Goal: Task Accomplishment & Management: Manage account settings

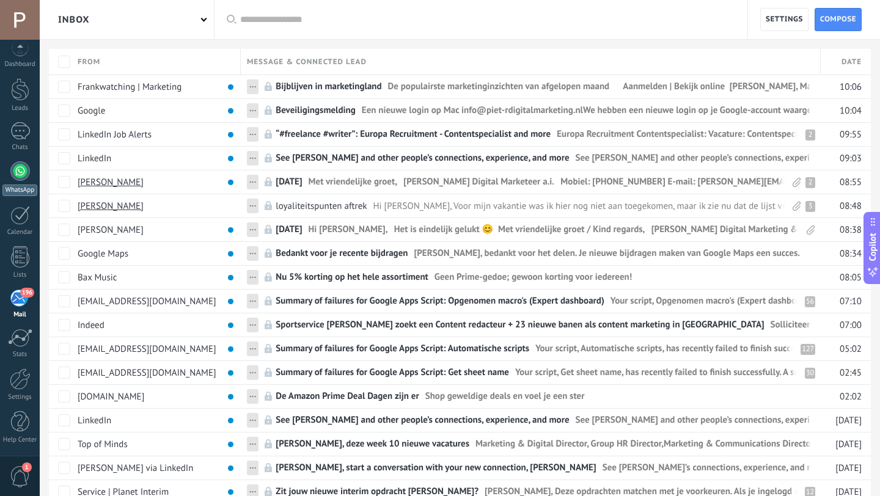
click at [13, 174] on div at bounding box center [20, 171] width 20 height 20
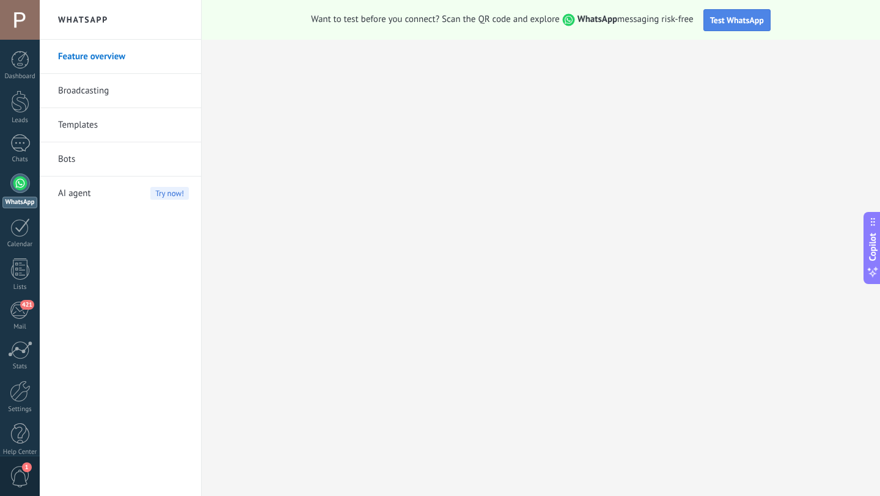
click at [746, 27] on button "Test WhatsApp" at bounding box center [736, 20] width 67 height 22
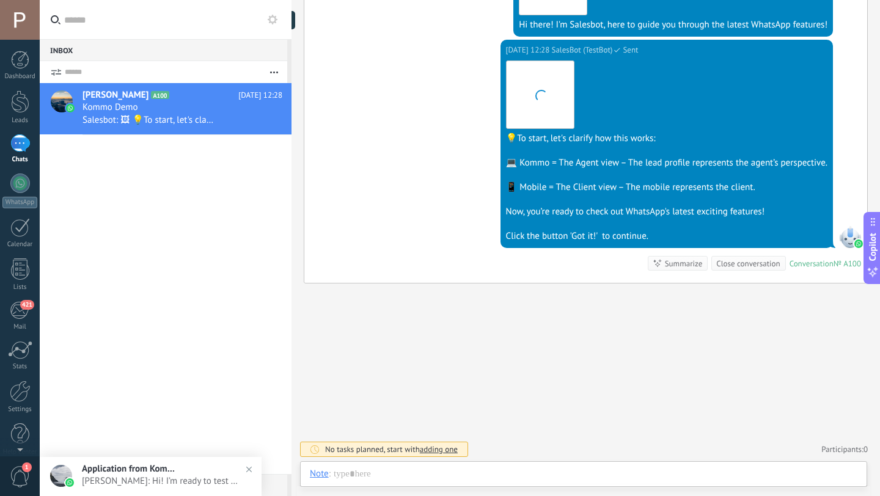
scroll to position [18, 0]
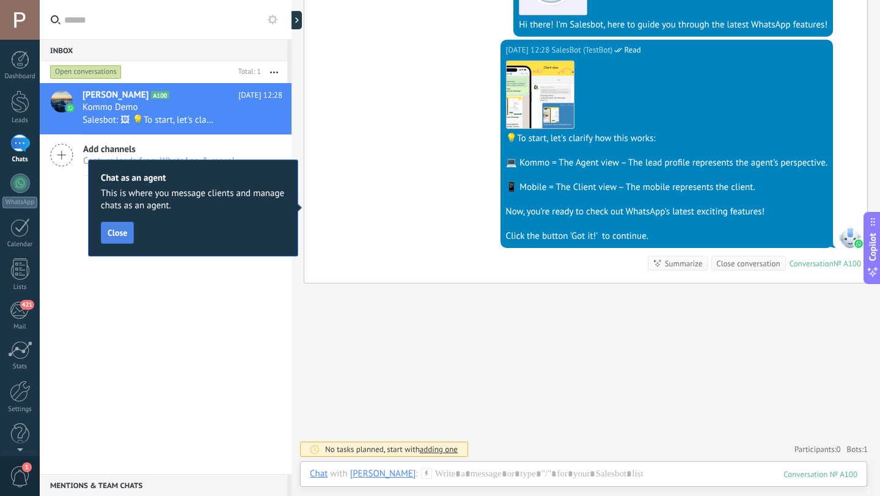
click at [120, 236] on span "Close" at bounding box center [118, 232] width 20 height 9
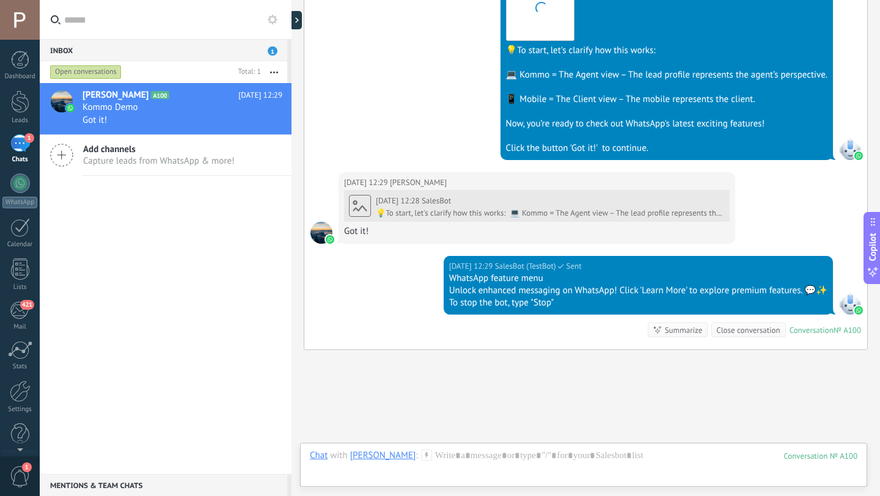
scroll to position [467, 0]
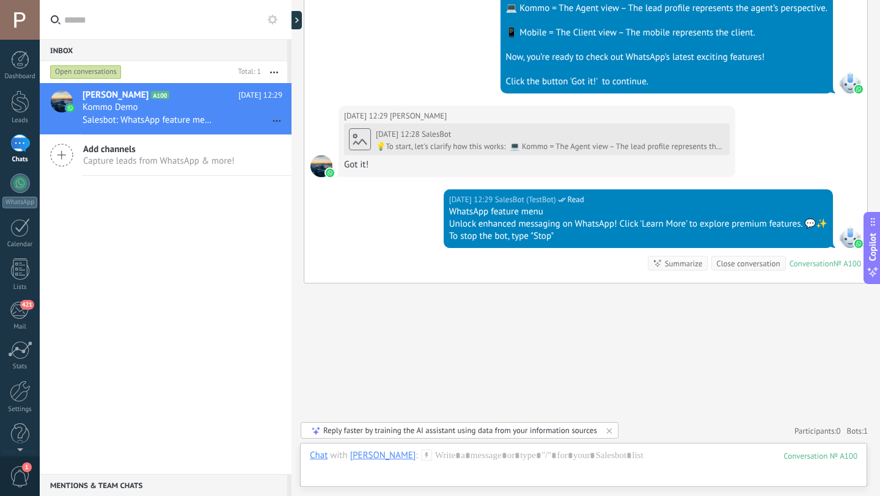
click at [59, 158] on icon at bounding box center [61, 155] width 23 height 23
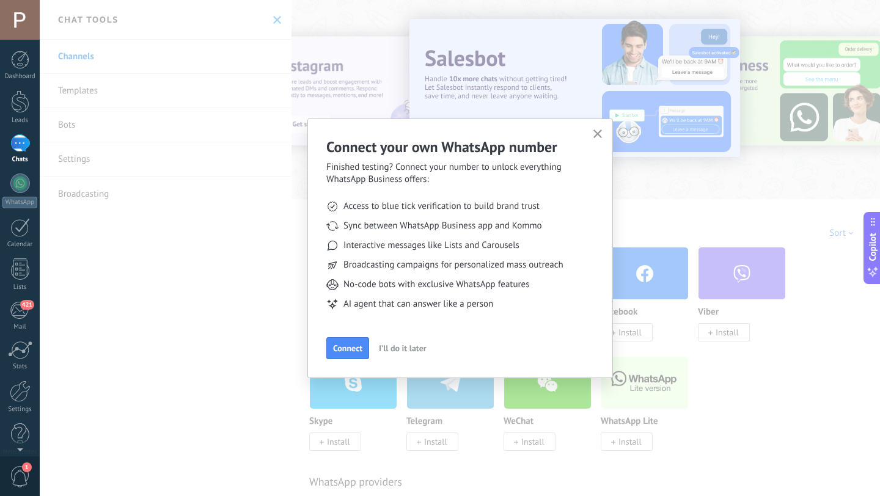
click at [594, 137] on use "button" at bounding box center [597, 133] width 9 height 9
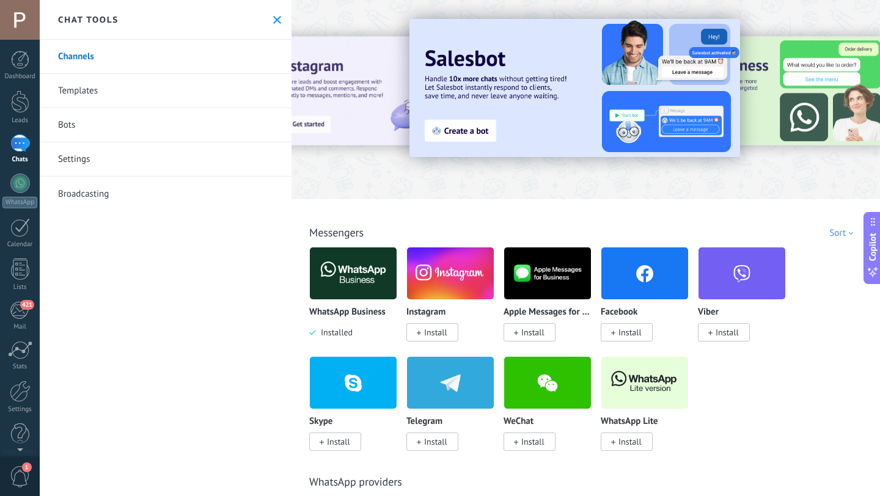
scroll to position [57, 0]
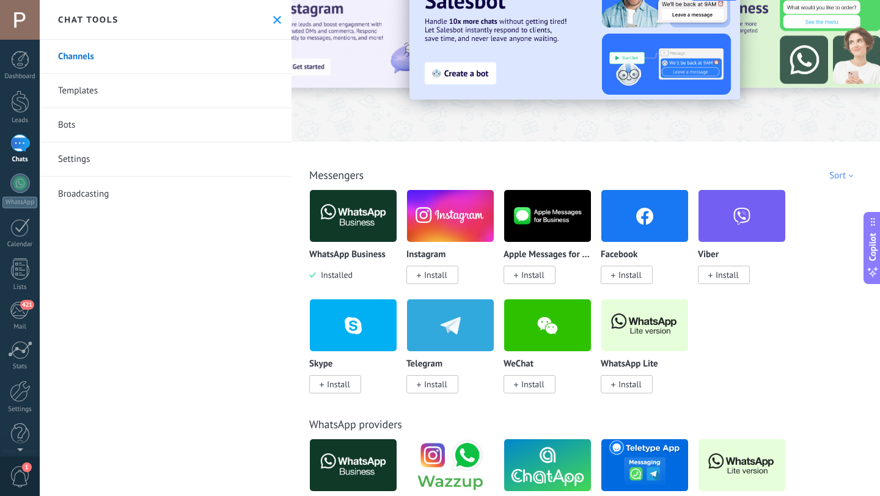
click at [518, 274] on span "Install" at bounding box center [529, 275] width 52 height 18
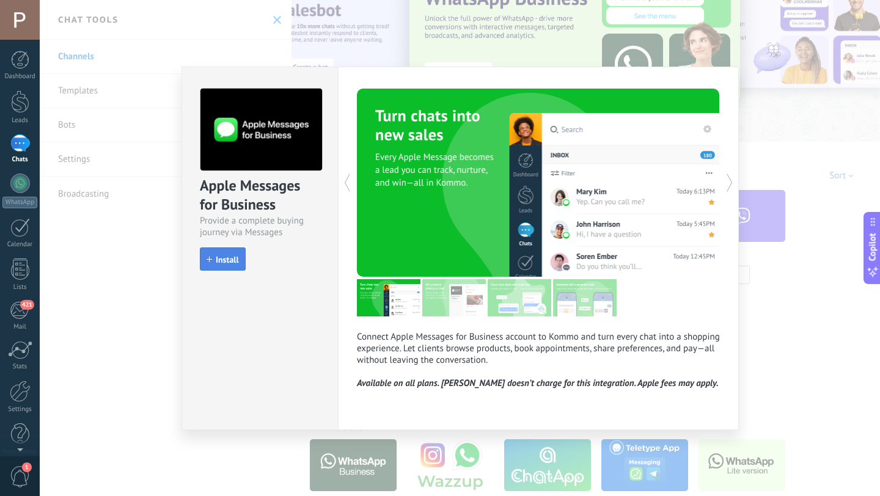
click at [210, 263] on span "Install" at bounding box center [222, 259] width 32 height 9
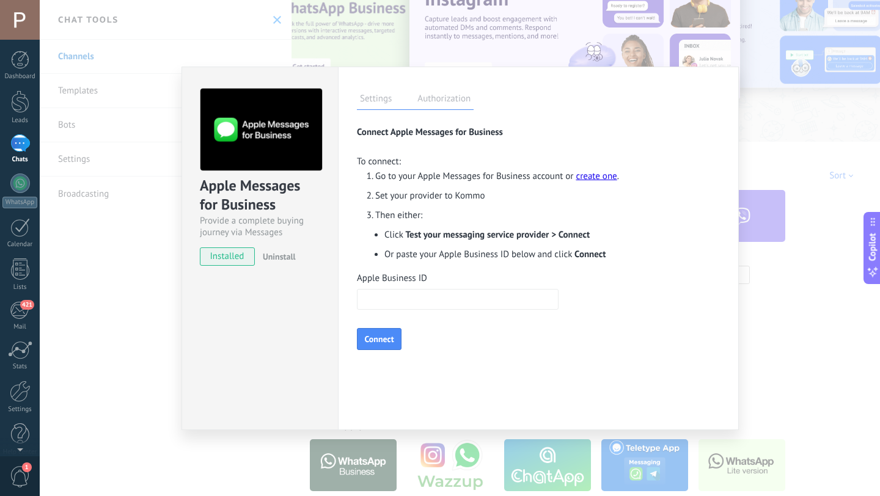
click at [751, 343] on div "Apple Messages for Business Provide a complete buying journey via Messages inst…" at bounding box center [460, 248] width 840 height 496
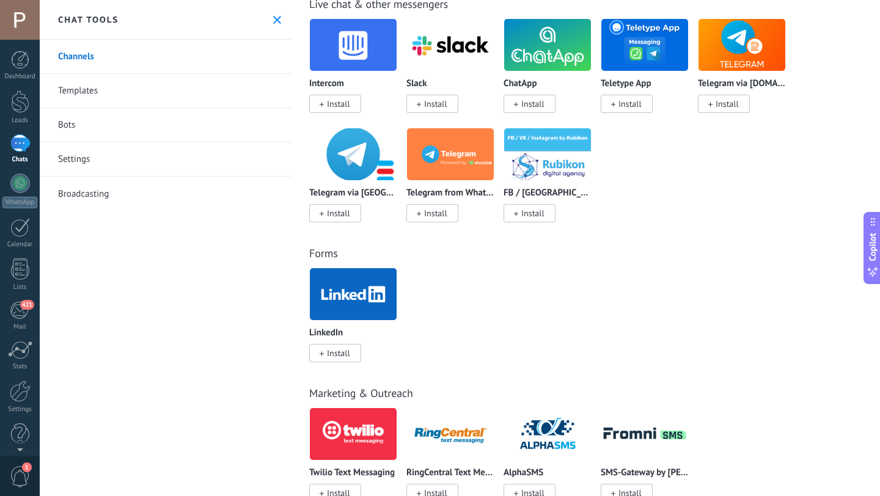
scroll to position [861, 0]
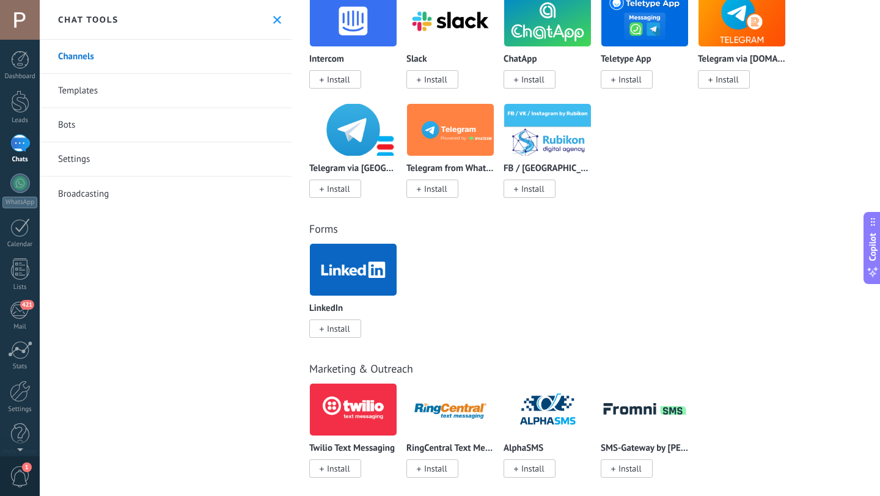
click at [319, 332] on icon at bounding box center [321, 329] width 4 height 5
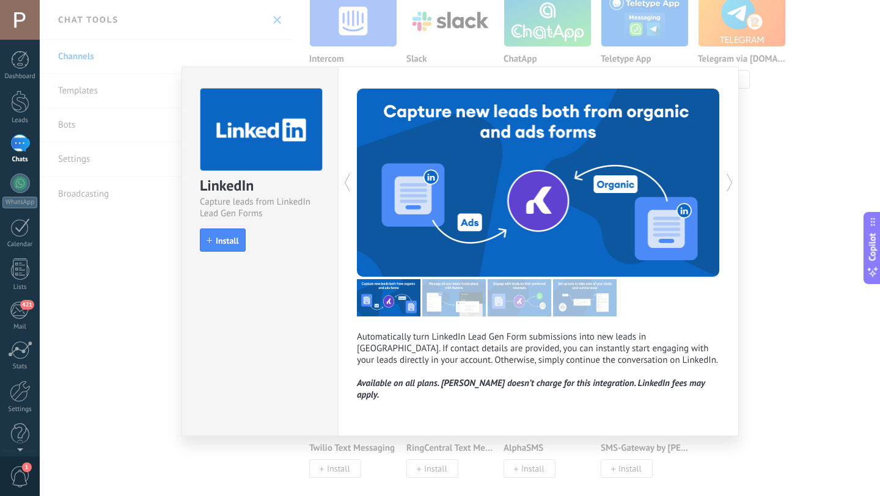
click at [776, 297] on div "LinkedIn Capture leads from LinkedIn Lead Gen Forms install Install Automatical…" at bounding box center [460, 248] width 840 height 496
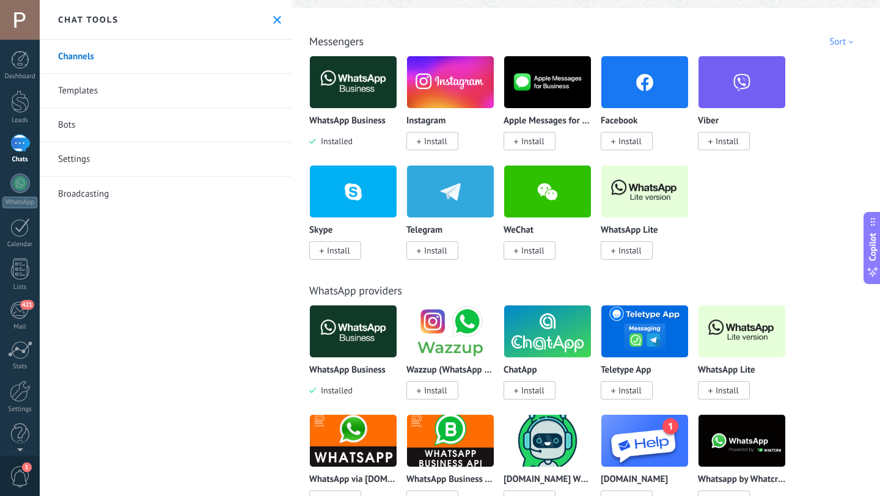
scroll to position [167, 0]
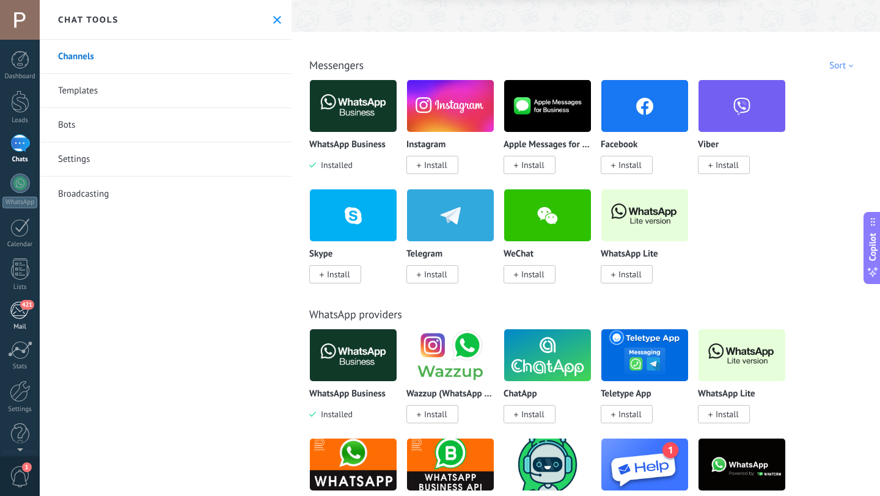
click at [24, 313] on div "421" at bounding box center [20, 310] width 20 height 18
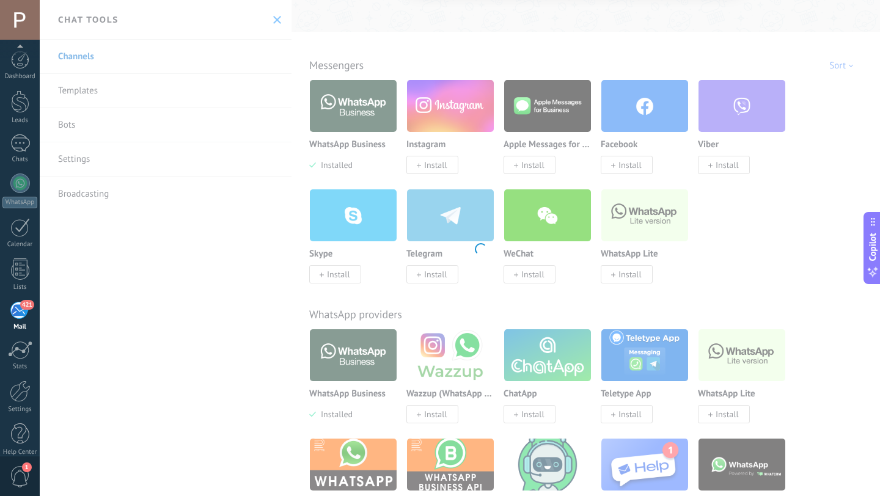
scroll to position [12, 0]
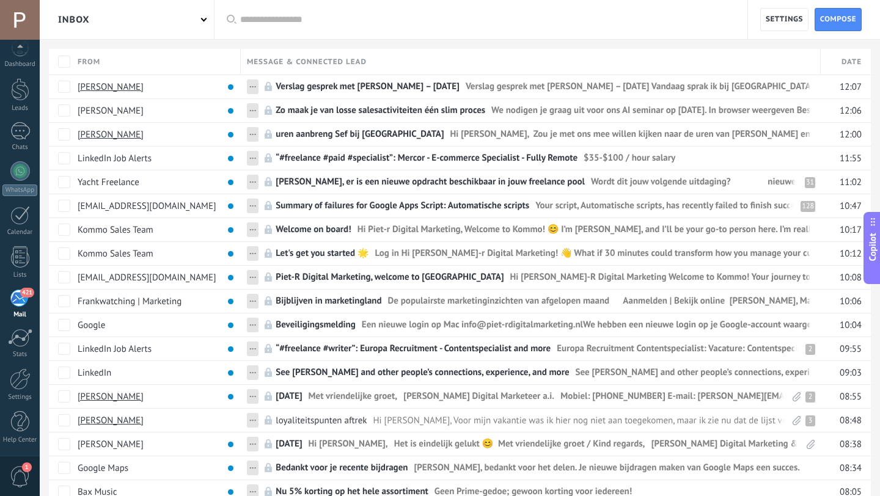
click at [155, 23] on div "Inbox" at bounding box center [127, 19] width 174 height 39
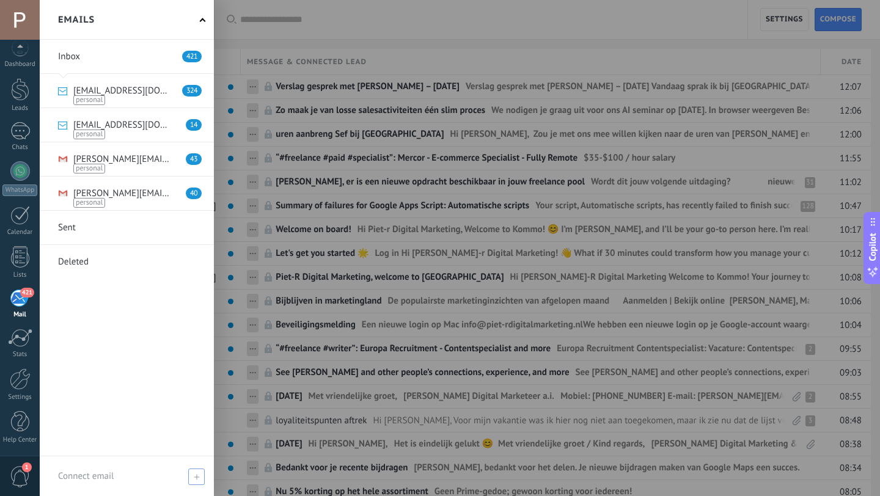
click at [199, 473] on span at bounding box center [196, 476] width 16 height 16
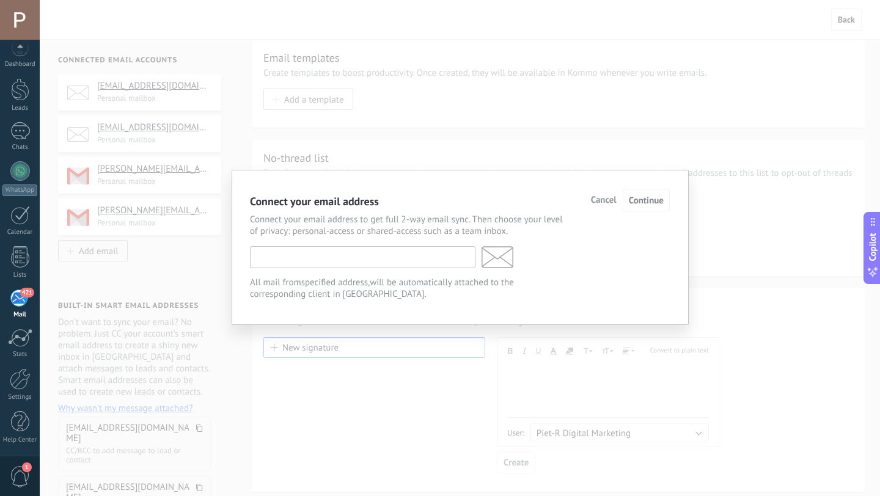
click at [275, 263] on input "text" at bounding box center [362, 257] width 225 height 22
type input "**********"
click at [631, 204] on span "Continue" at bounding box center [646, 201] width 35 height 12
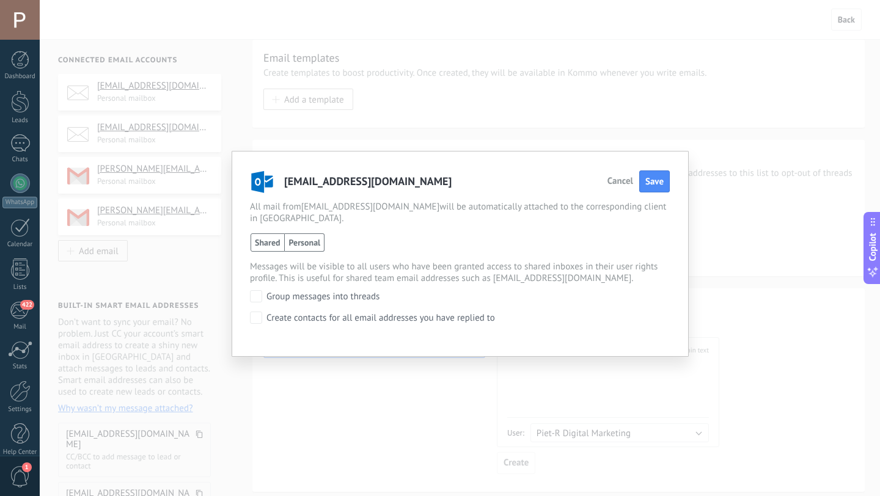
click at [305, 233] on span "Personal" at bounding box center [305, 242] width 40 height 18
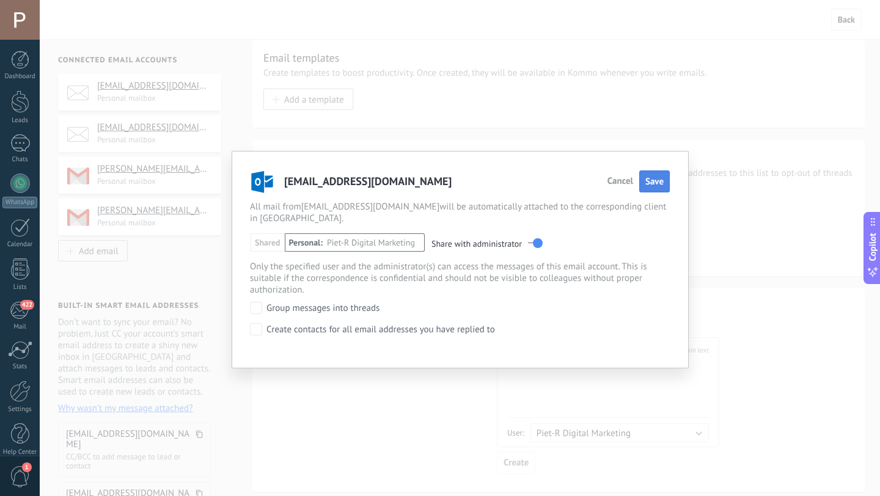
click at [647, 179] on span "Save" at bounding box center [654, 182] width 18 height 12
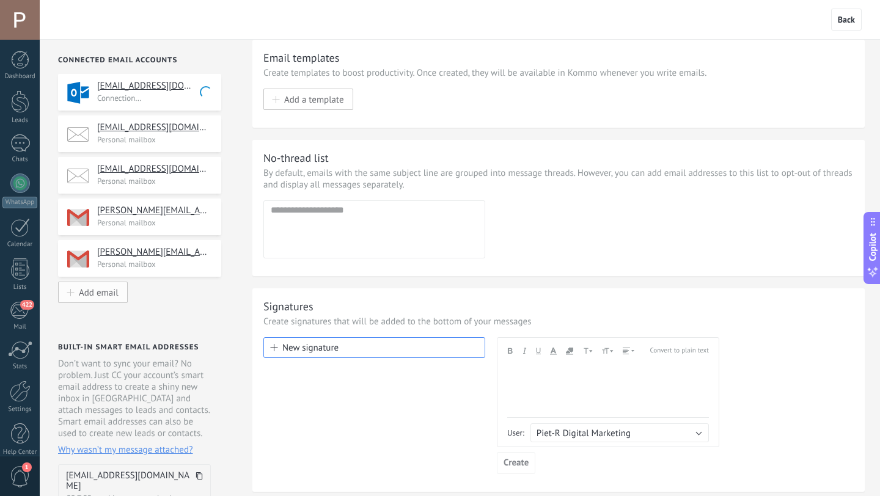
click at [102, 287] on button "Add email" at bounding box center [93, 292] width 70 height 21
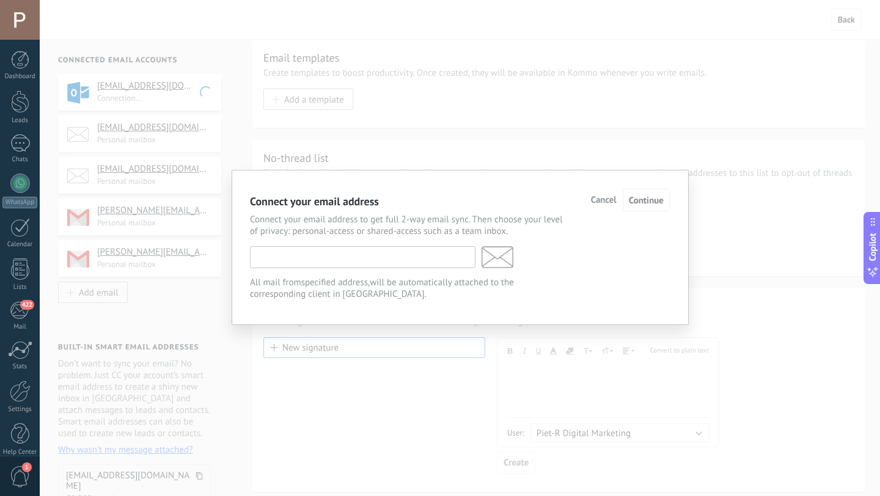
click at [427, 264] on input "text" at bounding box center [362, 257] width 225 height 22
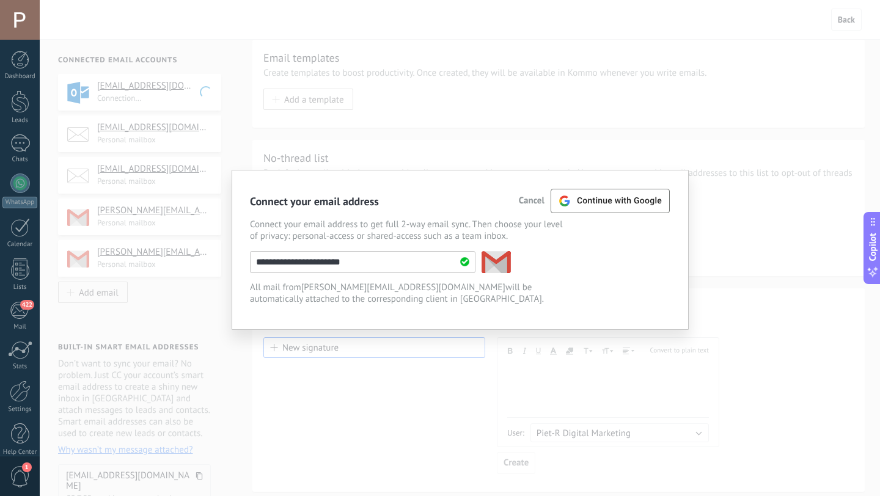
type input "**********"
click at [657, 203] on span "Continue with Google" at bounding box center [619, 201] width 85 height 10
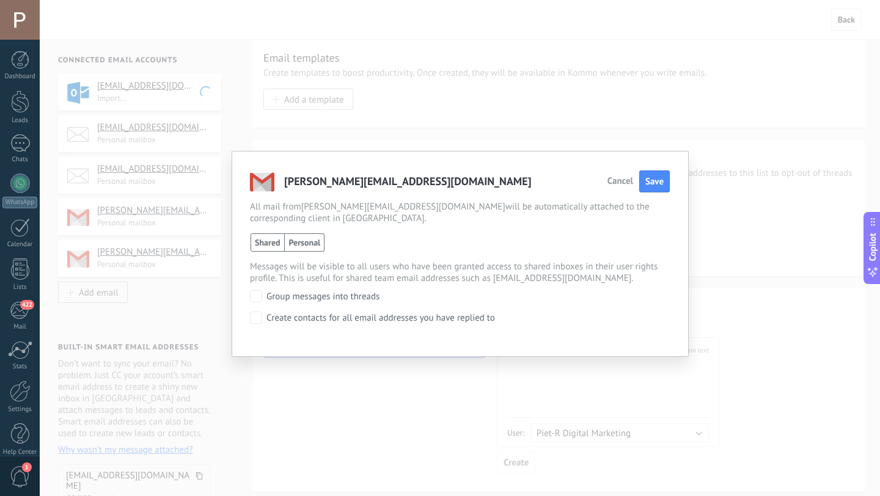
click at [308, 248] on span "Personal" at bounding box center [305, 242] width 40 height 18
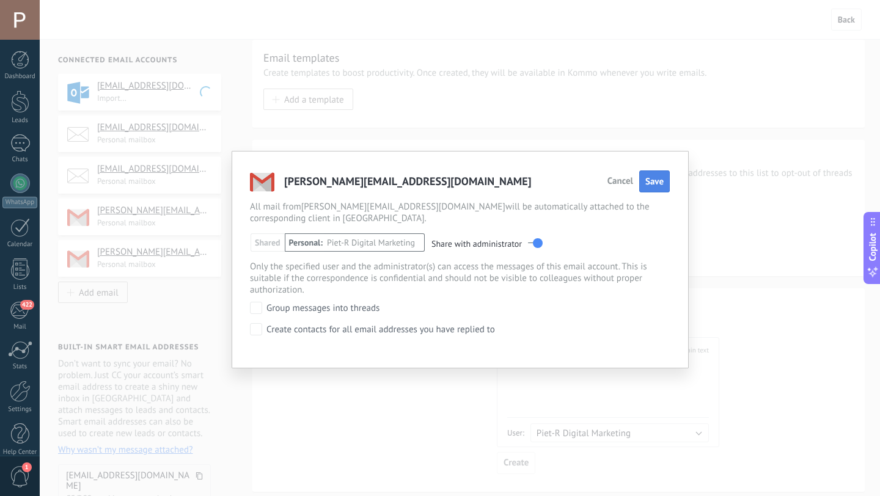
click at [658, 181] on span "Save" at bounding box center [654, 182] width 18 height 12
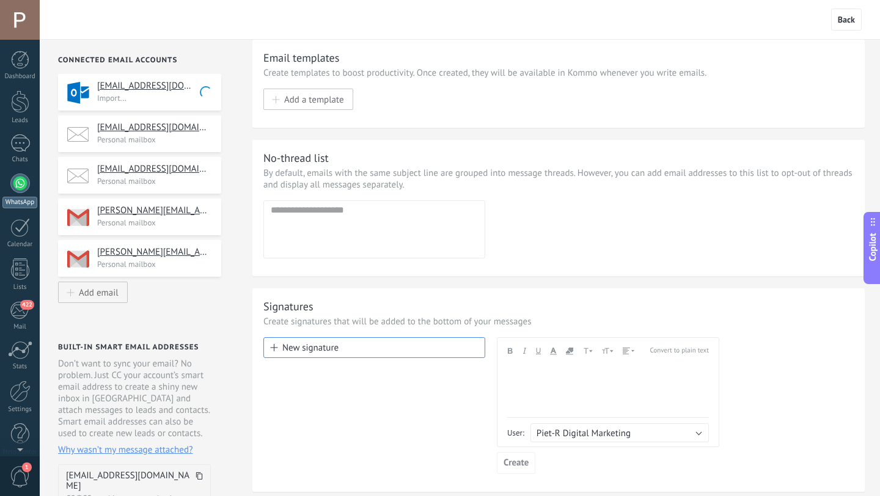
click at [7, 186] on link "WhatsApp" at bounding box center [20, 190] width 40 height 35
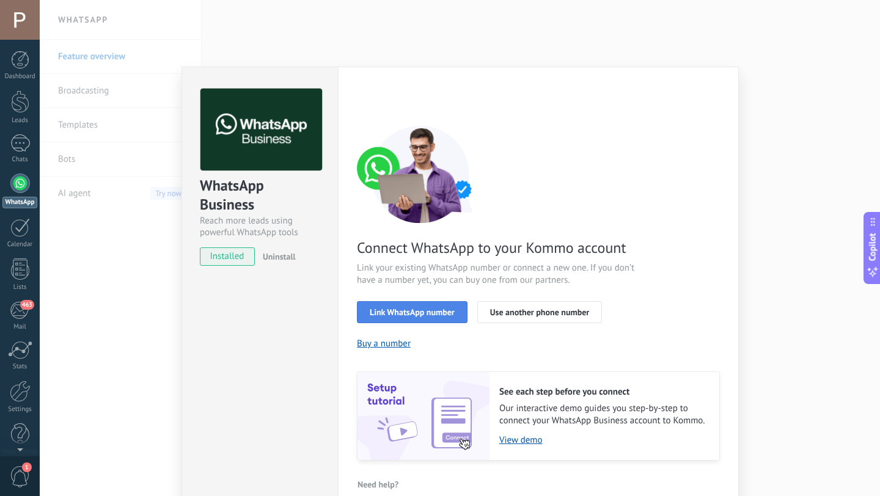
click at [444, 314] on span "Link WhatsApp number" at bounding box center [412, 312] width 85 height 9
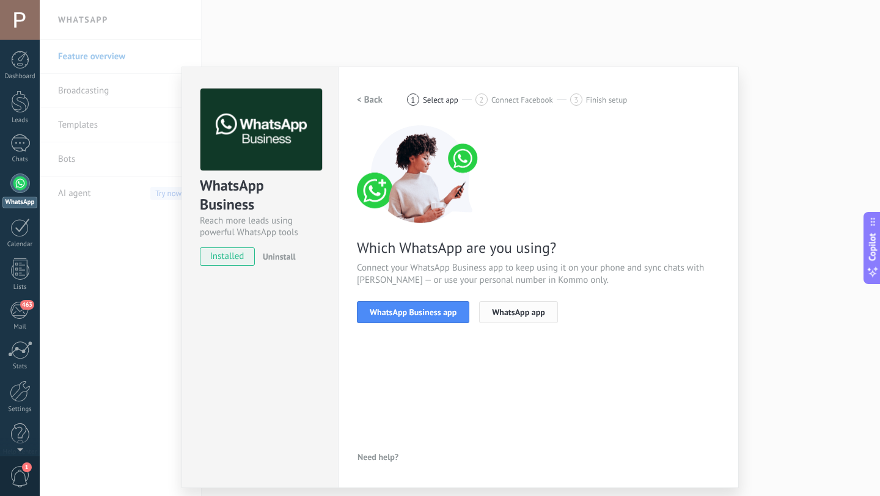
click at [528, 313] on span "WhatsApp app" at bounding box center [518, 312] width 53 height 9
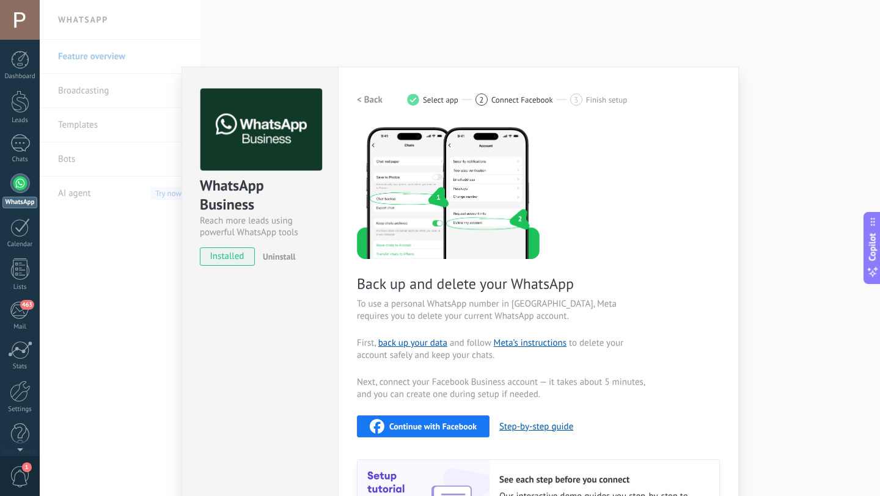
click at [364, 97] on h2 "< Back" at bounding box center [370, 100] width 26 height 12
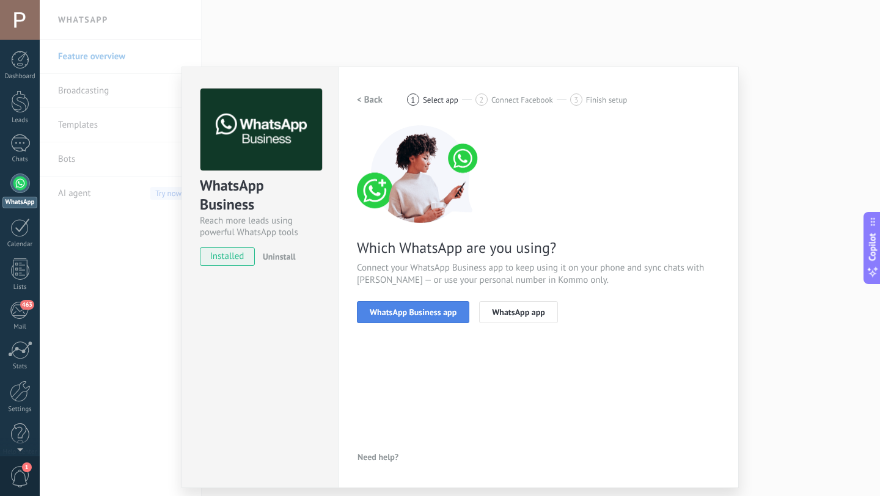
click at [402, 308] on span "WhatsApp Business app" at bounding box center [413, 312] width 87 height 9
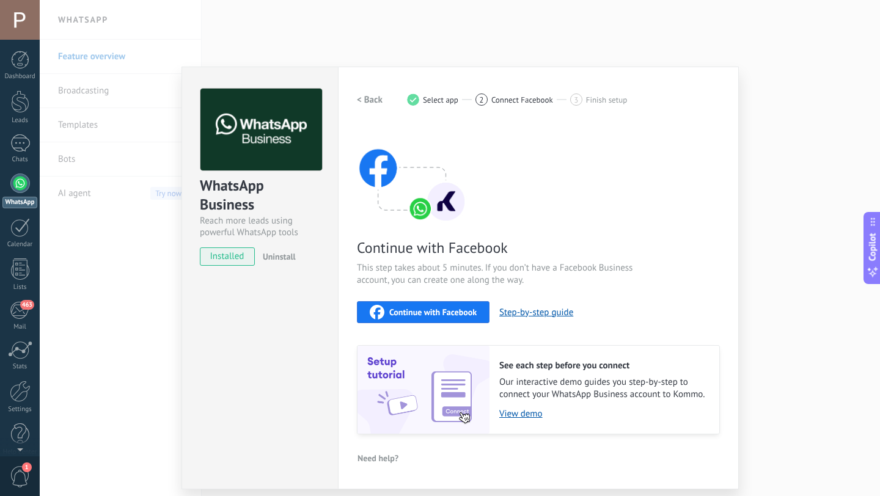
click at [378, 106] on button "< Back" at bounding box center [370, 100] width 26 height 22
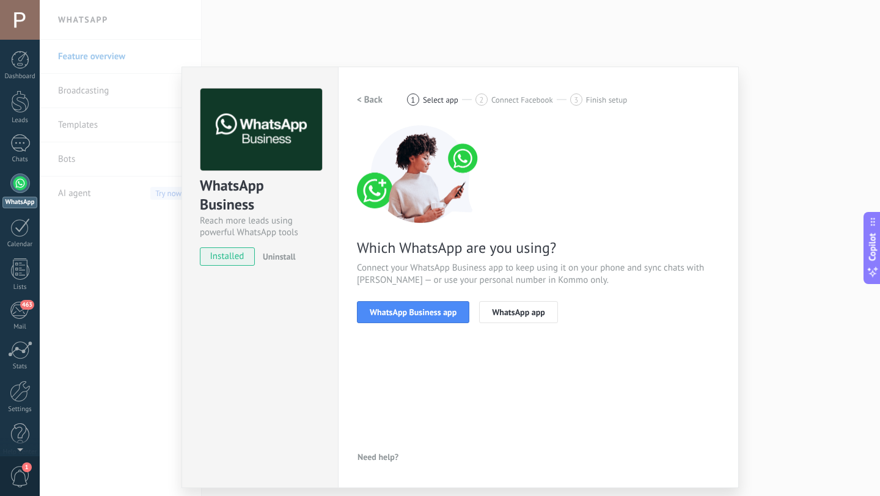
click at [378, 106] on button "< Back" at bounding box center [370, 100] width 26 height 22
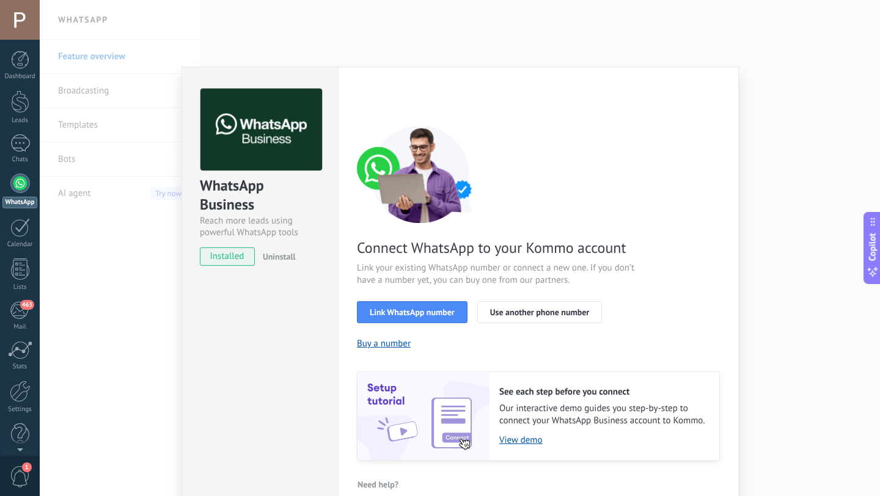
click at [378, 106] on div "< Back 1 Select app 2 Connect Facebook 3 Finish setup" at bounding box center [538, 100] width 363 height 22
click at [764, 153] on div "WhatsApp Business Reach more leads using powerful WhatsApp tools installed Unin…" at bounding box center [460, 248] width 840 height 496
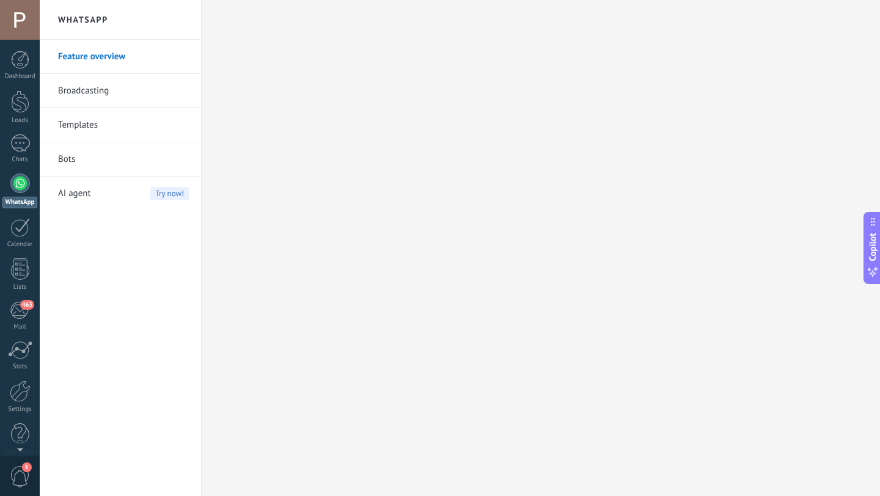
click at [15, 181] on div at bounding box center [20, 183] width 20 height 20
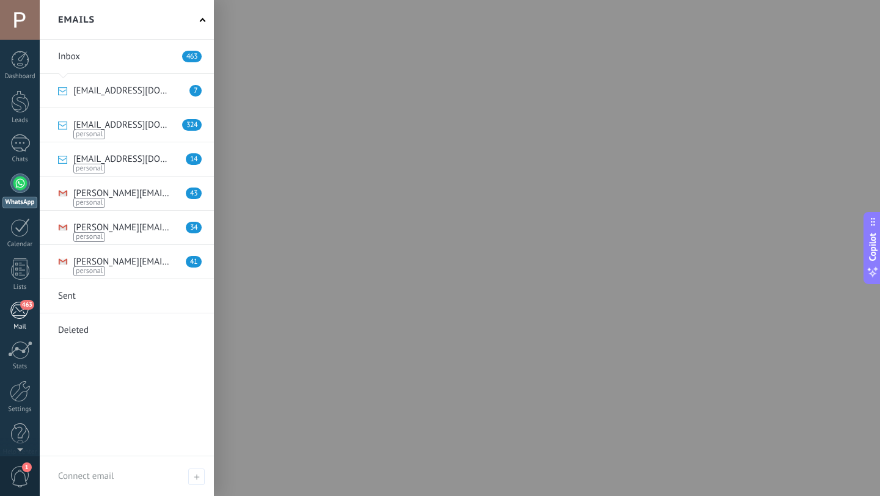
click at [23, 305] on span "463" at bounding box center [27, 305] width 14 height 10
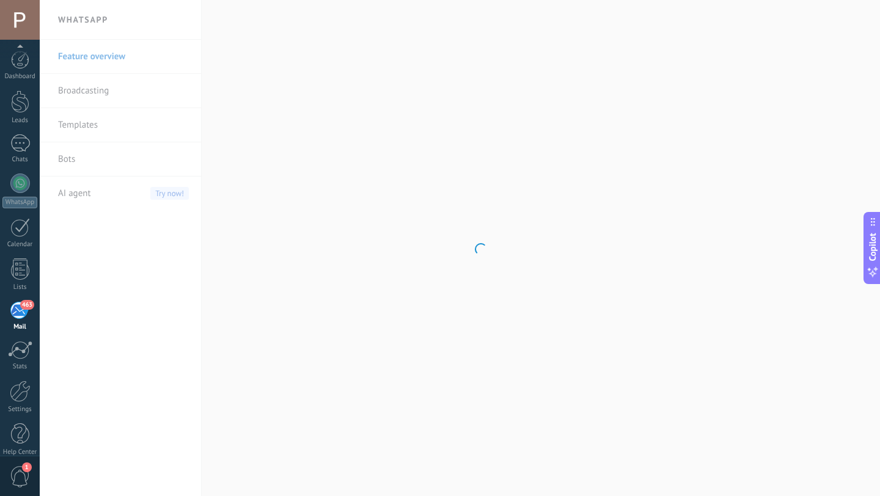
scroll to position [12, 0]
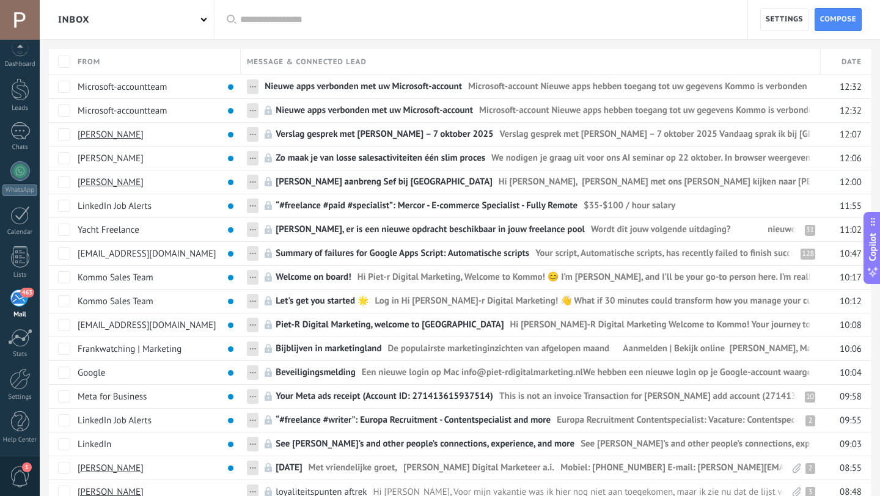
click at [203, 21] on div "Inbox" at bounding box center [127, 19] width 174 height 39
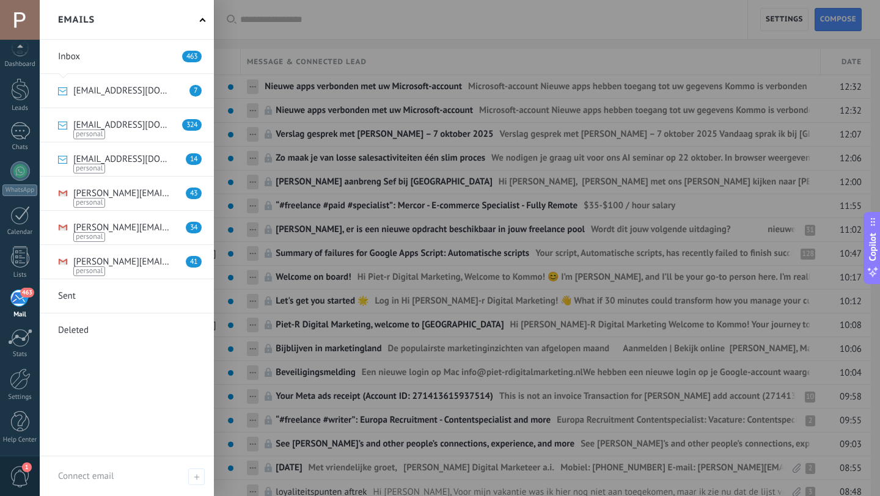
click at [293, 37] on div at bounding box center [480, 248] width 880 height 496
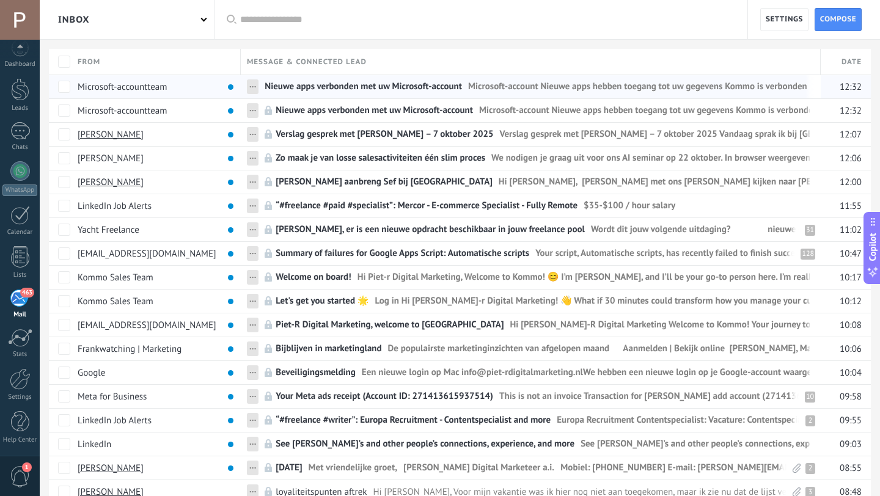
click at [252, 92] on div "..." at bounding box center [253, 86] width 12 height 15
click at [457, 27] on div at bounding box center [440, 20] width 880 height 40
click at [877, 238] on span "Copilot" at bounding box center [872, 247] width 12 height 28
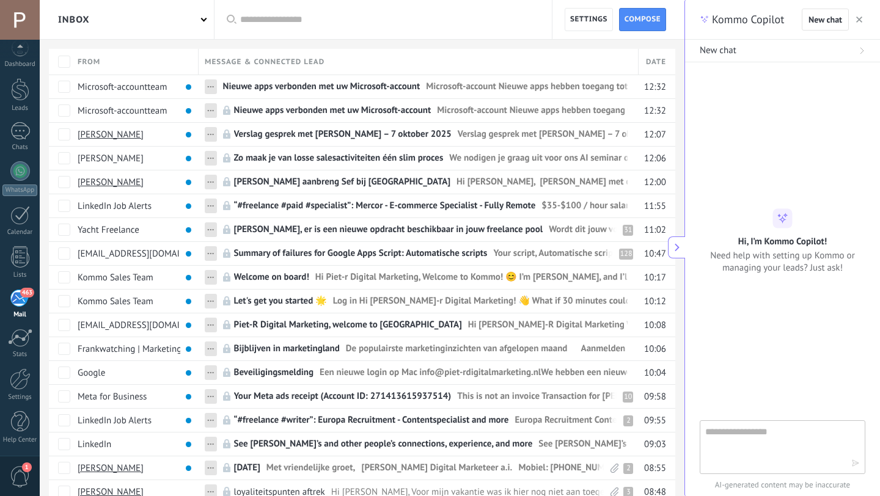
click at [675, 247] on icon at bounding box center [676, 247] width 9 height 9
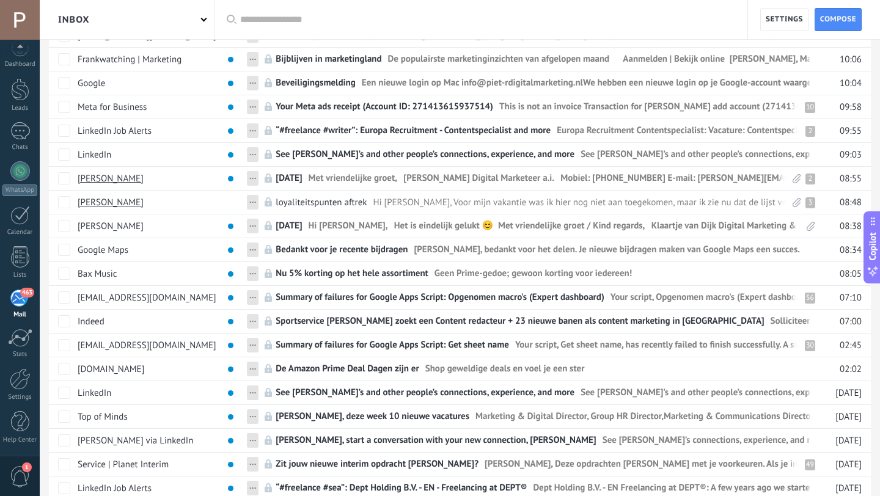
scroll to position [429, 0]
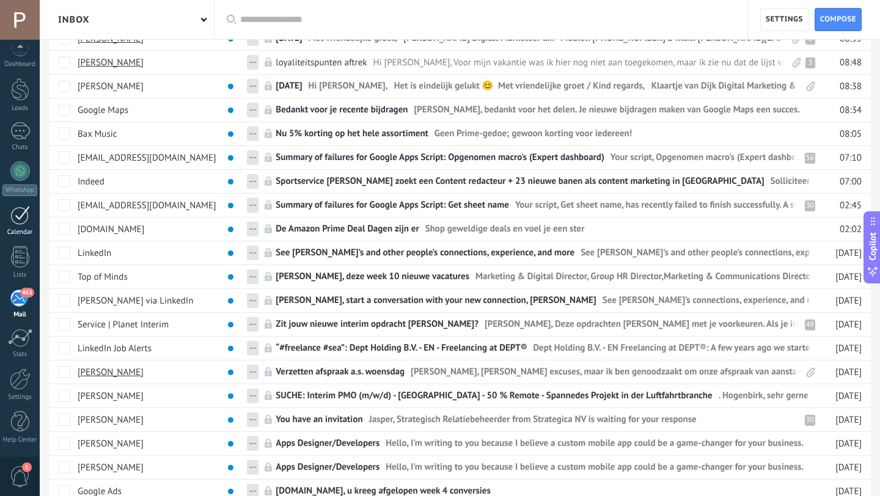
click at [32, 220] on link "Calendar" at bounding box center [20, 221] width 40 height 31
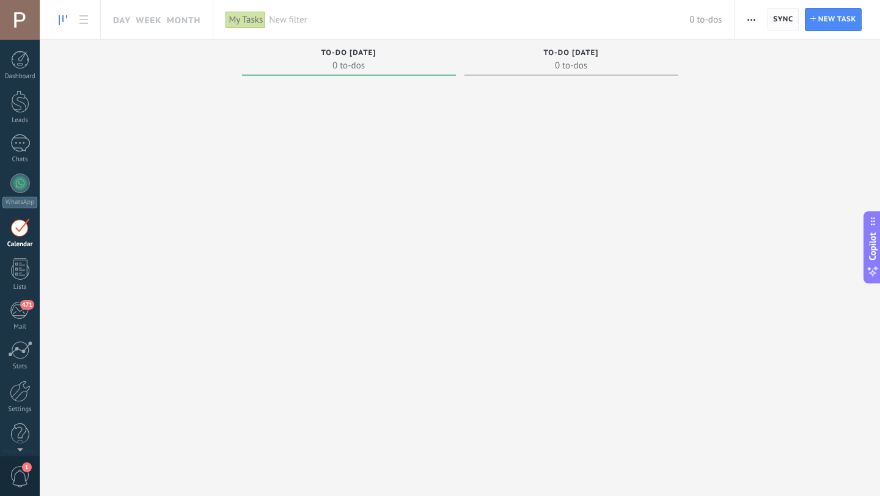
click at [774, 18] on span "Sync" at bounding box center [783, 19] width 20 height 7
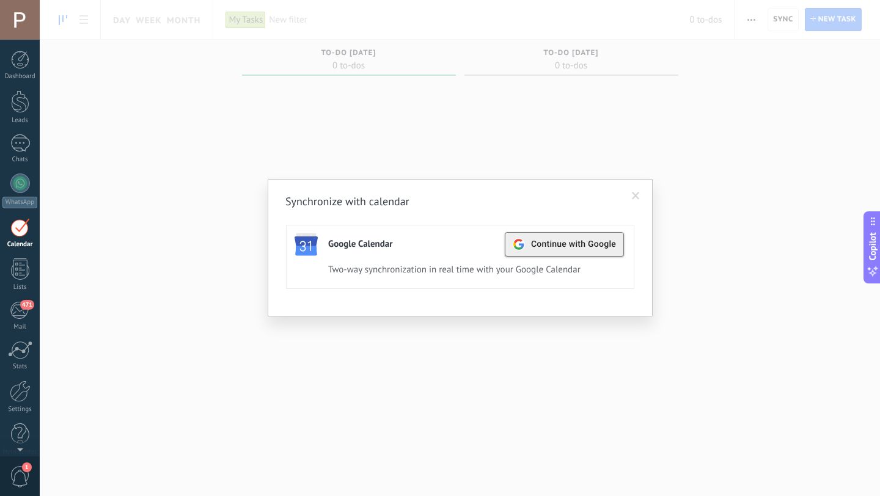
click at [586, 253] on div "Continue with Google" at bounding box center [563, 244] width 103 height 23
click at [674, 123] on div "Synchronize with calendar Google Calendar Continue with Google Active Deactivat…" at bounding box center [460, 248] width 840 height 496
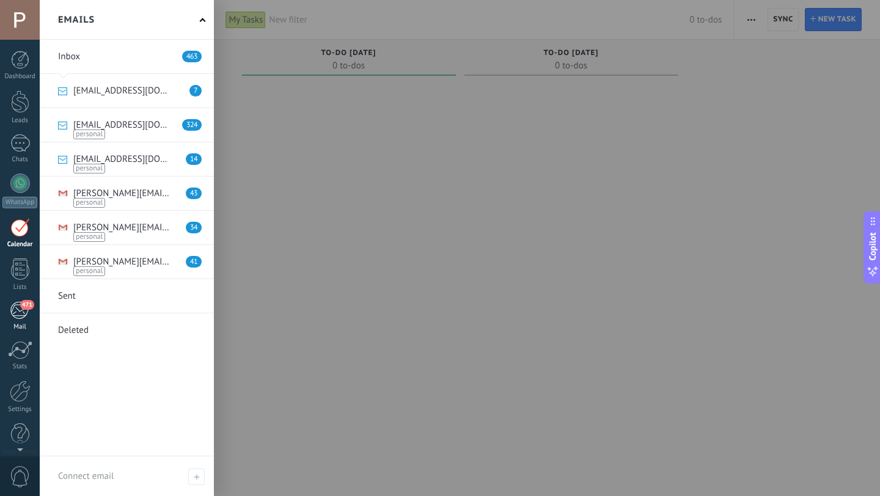
click at [26, 313] on div "471" at bounding box center [20, 310] width 20 height 18
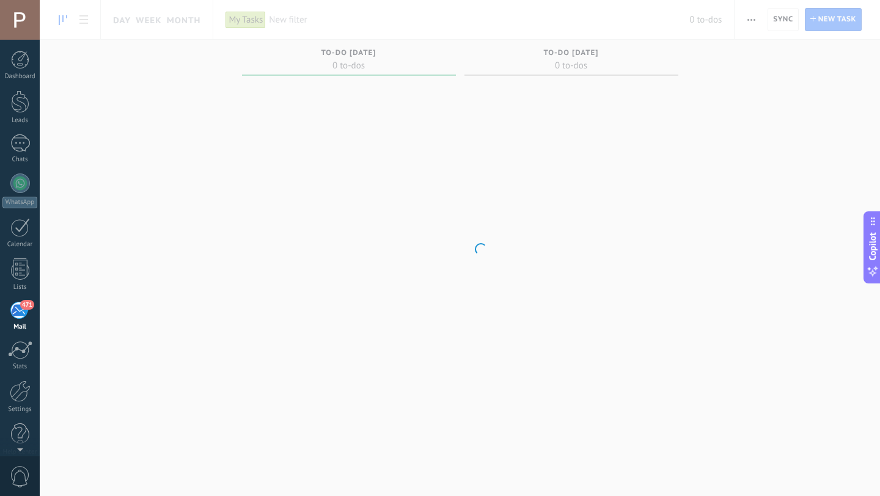
scroll to position [12, 0]
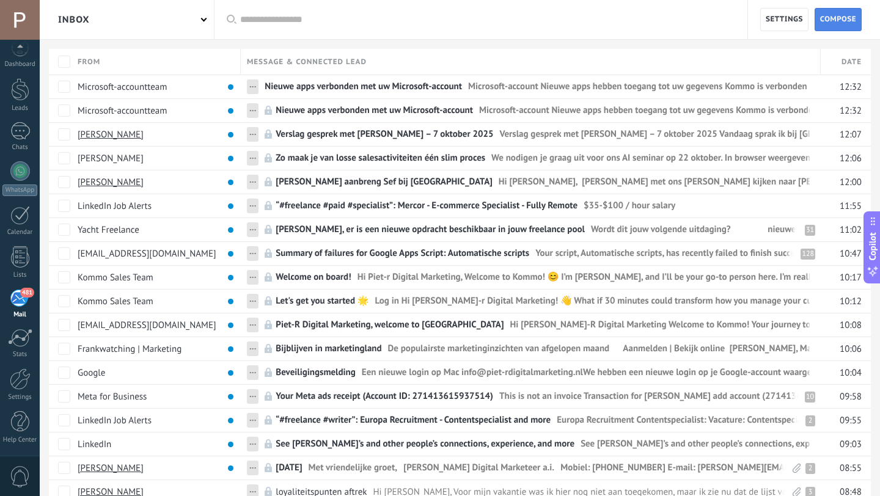
click at [845, 23] on span "Compose" at bounding box center [838, 20] width 36 height 22
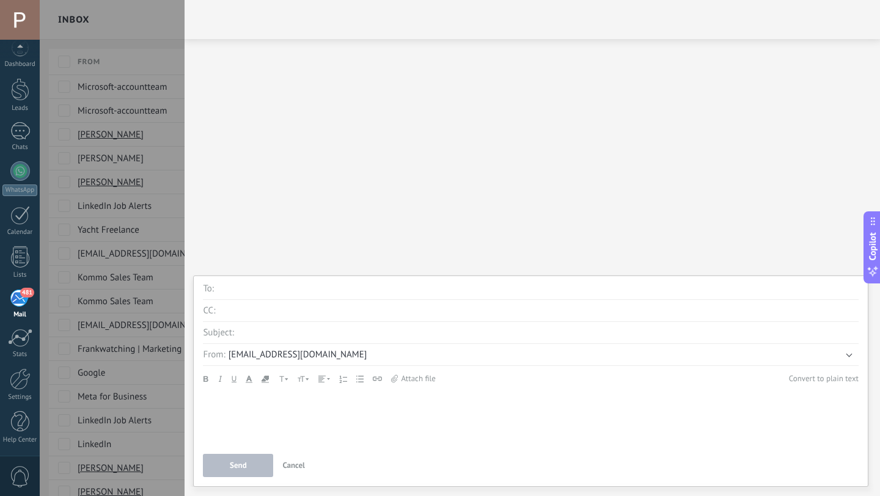
click at [309, 349] on span "info@piet-rdigitalmarketing.nl" at bounding box center [297, 355] width 139 height 12
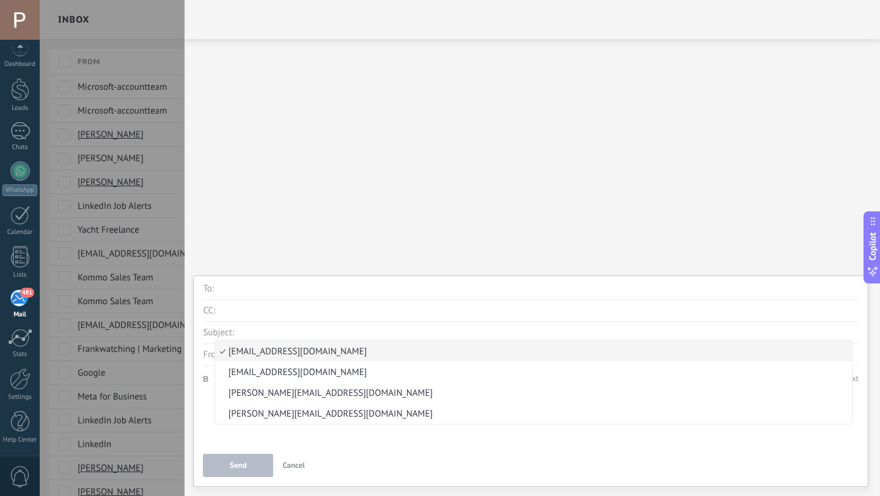
click at [308, 452] on div "To : CC: Subject: From: info@piet-rdigitalmarketing.nl info@thedutchdigitalmark…" at bounding box center [530, 379] width 655 height 195
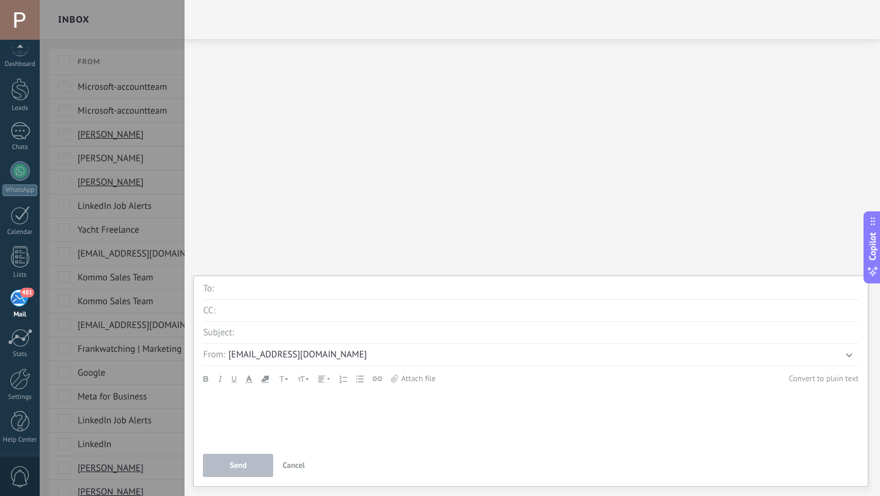
click at [299, 462] on span "Cancel" at bounding box center [293, 465] width 23 height 10
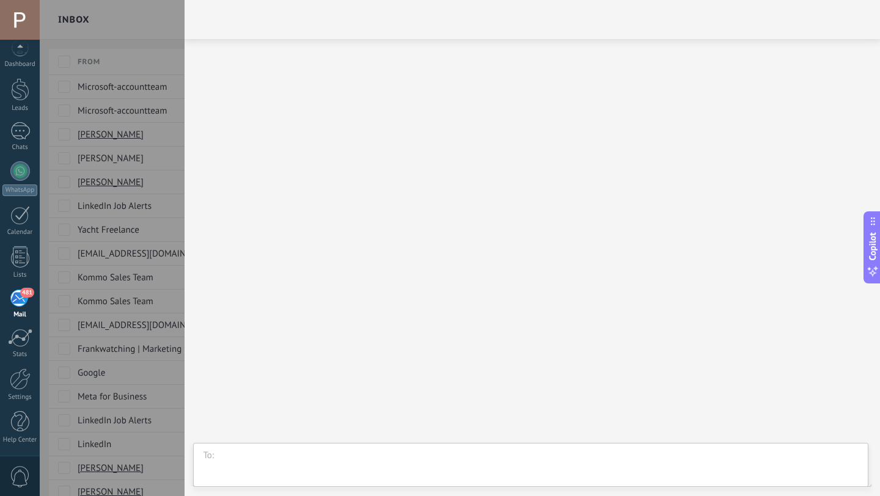
click at [159, 34] on div at bounding box center [440, 248] width 880 height 496
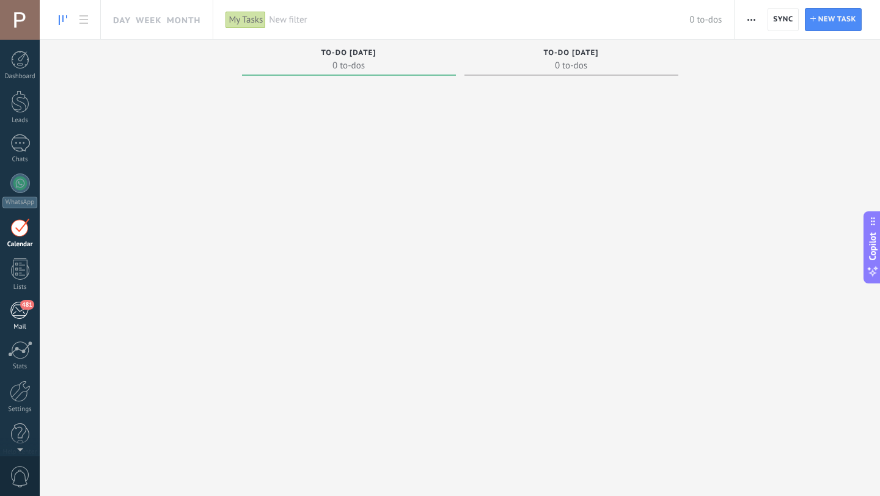
click at [19, 311] on div "481" at bounding box center [20, 310] width 20 height 18
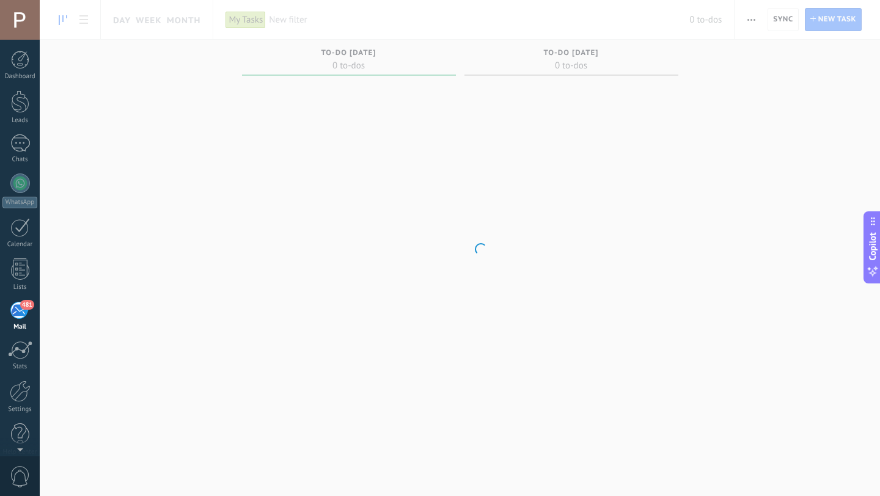
scroll to position [12, 0]
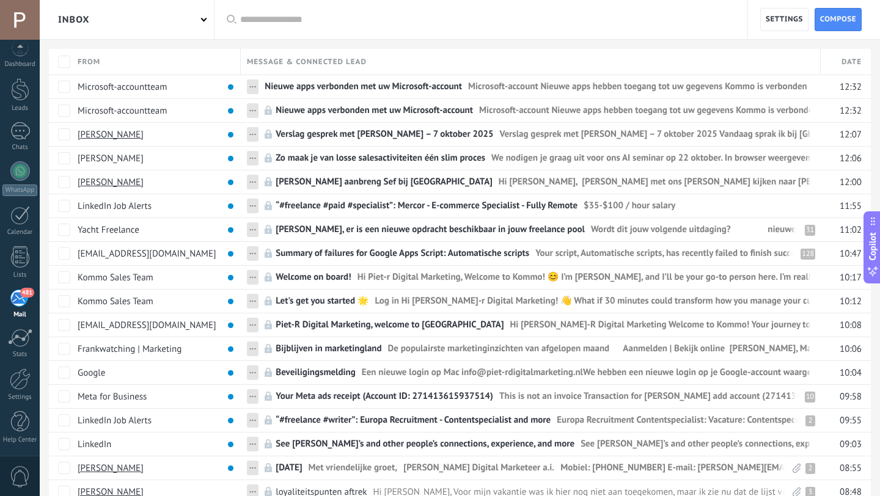
click at [172, 29] on div "Inbox" at bounding box center [127, 19] width 174 height 39
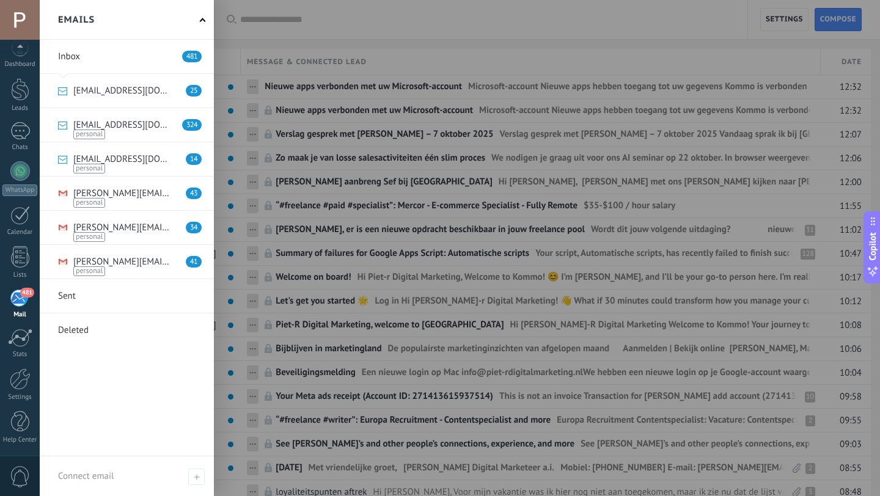
click at [146, 85] on link at bounding box center [127, 91] width 174 height 34
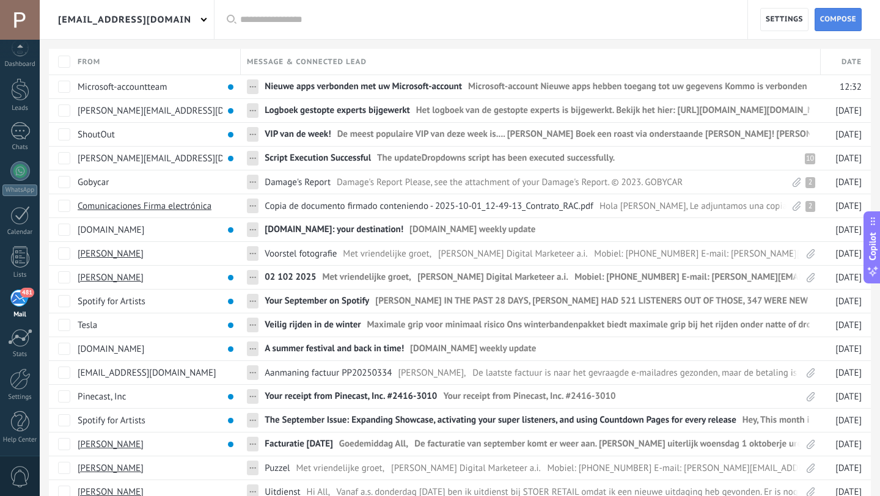
click at [825, 20] on span "Compose" at bounding box center [838, 20] width 36 height 22
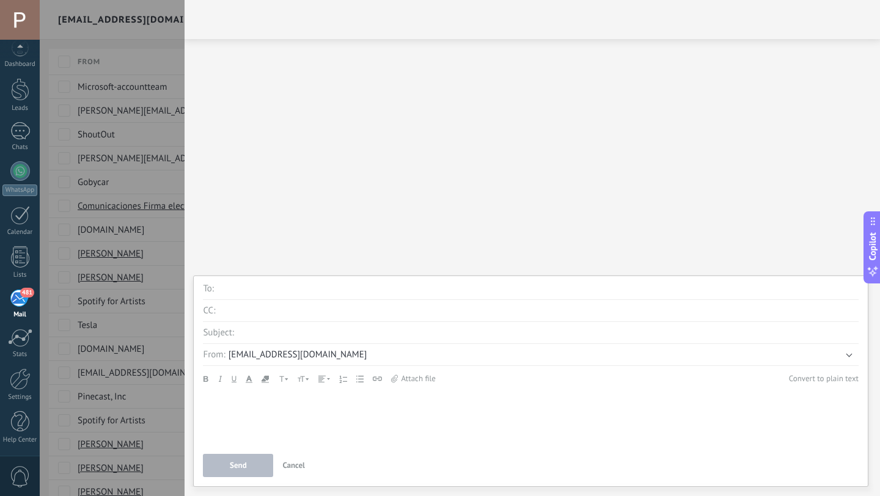
click at [311, 357] on span "info@piet-rdigitalmarketing.nl" at bounding box center [297, 355] width 139 height 12
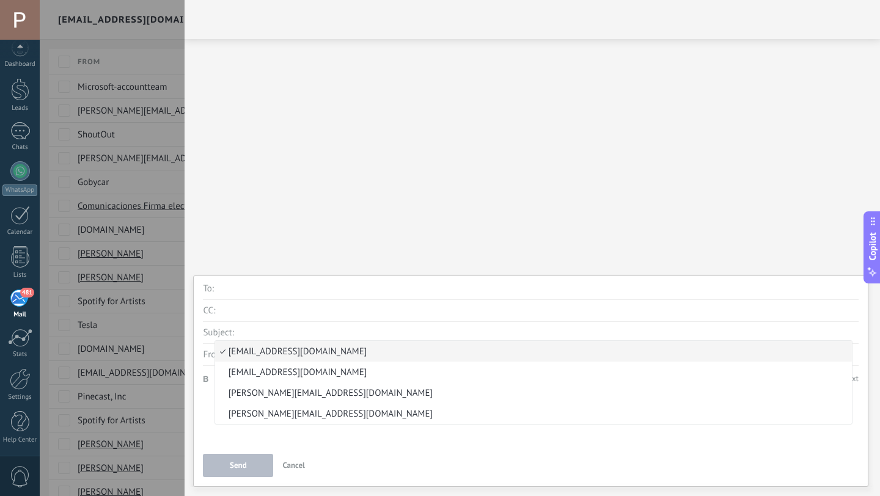
click at [299, 469] on span "Cancel" at bounding box center [293, 465] width 23 height 10
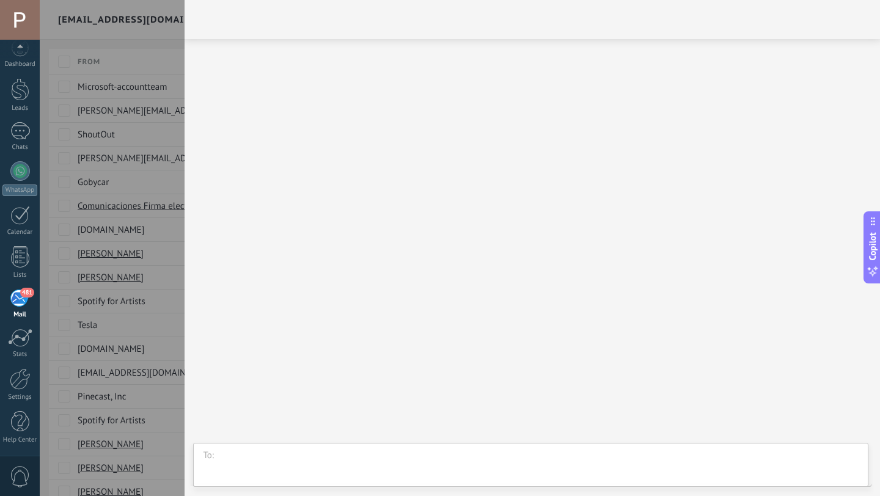
click at [144, 239] on div at bounding box center [440, 248] width 880 height 496
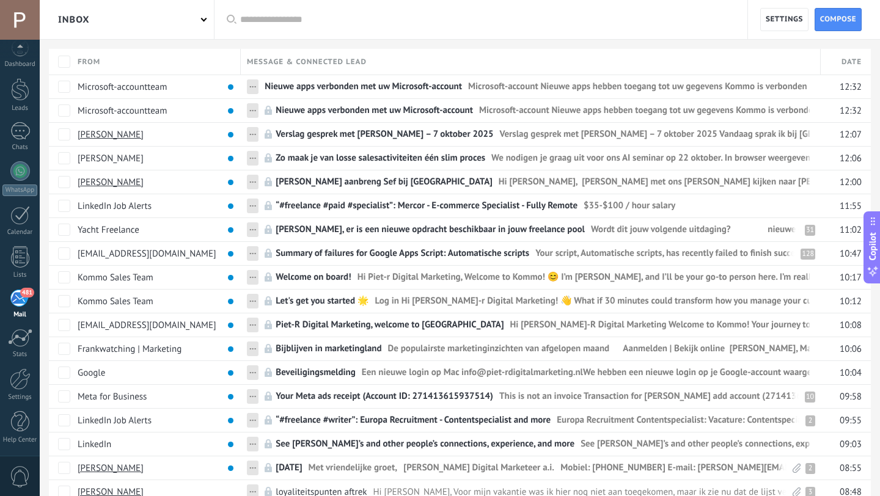
click at [125, 22] on div "Inbox" at bounding box center [127, 19] width 174 height 39
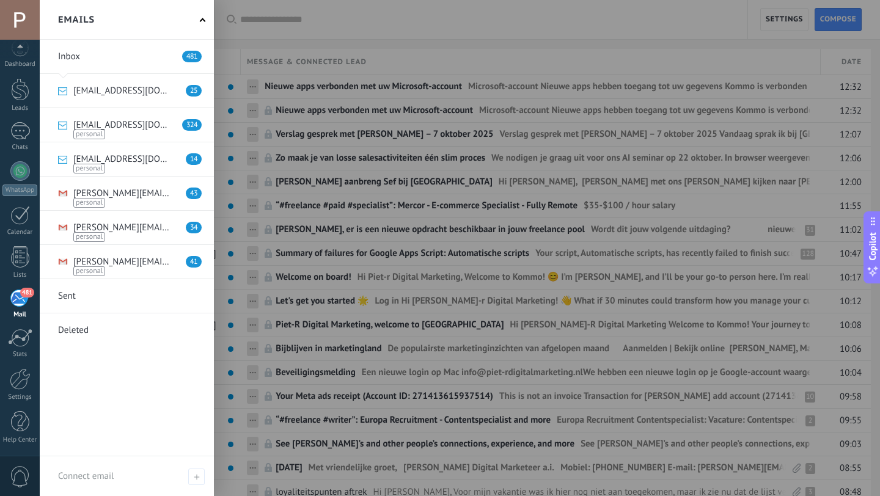
click at [151, 93] on link at bounding box center [127, 91] width 174 height 34
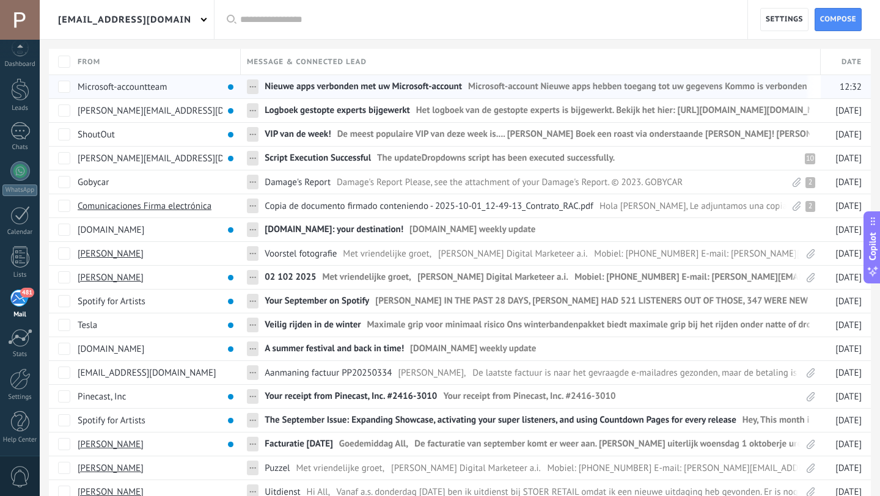
click at [385, 97] on span "Nieuwe apps verbonden met uw Microsoft-account" at bounding box center [362, 90] width 197 height 18
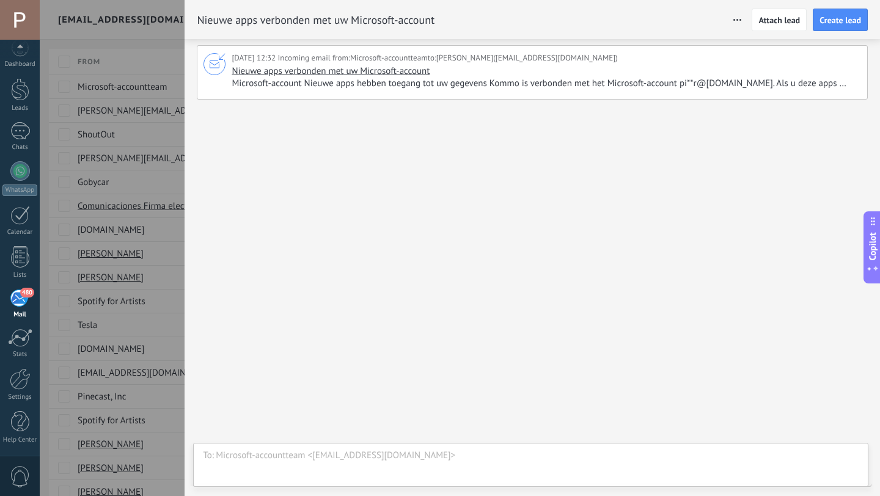
click at [313, 460] on div "Microsoft-accountteam <account-security-noreply@accountprotection.microsoft.com>" at bounding box center [537, 456] width 643 height 12
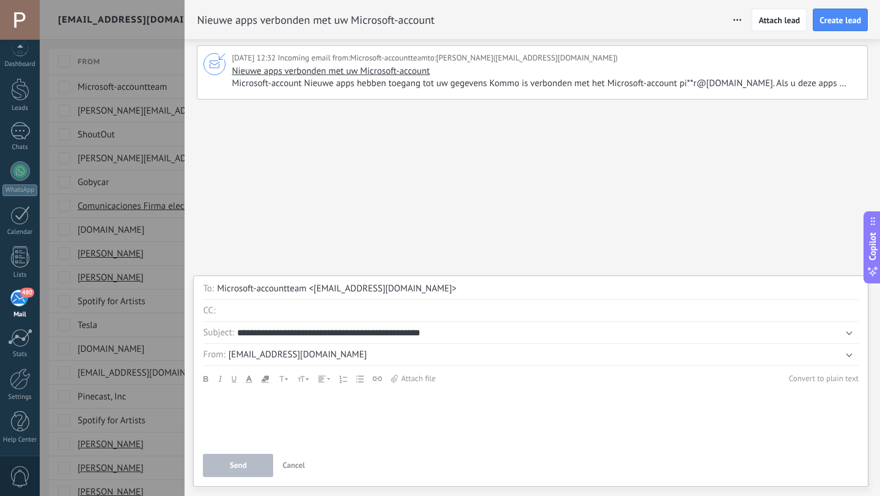
click at [319, 353] on span "info@piet-rdigitalmarketing.nl" at bounding box center [297, 355] width 139 height 12
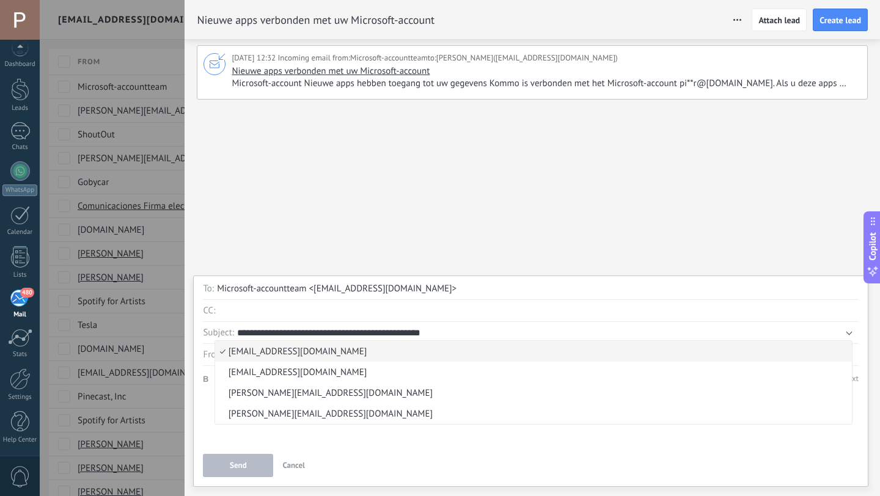
click at [320, 442] on div at bounding box center [530, 418] width 655 height 53
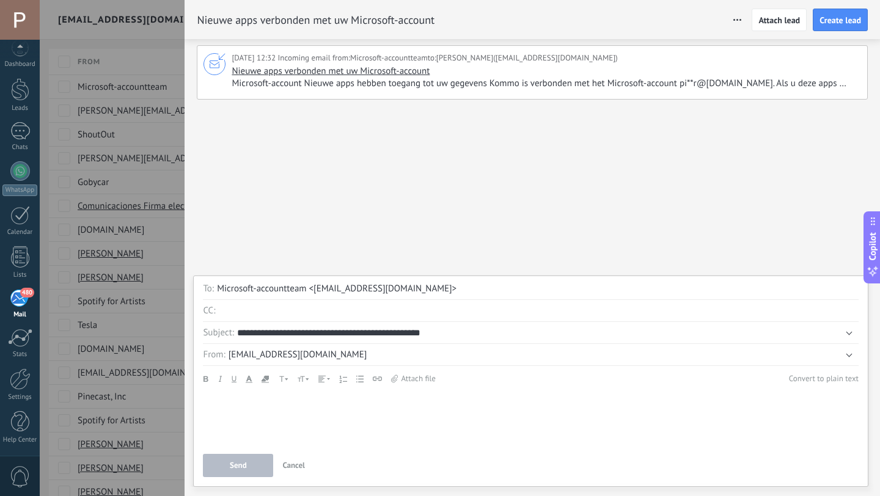
click at [853, 354] on button "info@piet-rdigitalmarketing.nl" at bounding box center [543, 355] width 630 height 15
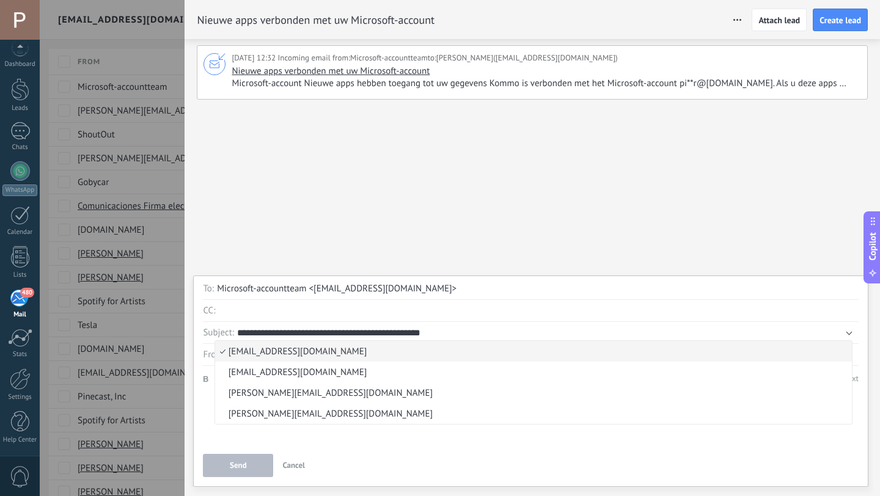
click at [299, 464] on span "Cancel" at bounding box center [293, 465] width 23 height 10
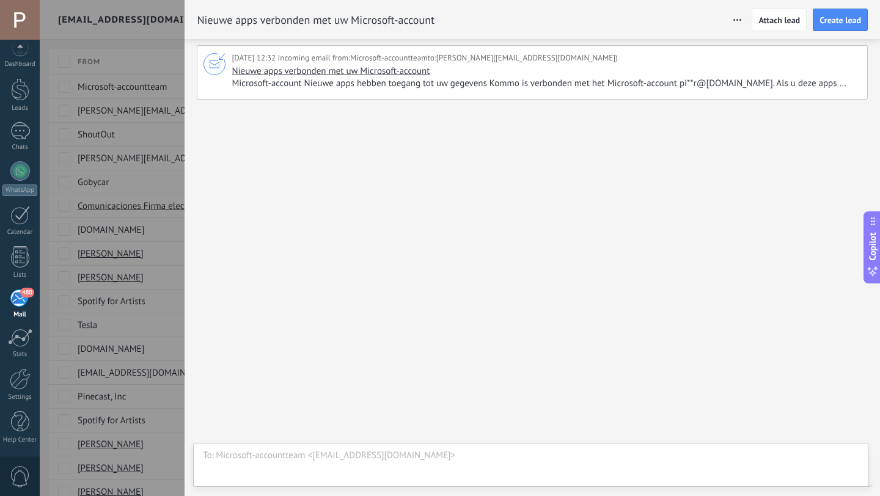
click at [159, 336] on div at bounding box center [440, 248] width 880 height 496
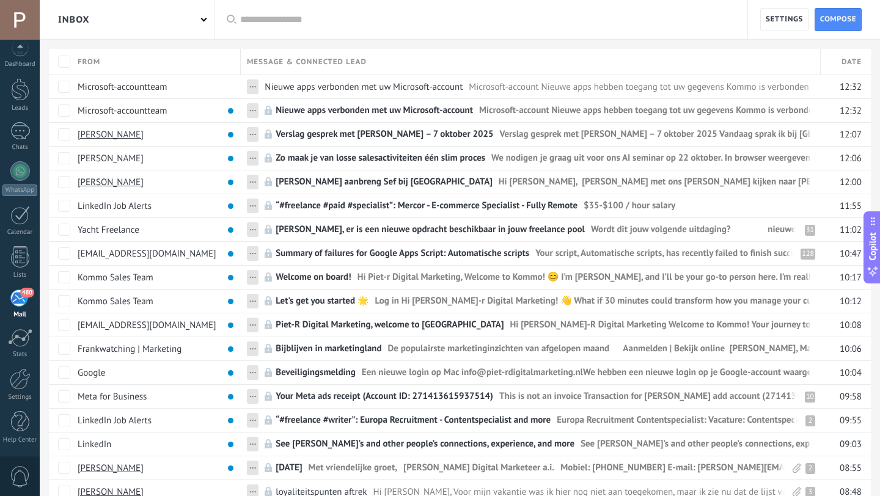
click at [183, 16] on div "Inbox" at bounding box center [127, 19] width 174 height 39
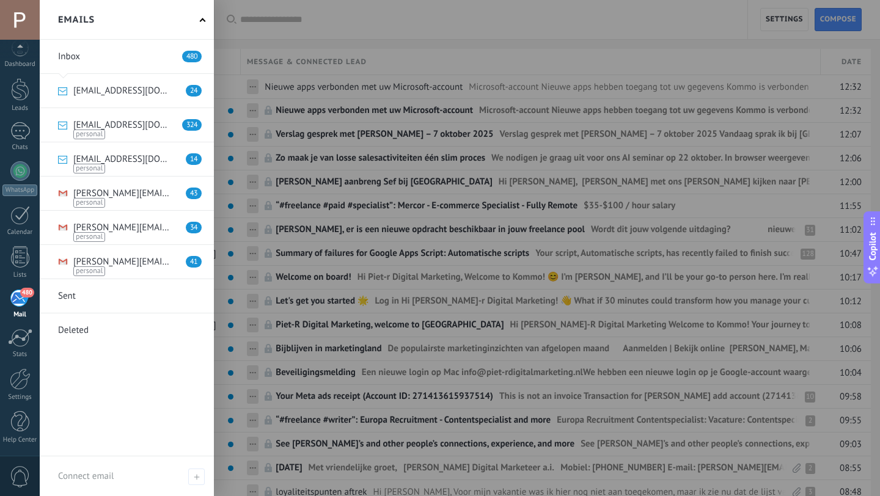
click at [133, 93] on link at bounding box center [127, 91] width 174 height 34
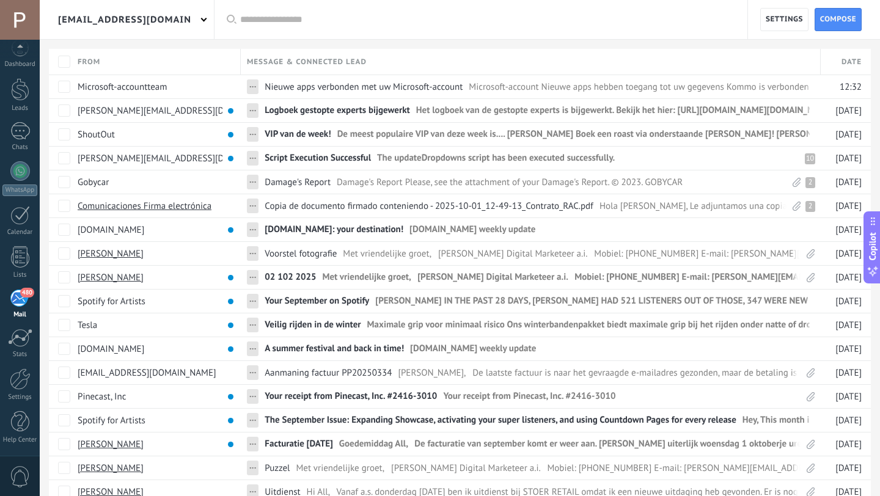
click at [788, 32] on div "Settings Compose" at bounding box center [814, 19] width 132 height 39
click at [784, 15] on span "Settings" at bounding box center [783, 20] width 37 height 22
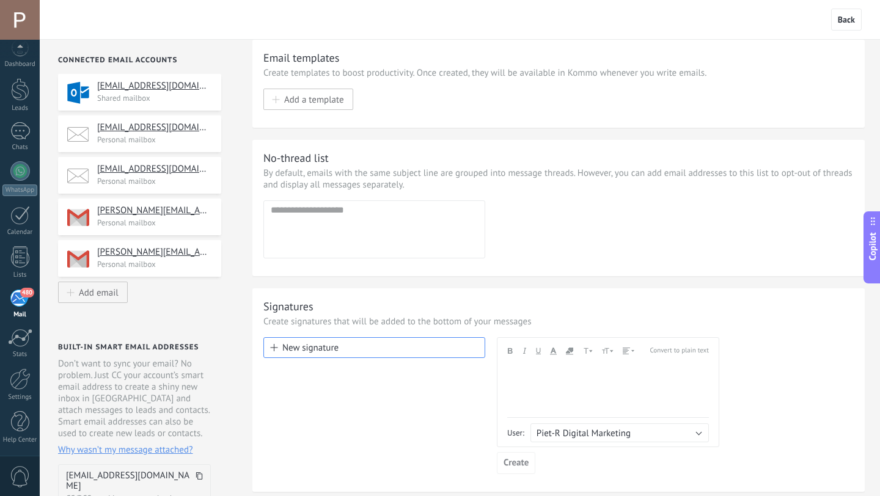
click at [164, 97] on p "Shared mailbox" at bounding box center [155, 98] width 116 height 10
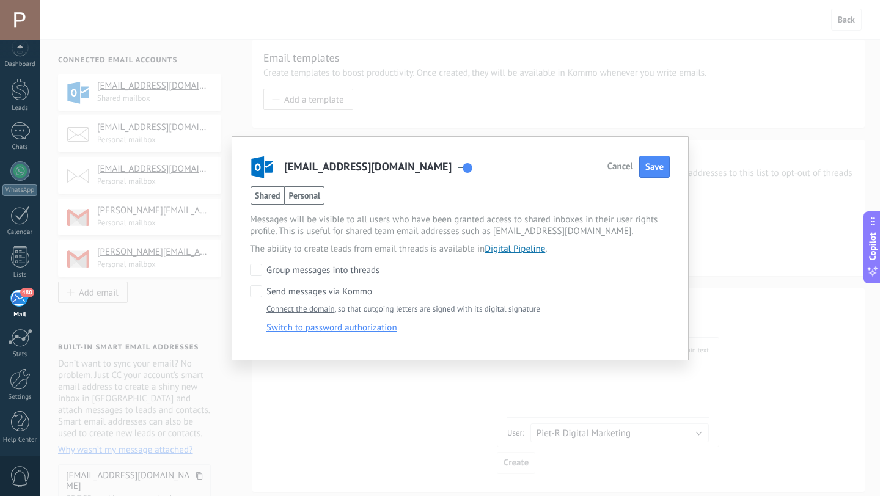
click at [306, 200] on span "Personal" at bounding box center [305, 195] width 40 height 18
click at [646, 171] on span "Save" at bounding box center [654, 167] width 18 height 12
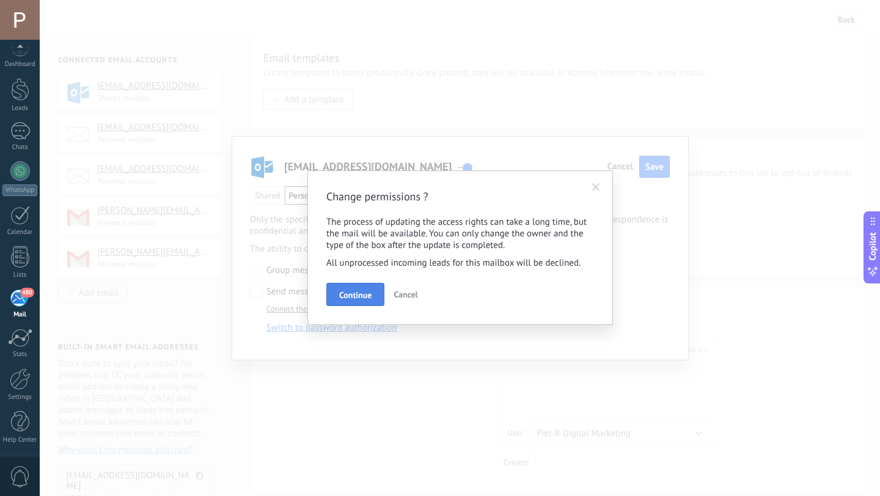
click at [363, 294] on span "Continue" at bounding box center [355, 295] width 32 height 9
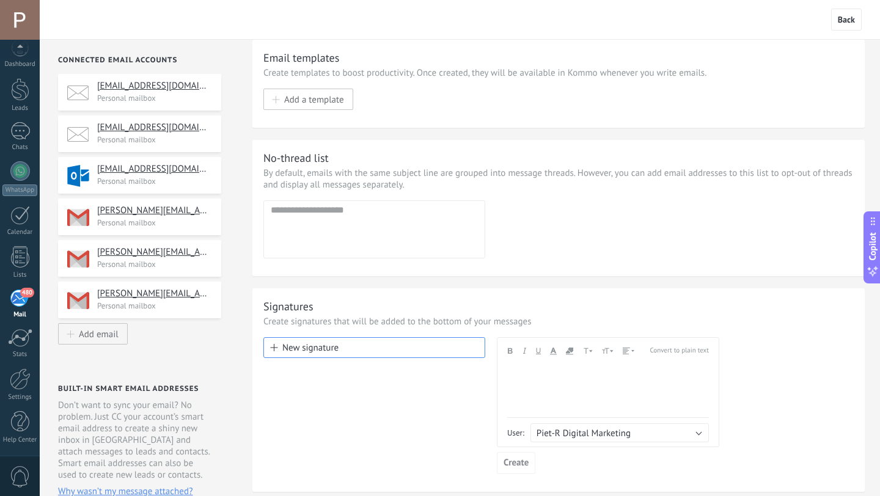
click at [191, 174] on h4 "piet-r@live.nl" at bounding box center [154, 169] width 115 height 12
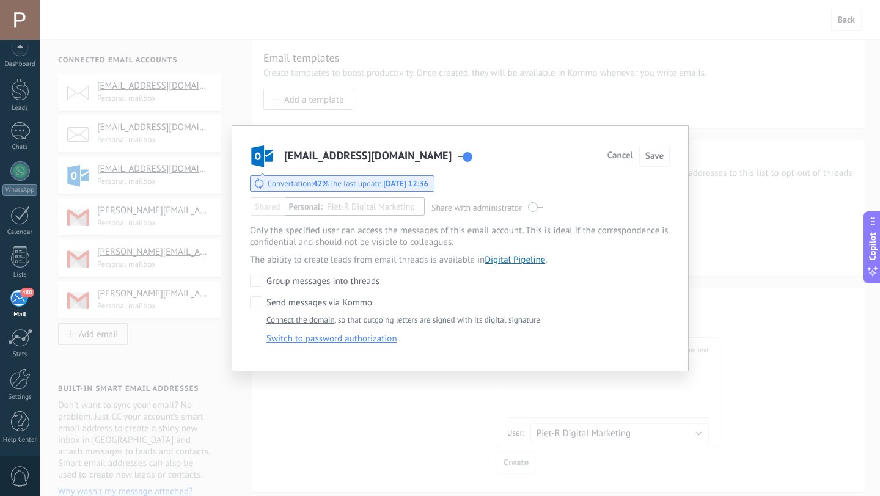
click at [314, 319] on link "Connect the domain" at bounding box center [300, 320] width 68 height 10
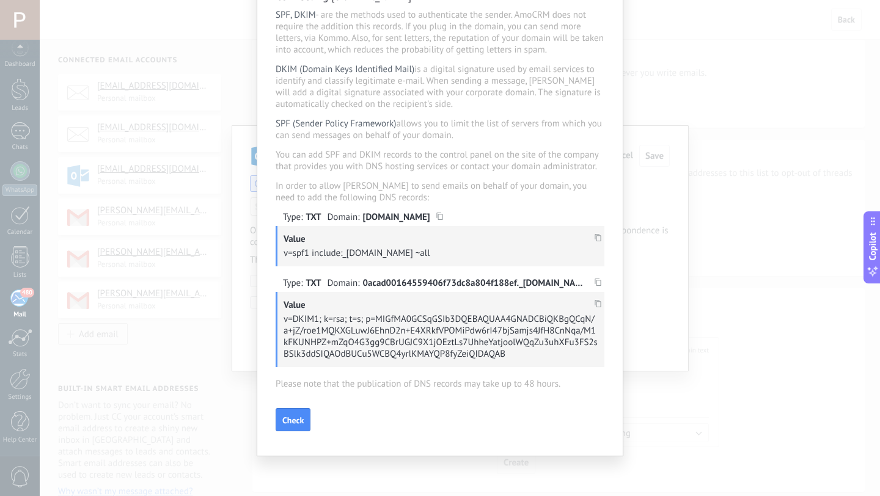
scroll to position [32, 0]
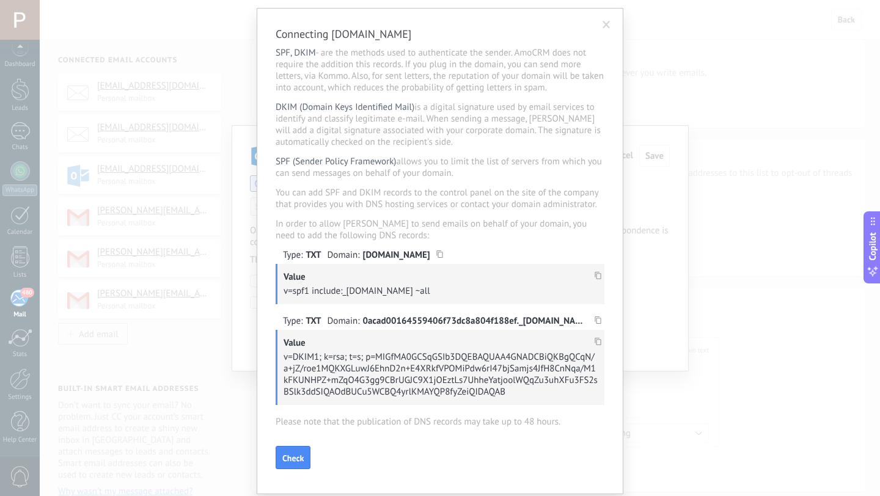
click at [743, 214] on div "Connecting live.nl SPF, DKIM - are the methods used to authenticate the sender.…" at bounding box center [440, 248] width 880 height 496
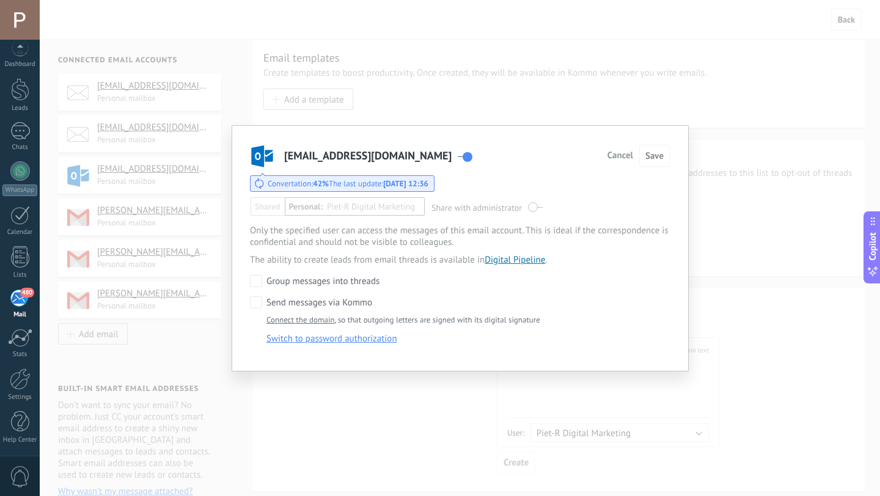
click at [743, 214] on div "piet-r@live.nl Cancel Save Convertation:  42%  The last update:  Today 12:36 Sh…" at bounding box center [460, 248] width 840 height 496
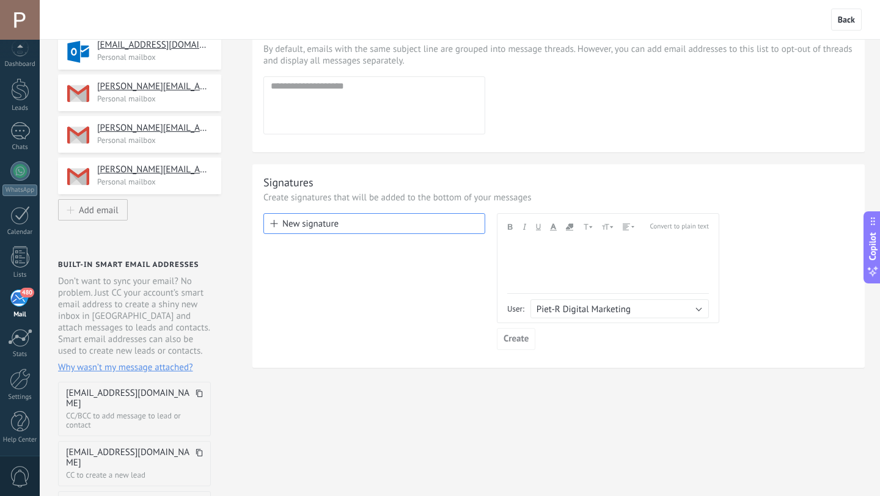
scroll to position [117, 0]
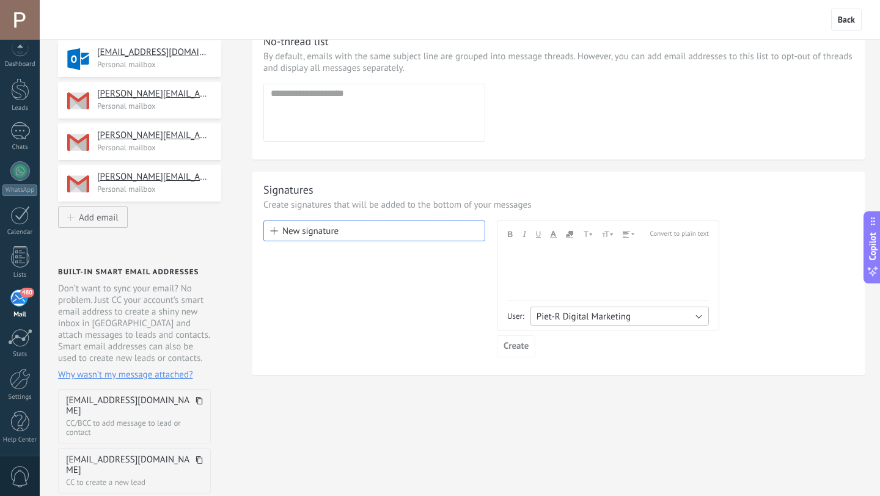
click at [559, 323] on span "Piet-R Digital Marketing" at bounding box center [583, 317] width 94 height 12
click at [387, 375] on div "Signatures Create signatures that will be added to the bottom of your messages …" at bounding box center [558, 273] width 612 height 203
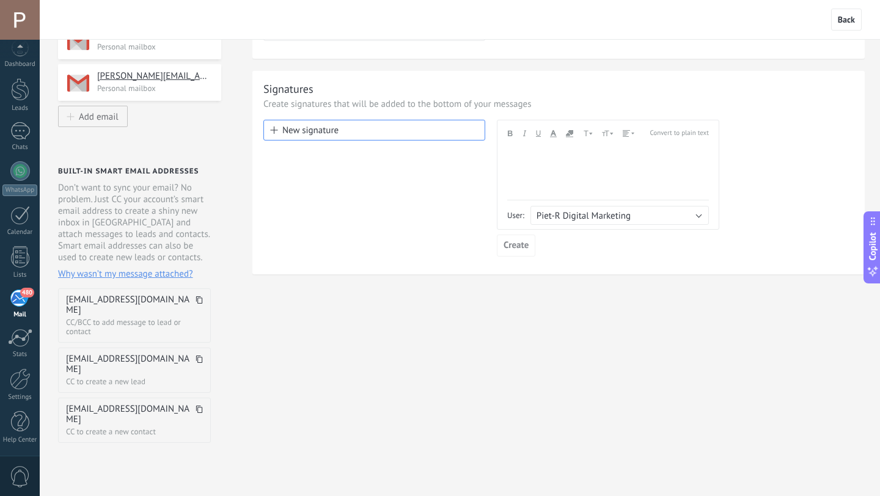
scroll to position [0, 0]
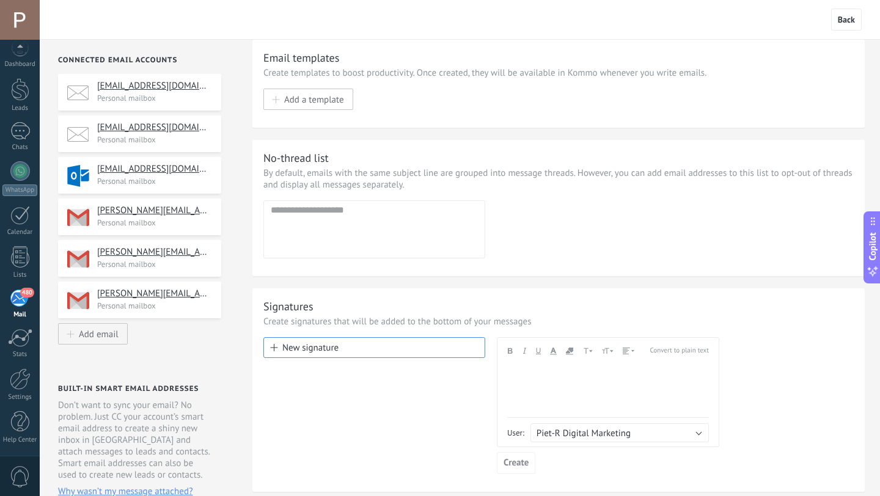
click at [172, 174] on h4 "piet-r@live.nl" at bounding box center [154, 169] width 115 height 12
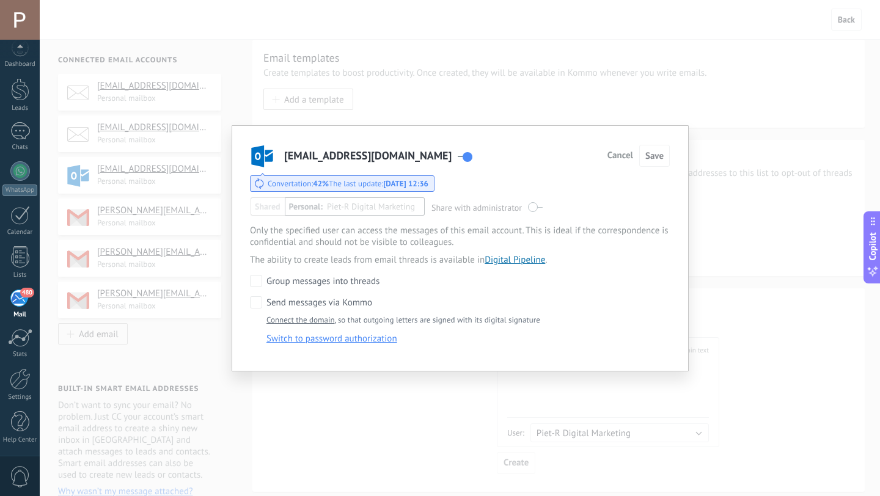
click at [158, 134] on div "piet-r@live.nl Cancel Save Convertation:  42%  The last update:  Today 12:36 Sh…" at bounding box center [460, 248] width 840 height 496
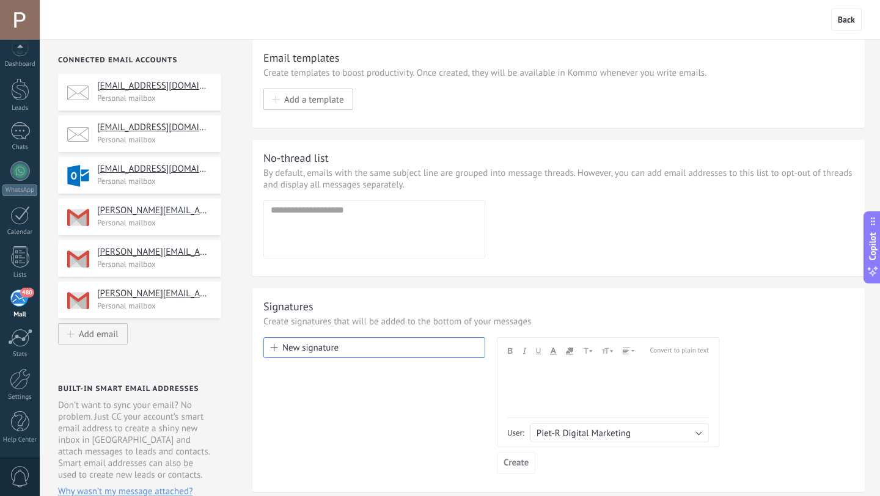
click at [158, 138] on p "Personal mailbox" at bounding box center [155, 139] width 116 height 10
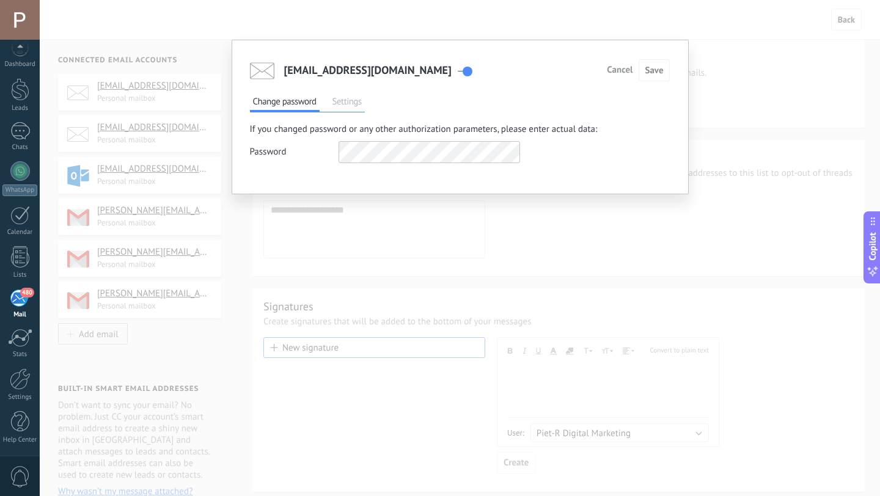
click at [338, 101] on span "Settings" at bounding box center [346, 103] width 35 height 17
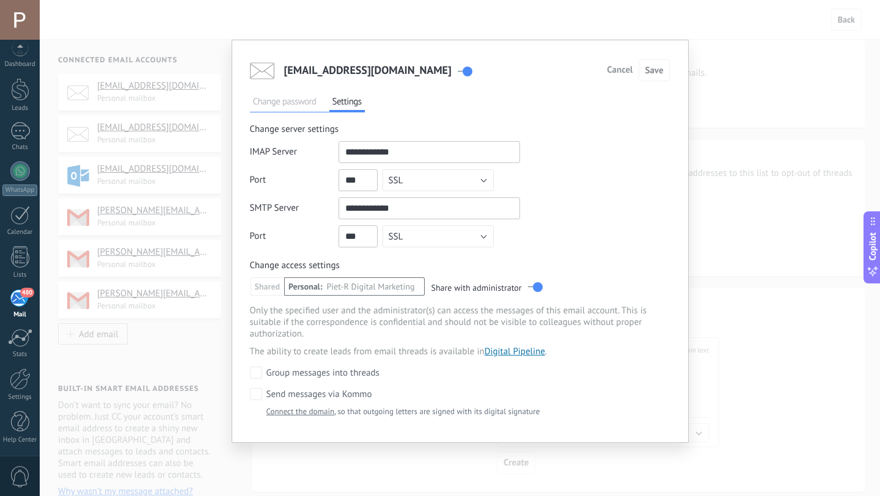
click at [764, 207] on div "info@thedutchdigitalmarketingman.com Cancel Save Change password Settings If yo…" at bounding box center [460, 248] width 840 height 496
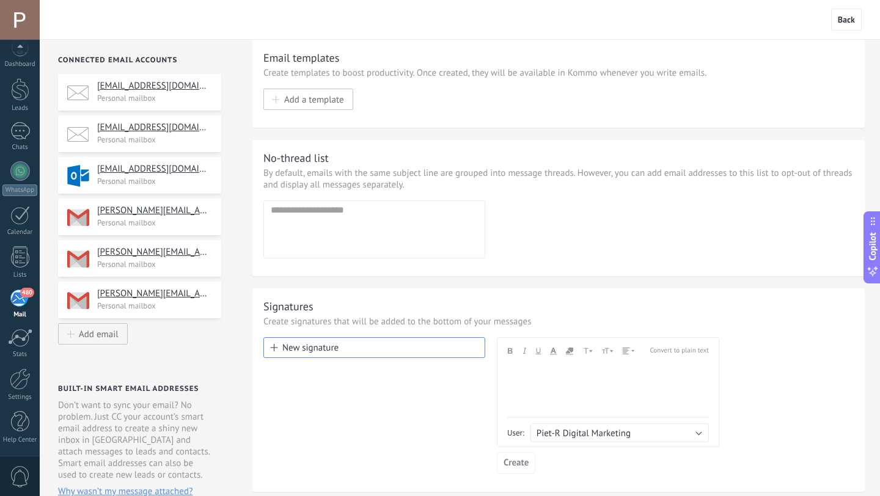
click at [170, 228] on p "Personal mailbox" at bounding box center [155, 222] width 116 height 10
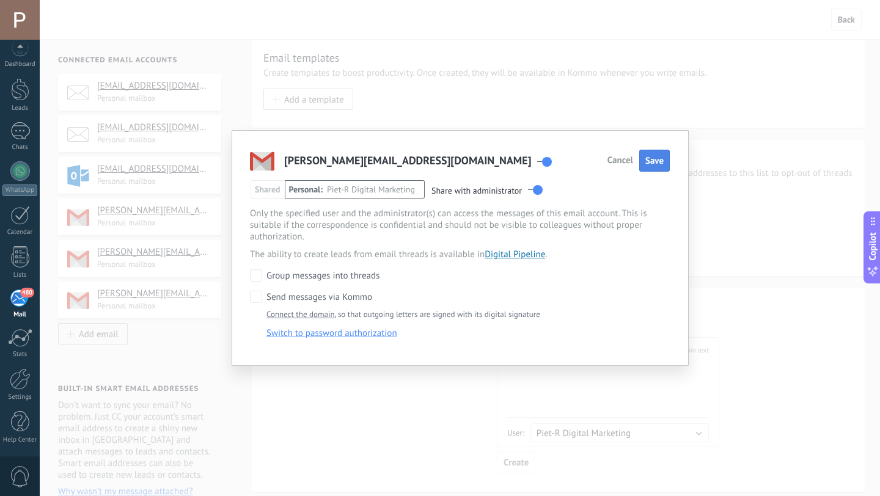
click at [652, 162] on span "Save" at bounding box center [654, 161] width 18 height 12
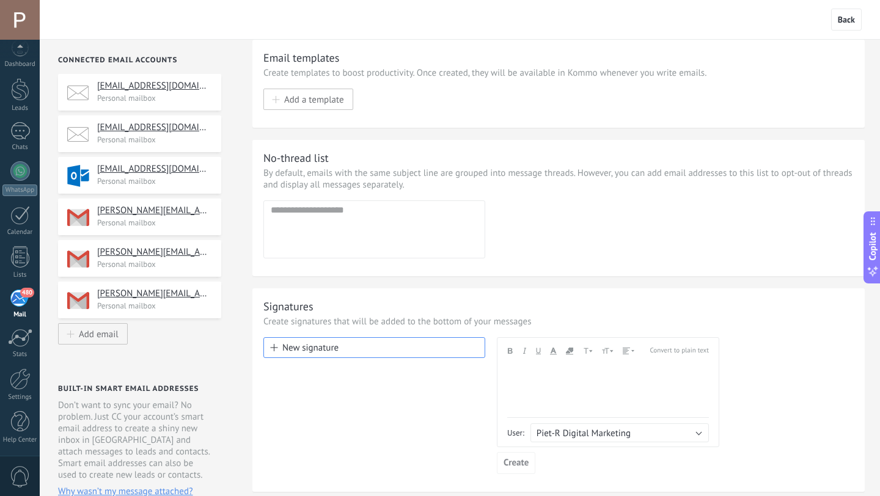
click at [177, 272] on div "pieter@manifyagency.com Personal mailbox" at bounding box center [139, 258] width 163 height 37
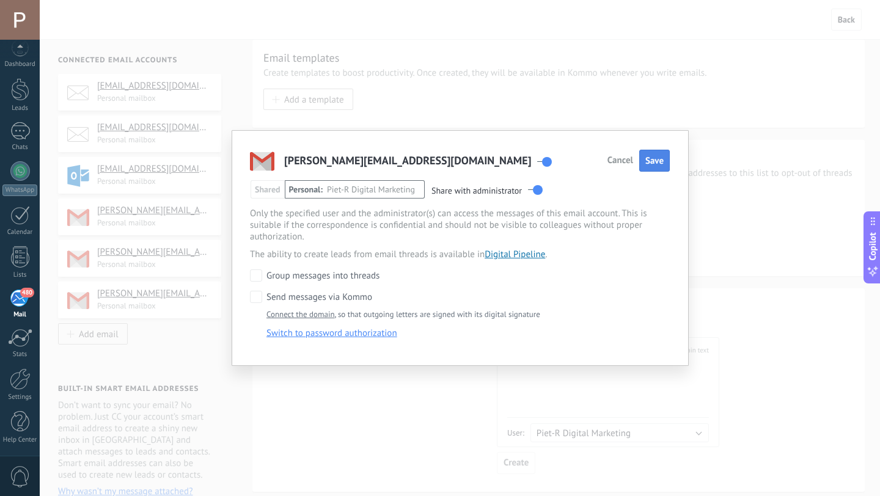
click at [650, 170] on button "Save" at bounding box center [654, 161] width 31 height 23
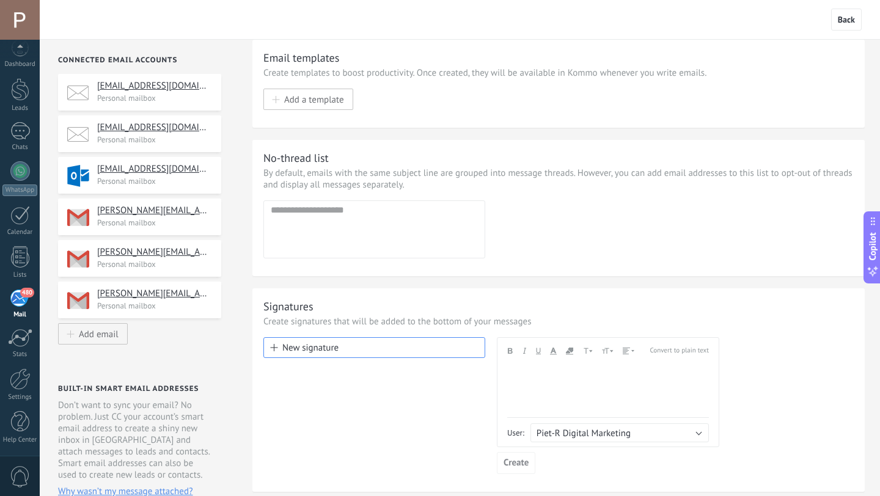
click at [186, 316] on div "pieter@salesmarketingcoach.nl Personal mailbox" at bounding box center [139, 300] width 163 height 37
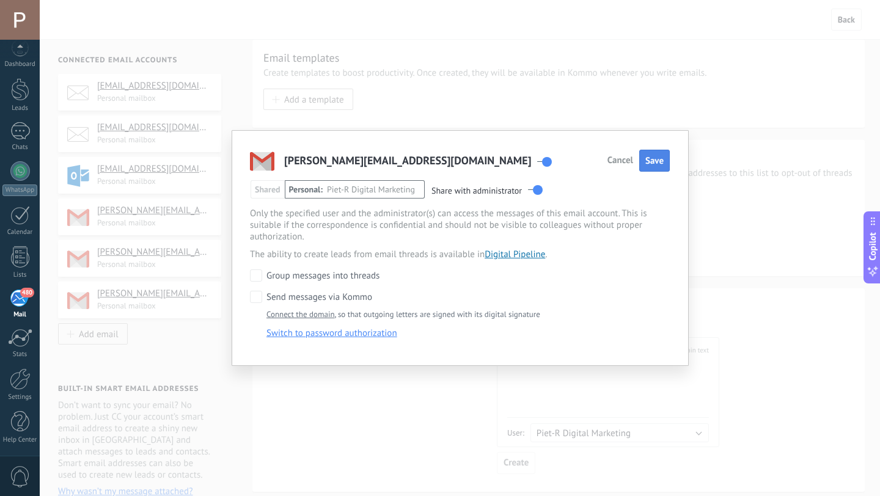
click at [656, 159] on span "Save" at bounding box center [654, 161] width 18 height 12
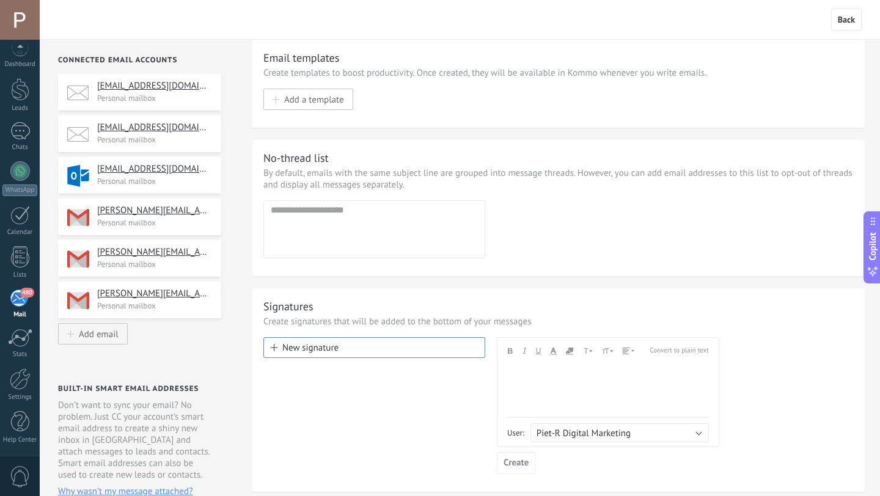
click at [168, 104] on div "info@piet-rdigitalmarketing.nl Personal mailbox" at bounding box center [139, 92] width 163 height 37
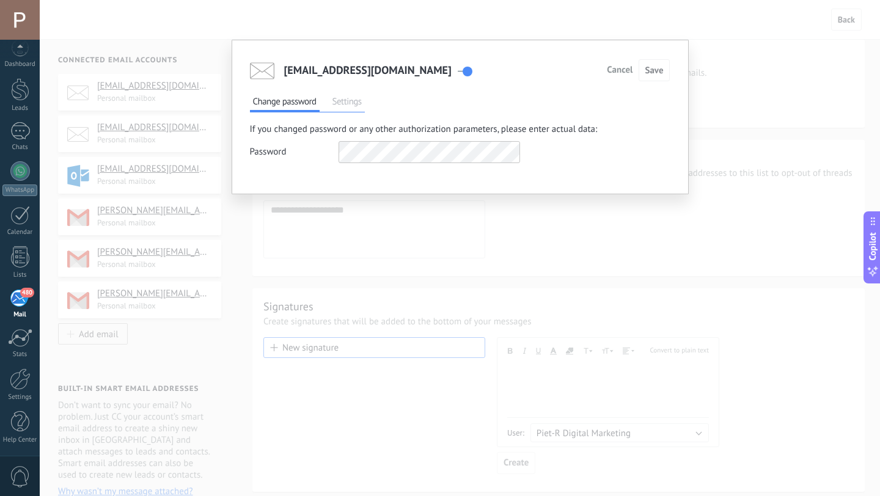
click at [343, 103] on span "Settings" at bounding box center [346, 103] width 35 height 17
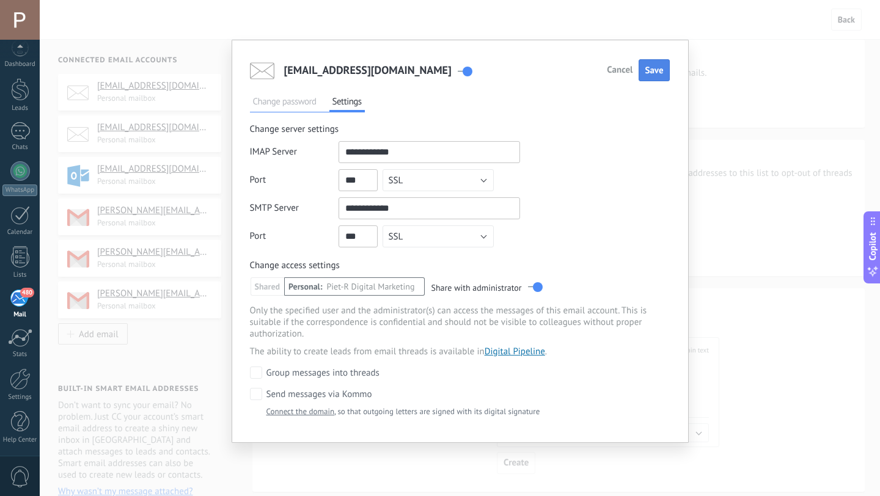
click at [657, 76] on span "Save" at bounding box center [653, 71] width 18 height 12
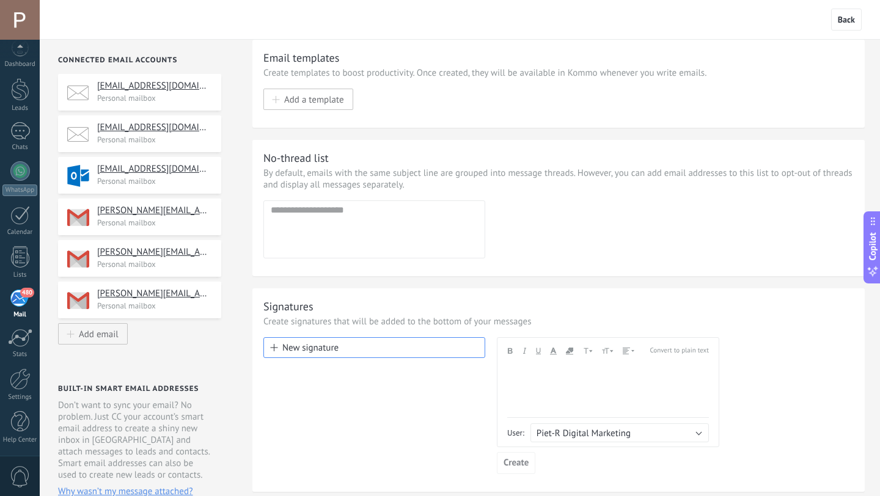
click at [182, 146] on div "info@thedutchdigitalmarketingman.com Personal mailbox" at bounding box center [139, 133] width 163 height 37
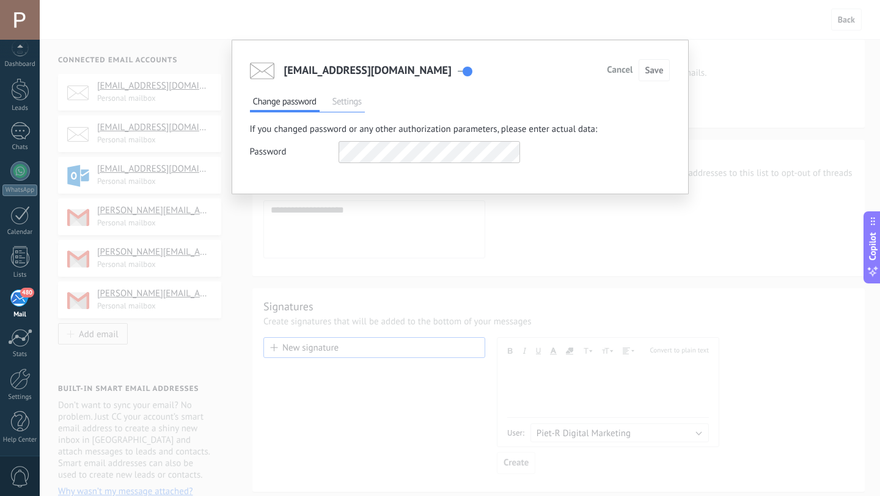
click at [362, 109] on span "Settings" at bounding box center [346, 103] width 35 height 17
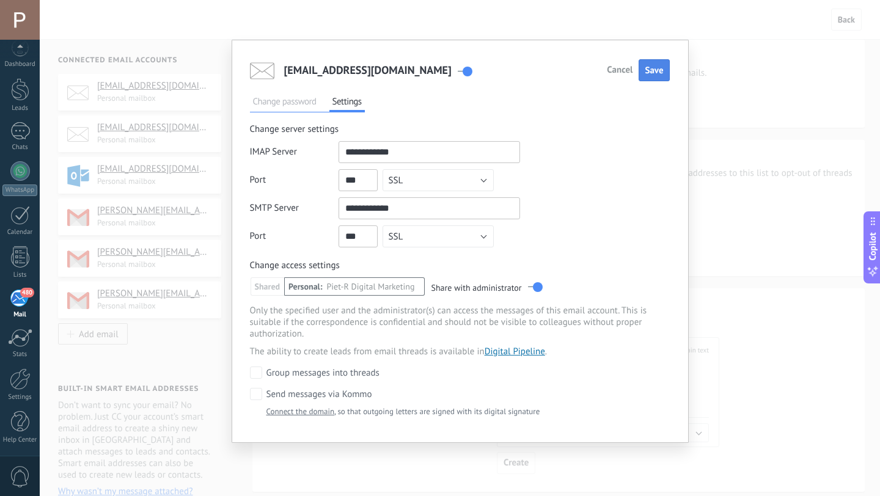
click at [652, 68] on span "Save" at bounding box center [653, 71] width 18 height 12
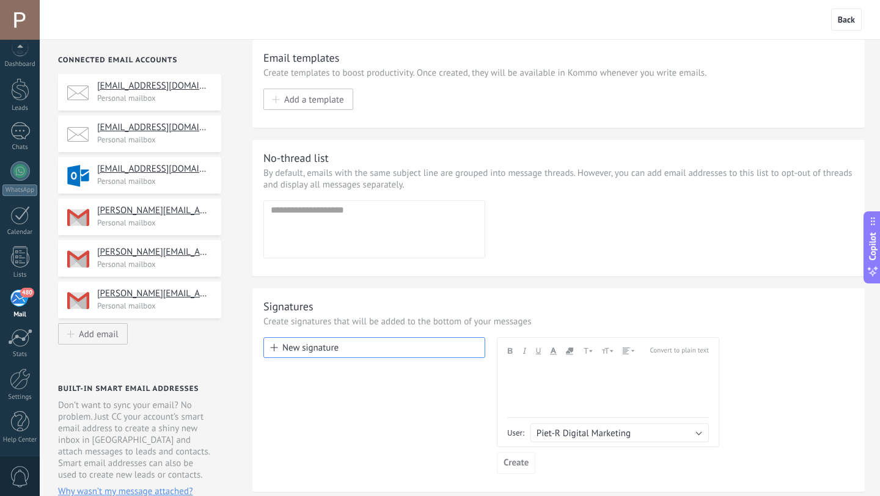
click at [180, 181] on p "Personal mailbox" at bounding box center [155, 181] width 116 height 10
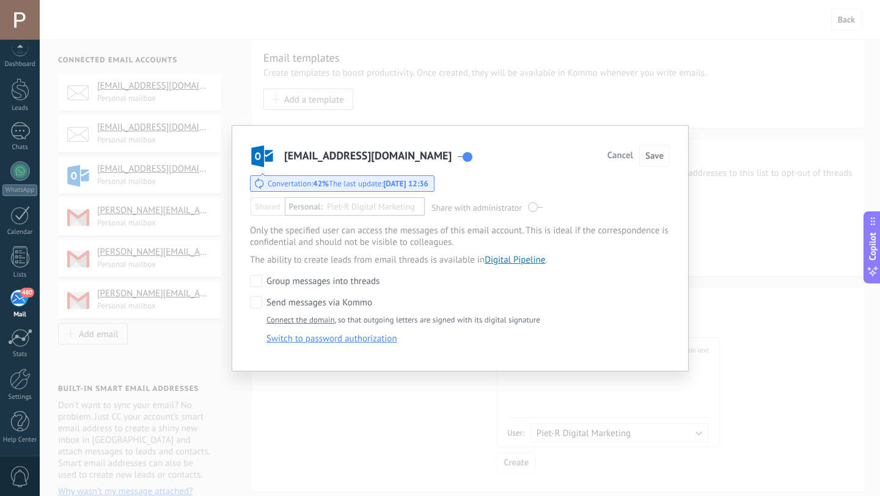
click at [657, 153] on span "Save" at bounding box center [654, 156] width 18 height 12
click at [657, 160] on span "Save" at bounding box center [654, 156] width 18 height 12
click at [550, 108] on div "piet-r@live.nl Cancel Save Convertation:  42%  The last update:  Today 12:36 Sh…" at bounding box center [460, 248] width 840 height 496
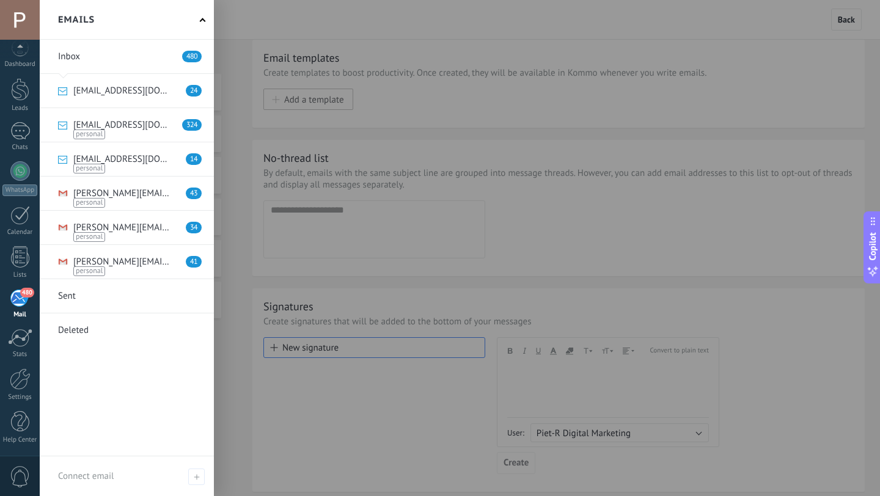
click at [20, 305] on div "480" at bounding box center [20, 298] width 20 height 18
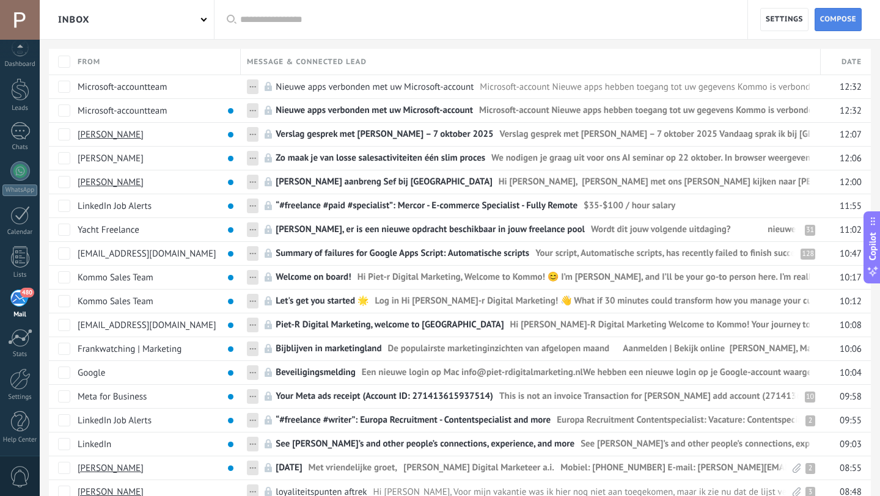
click at [833, 15] on span "Compose" at bounding box center [838, 20] width 36 height 22
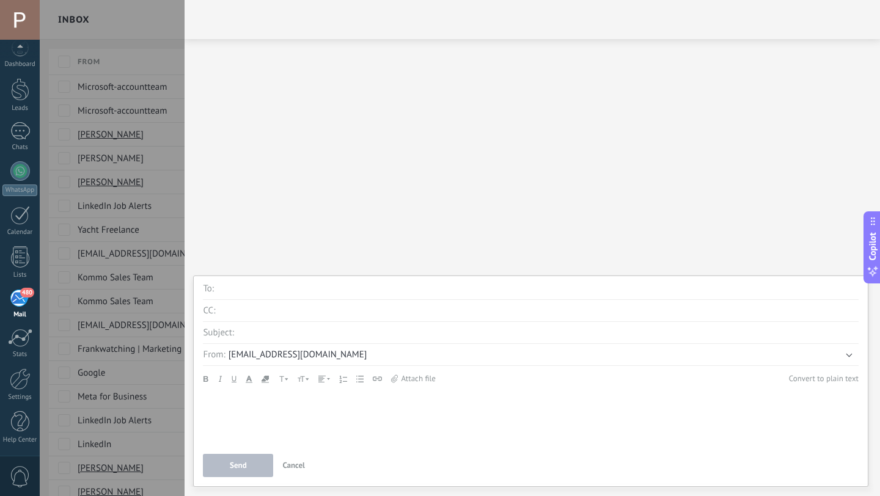
click at [305, 354] on span "info@piet-rdigitalmarketing.nl" at bounding box center [297, 355] width 139 height 12
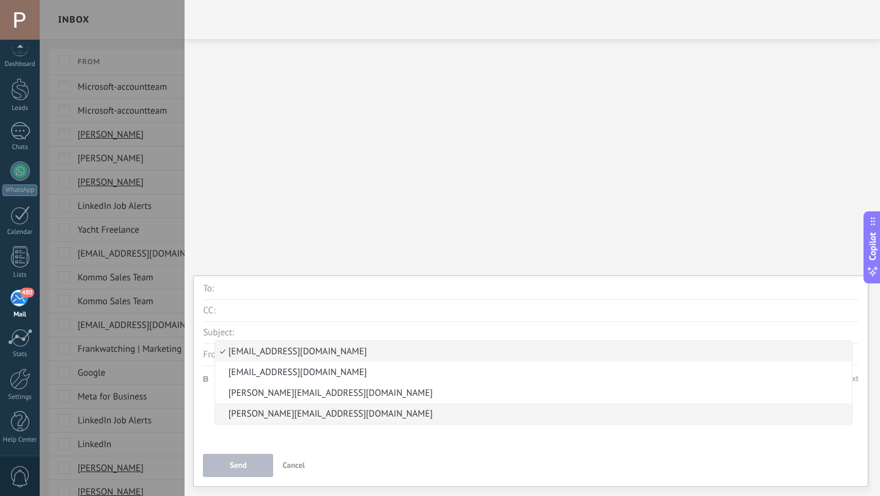
click at [294, 411] on span "pieter@salesmarketingcoach.nl" at bounding box center [531, 414] width 633 height 12
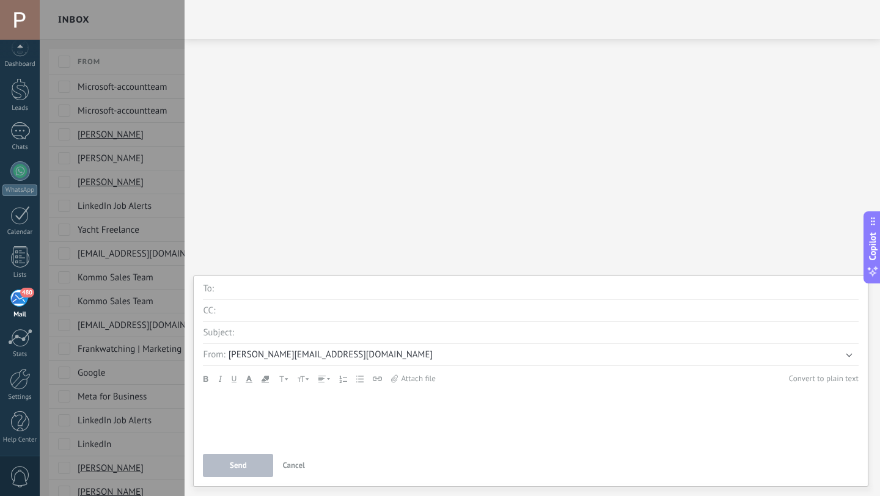
click at [279, 292] on input "text" at bounding box center [537, 289] width 641 height 22
type input "**********"
click at [286, 335] on input "text" at bounding box center [547, 333] width 621 height 22
type input "****"
click at [263, 409] on div at bounding box center [530, 418] width 655 height 53
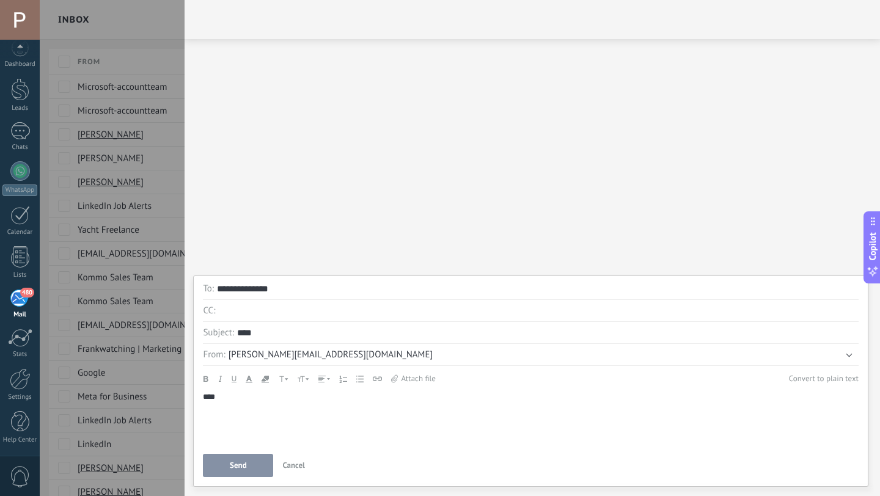
click at [241, 465] on span "Send" at bounding box center [238, 465] width 17 height 9
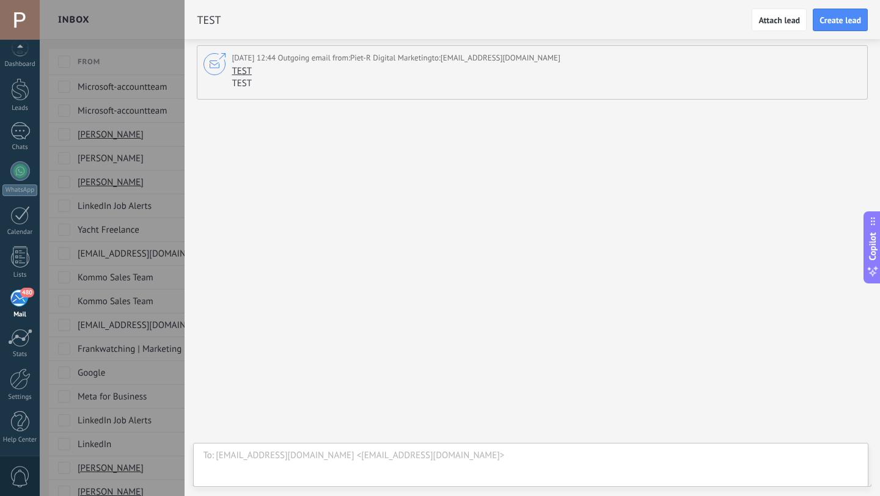
click at [326, 85] on div "TEST TEST" at bounding box center [544, 84] width 626 height 12
click at [288, 97] on div "TEST" at bounding box center [544, 89] width 626 height 23
click at [145, 285] on div at bounding box center [440, 248] width 880 height 496
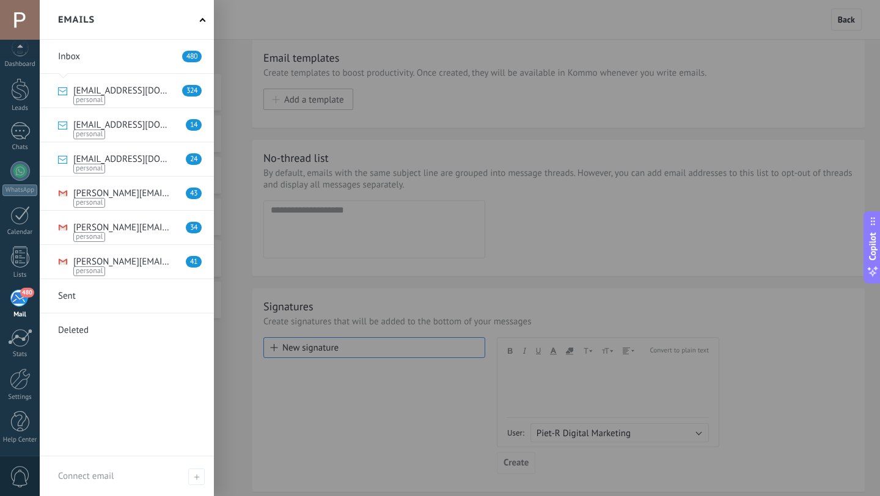
click at [23, 298] on div "480" at bounding box center [20, 298] width 20 height 18
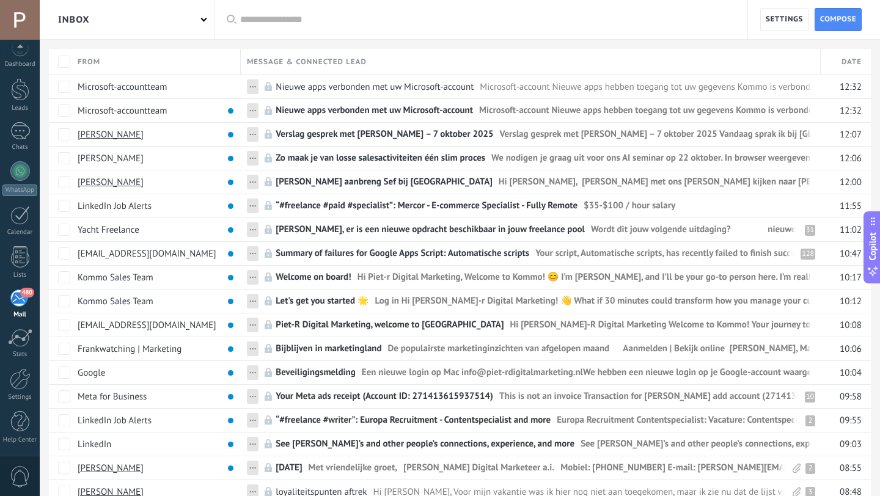
click at [203, 35] on div "Inbox" at bounding box center [127, 19] width 174 height 39
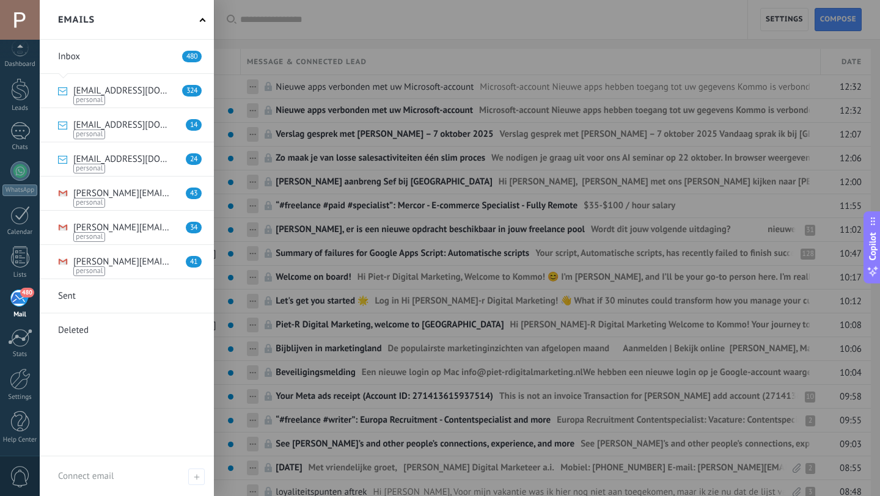
click at [140, 159] on link at bounding box center [127, 159] width 174 height 34
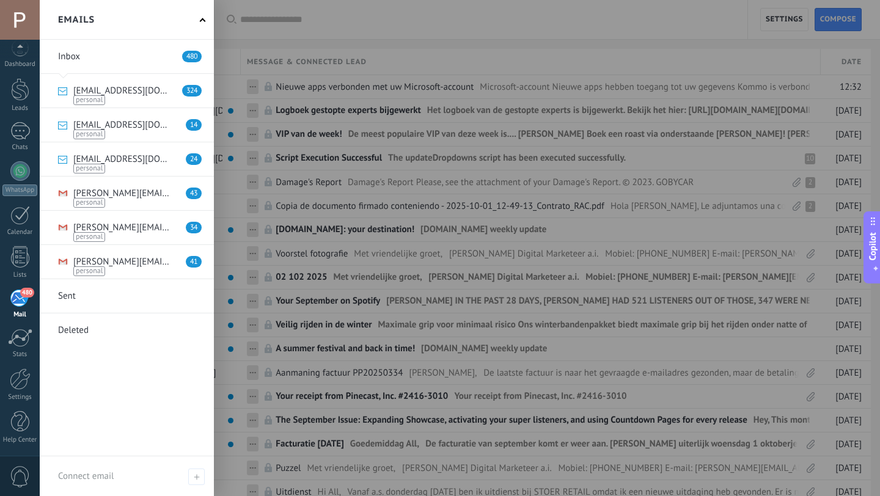
click at [19, 316] on div "Mail" at bounding box center [19, 315] width 35 height 8
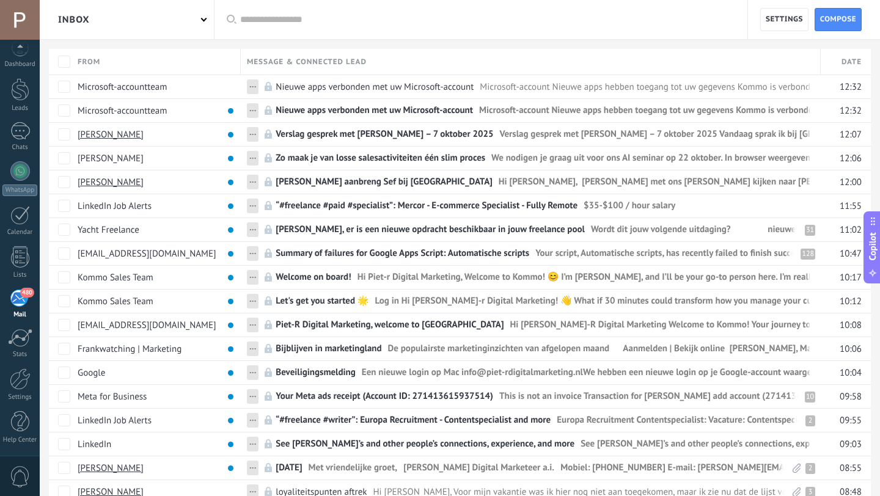
click at [202, 22] on div "Inbox" at bounding box center [127, 19] width 174 height 39
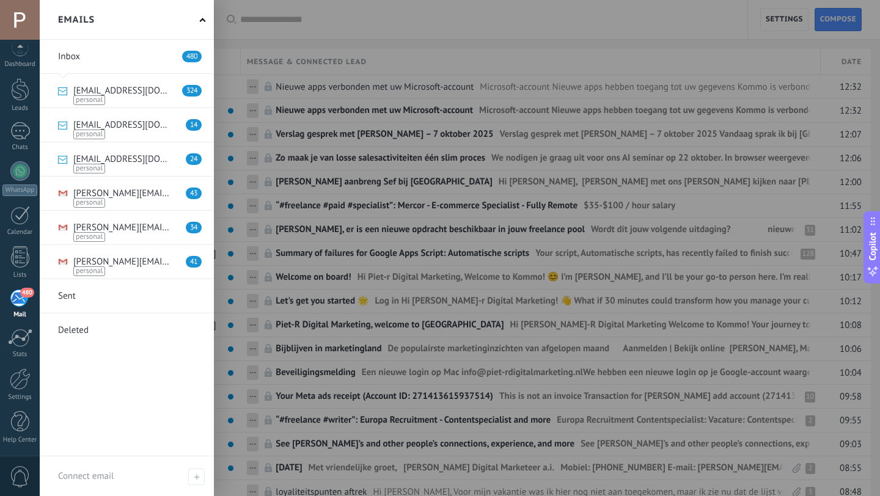
click at [132, 79] on link at bounding box center [127, 91] width 174 height 34
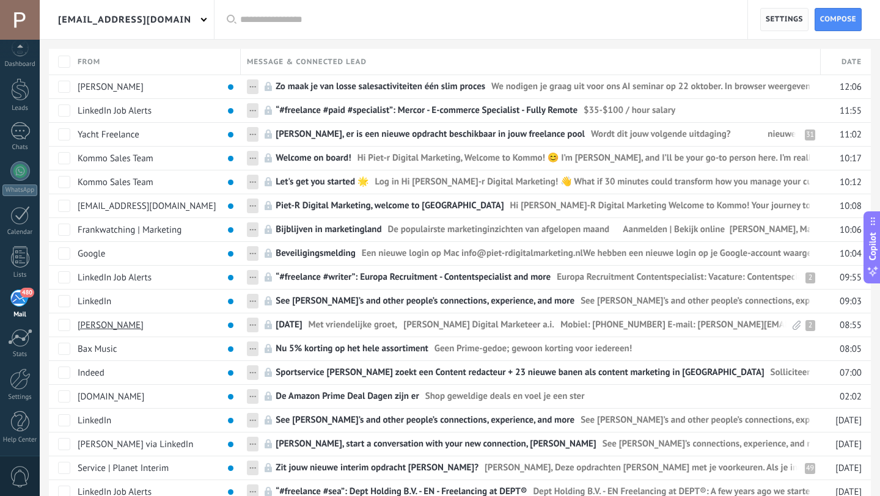
click at [781, 23] on span "Settings" at bounding box center [783, 20] width 37 height 22
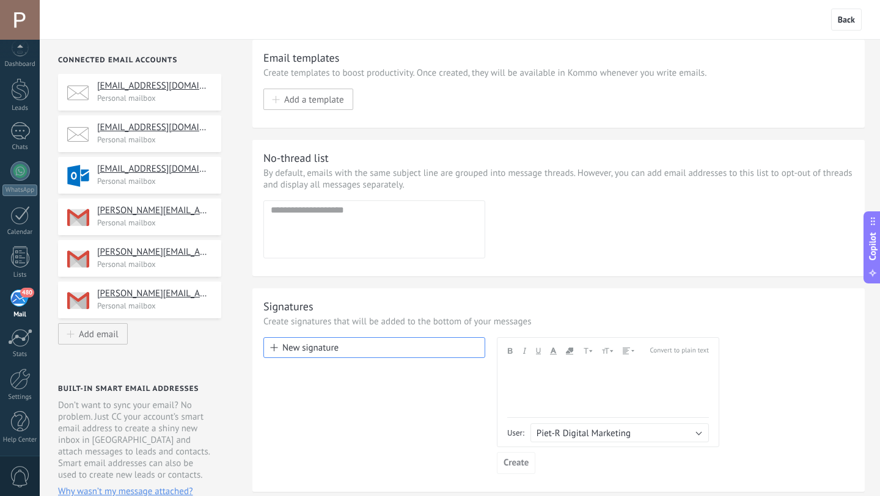
click at [151, 86] on h4 "info@piet-rdigitalmarketing.nl" at bounding box center [154, 86] width 115 height 12
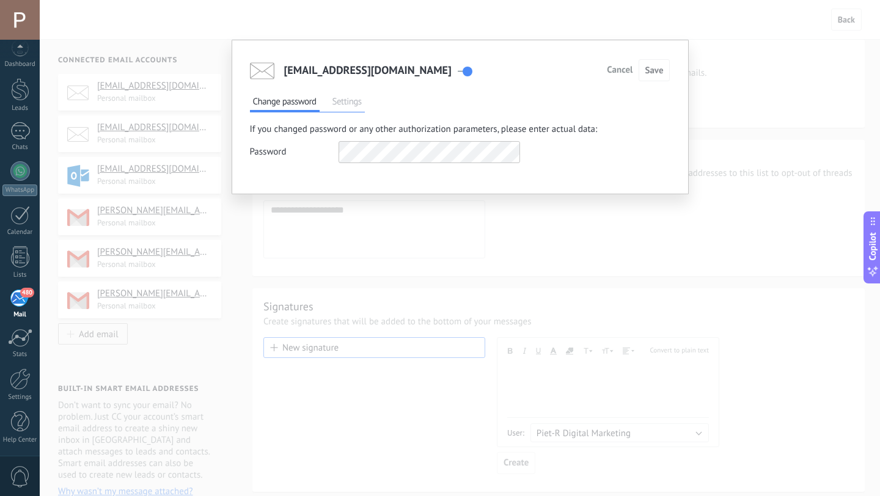
click at [344, 95] on span "Settings" at bounding box center [346, 103] width 35 height 17
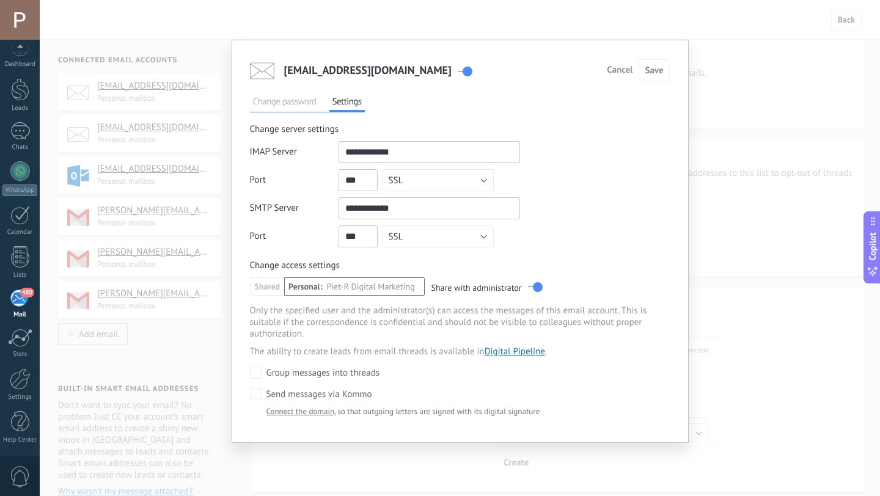
click at [304, 412] on link "Connect the domain" at bounding box center [300, 411] width 68 height 10
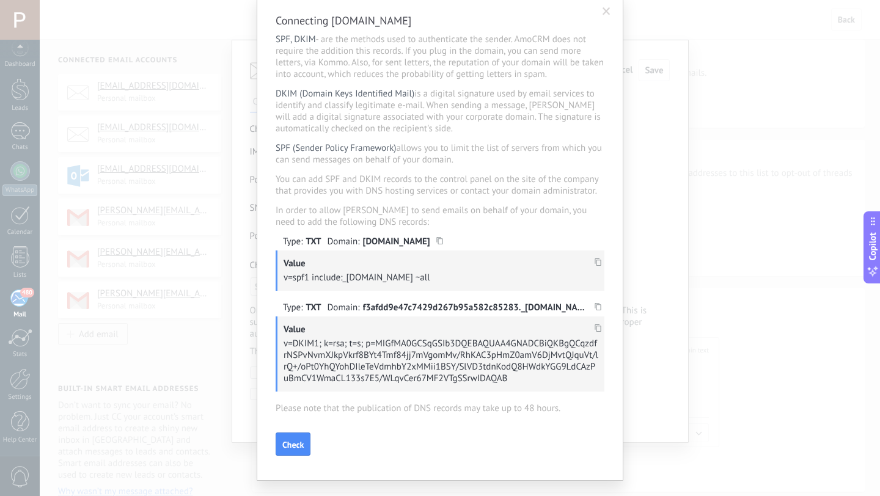
scroll to position [40, 0]
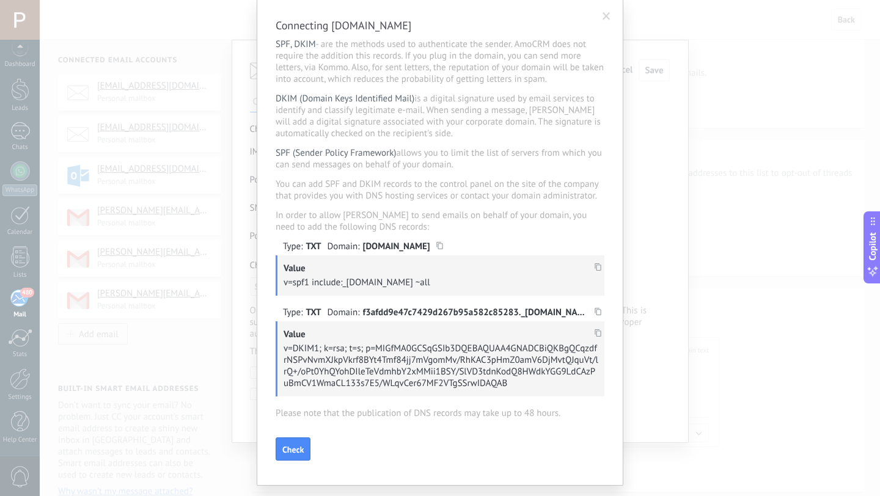
click at [443, 249] on icon at bounding box center [439, 245] width 7 height 7
click at [594, 271] on use at bounding box center [597, 266] width 6 height 7
click at [599, 318] on div "Type: TXT Domain: f3afdd9e47c7429d267b95a582c85283._domainkey.piet-rdigitalmark…" at bounding box center [439, 313] width 329 height 12
click at [594, 315] on use at bounding box center [597, 311] width 6 height 7
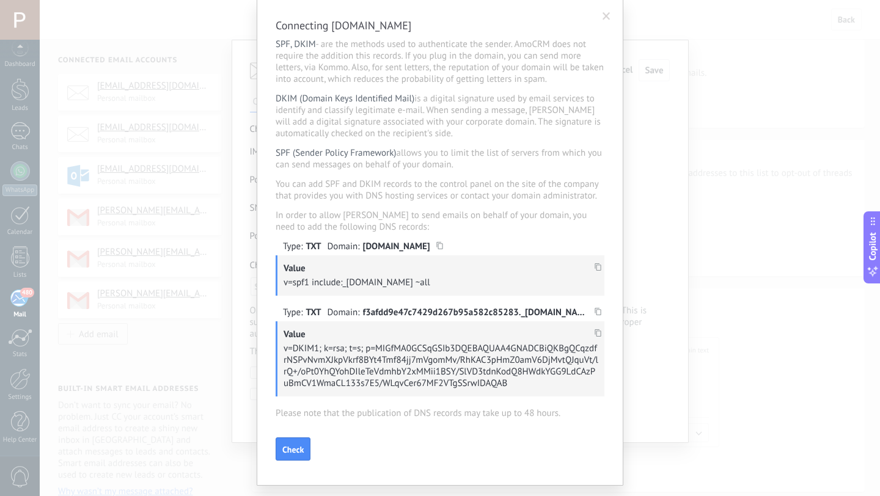
click at [600, 315] on div "Type: TXT Domain: f3afdd9e47c7429d267b95a582c85283._domainkey.piet-rdigitalmark…" at bounding box center [439, 313] width 329 height 12
click at [594, 315] on icon at bounding box center [597, 311] width 7 height 7
click at [594, 337] on use at bounding box center [597, 332] width 6 height 7
click at [690, 263] on div "Connecting piet-rdigitalmarketing.nl SPF, DKIM - are the methods used to authen…" at bounding box center [440, 248] width 880 height 496
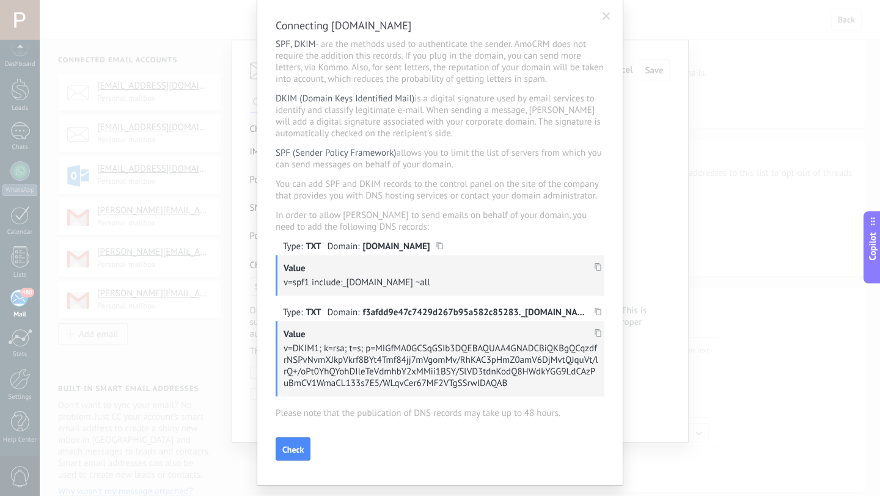
scroll to position [0, 0]
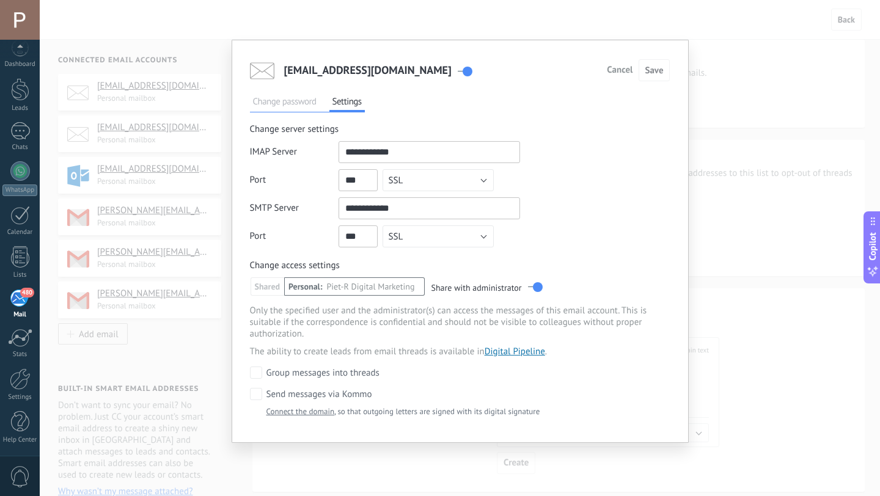
click at [759, 217] on div "info@piet-rdigitalmarketing.nl Cancel Save Change password Settings If you chan…" at bounding box center [460, 248] width 840 height 496
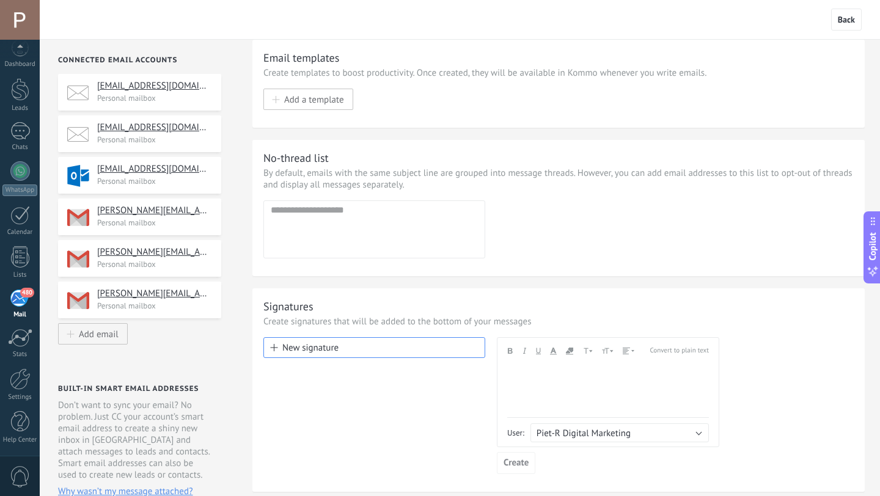
click at [155, 128] on h4 "info@thedutchdigitalmarketingman.com" at bounding box center [154, 128] width 115 height 12
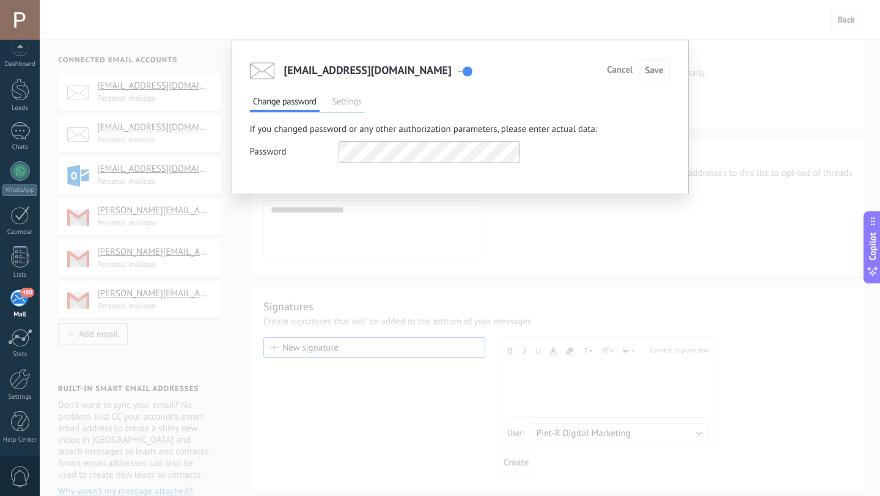
click at [348, 97] on span "Settings" at bounding box center [346, 103] width 35 height 17
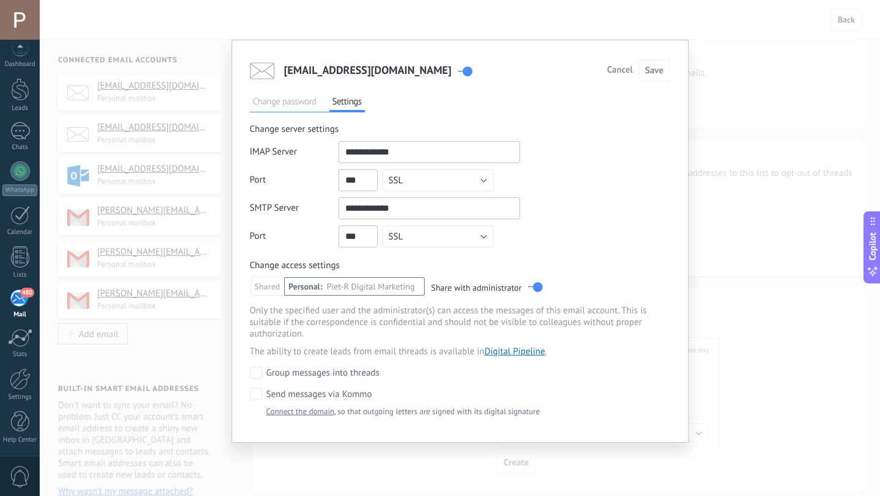
click at [391, 153] on input "private" at bounding box center [428, 152] width 181 height 22
drag, startPoint x: 420, startPoint y: 156, endPoint x: 289, endPoint y: 148, distance: 131.0
click at [289, 148] on div "IMAP Server" at bounding box center [385, 152] width 270 height 22
click at [323, 413] on link "Connect the domain" at bounding box center [300, 411] width 68 height 10
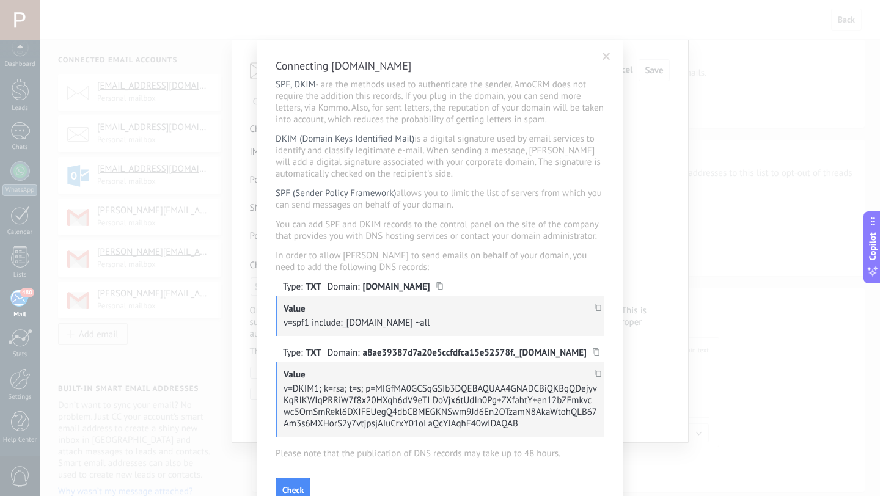
click at [594, 311] on icon at bounding box center [597, 307] width 7 height 7
click at [443, 290] on icon at bounding box center [439, 285] width 7 height 7
click at [597, 311] on icon at bounding box center [597, 307] width 7 height 7
click at [593, 355] on icon at bounding box center [595, 351] width 7 height 7
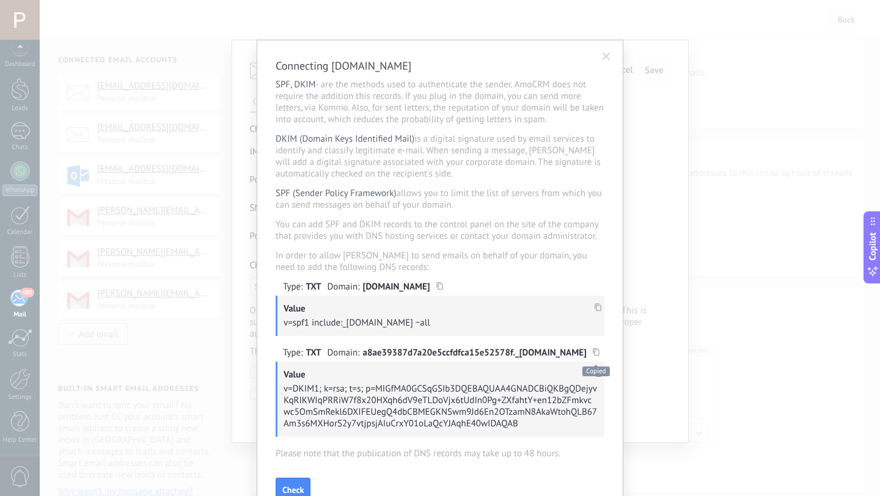
scroll to position [26, 0]
click at [594, 377] on use at bounding box center [597, 373] width 6 height 7
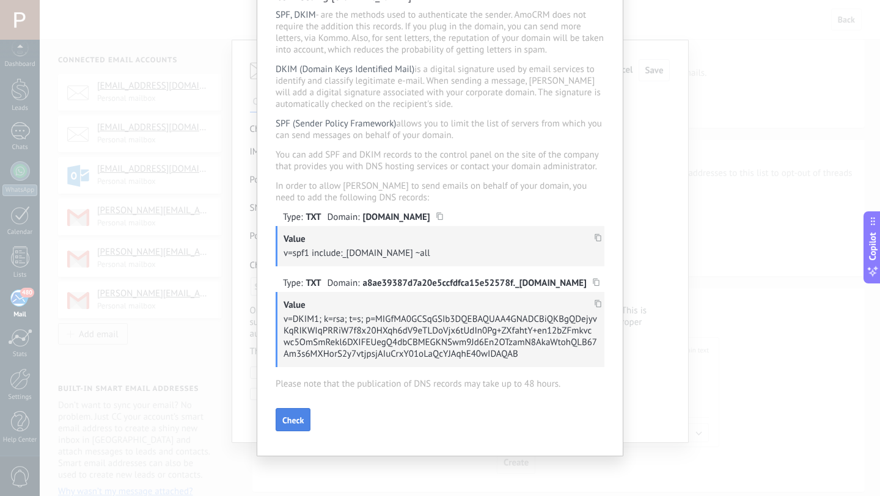
click at [297, 421] on span "Check" at bounding box center [292, 420] width 21 height 9
click at [720, 338] on div "Connecting thedutchdigitalmarketingman.com SPF, DKIM - are the methods used to …" at bounding box center [440, 248] width 880 height 496
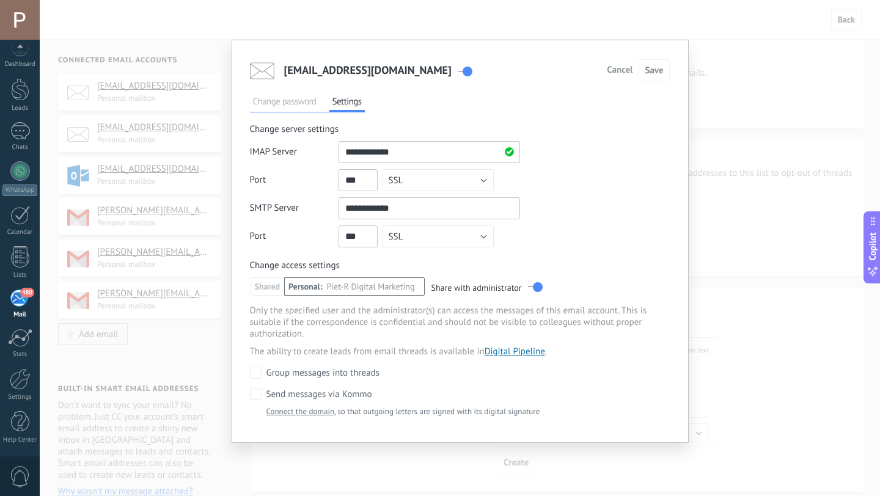
scroll to position [0, 0]
click at [734, 88] on div "info@thedutchdigitalmarketingman.com Cancel Save Change password Settings If yo…" at bounding box center [460, 248] width 840 height 496
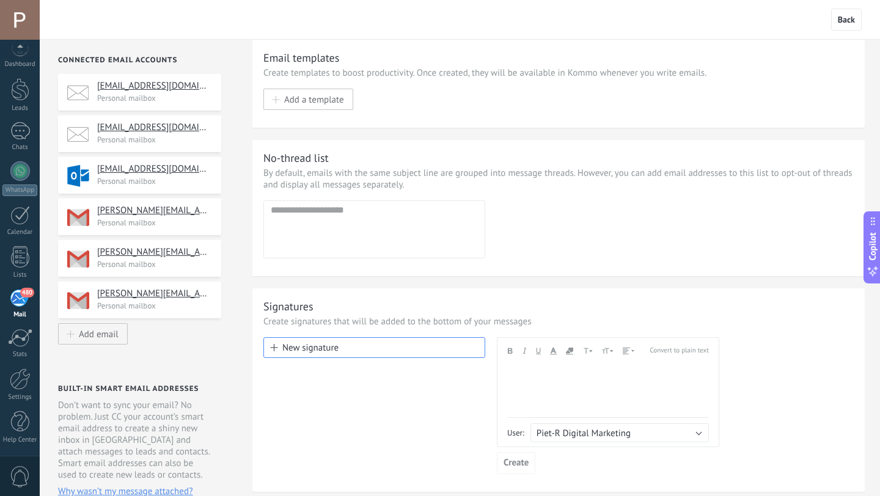
click at [164, 142] on p "Personal mailbox" at bounding box center [155, 139] width 116 height 10
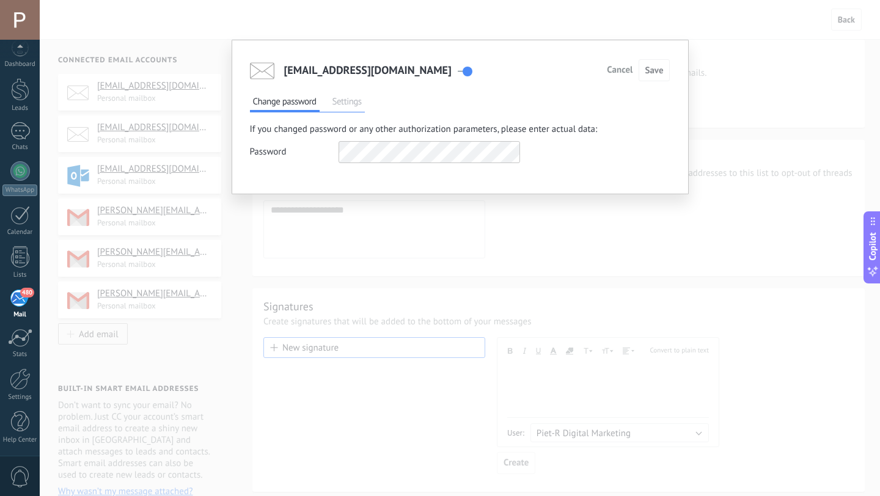
click at [348, 96] on span "Settings" at bounding box center [346, 103] width 35 height 17
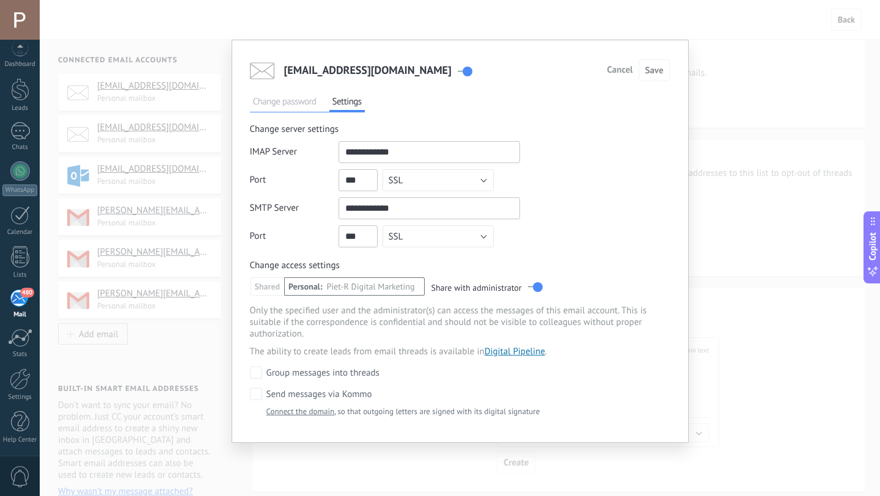
click at [325, 415] on link "Connect the domain" at bounding box center [300, 411] width 68 height 10
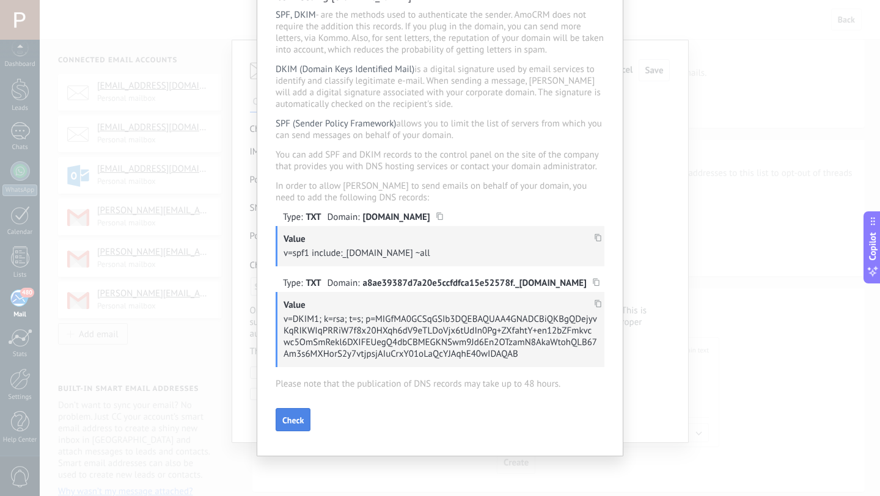
click at [290, 425] on span "Check" at bounding box center [292, 420] width 21 height 9
click at [294, 421] on span "Check" at bounding box center [292, 420] width 21 height 9
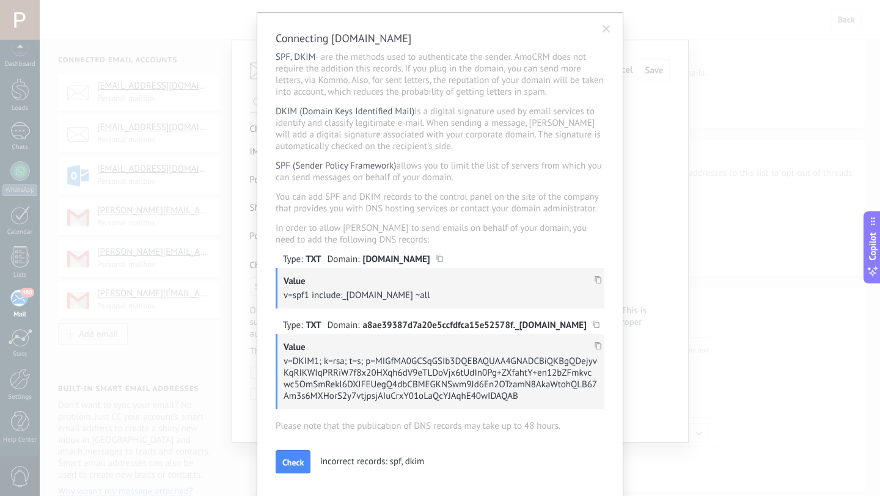
scroll to position [27, 0]
click at [295, 462] on button "Check" at bounding box center [292, 462] width 35 height 23
click at [287, 465] on span "Check" at bounding box center [292, 463] width 21 height 9
click at [706, 411] on div "Connecting thedutchdigitalmarketingman.com SPF, DKIM - are the methods used to …" at bounding box center [440, 248] width 880 height 496
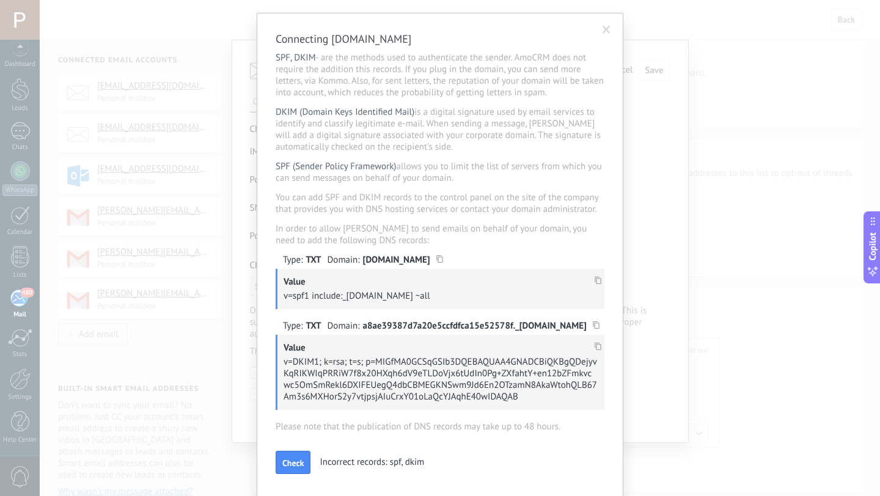
scroll to position [0, 0]
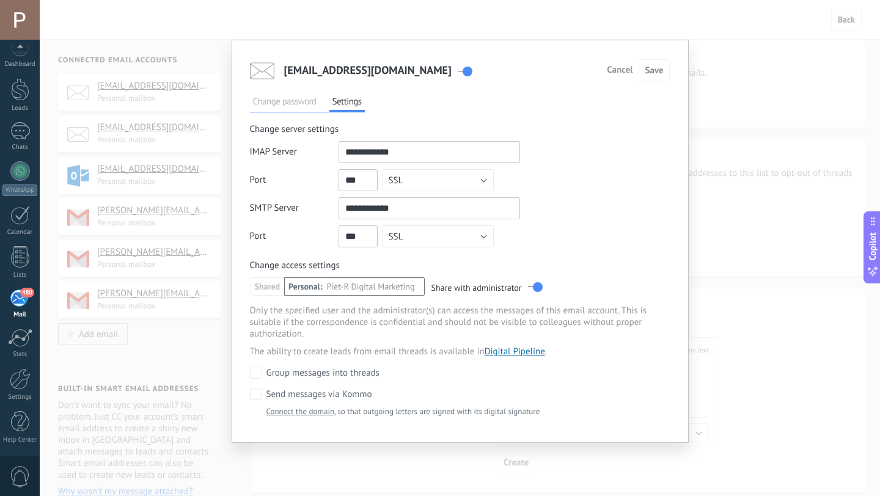
click at [706, 411] on div "info@thedutchdigitalmarketingman.com Cancel Save Change password Settings If yo…" at bounding box center [460, 248] width 840 height 496
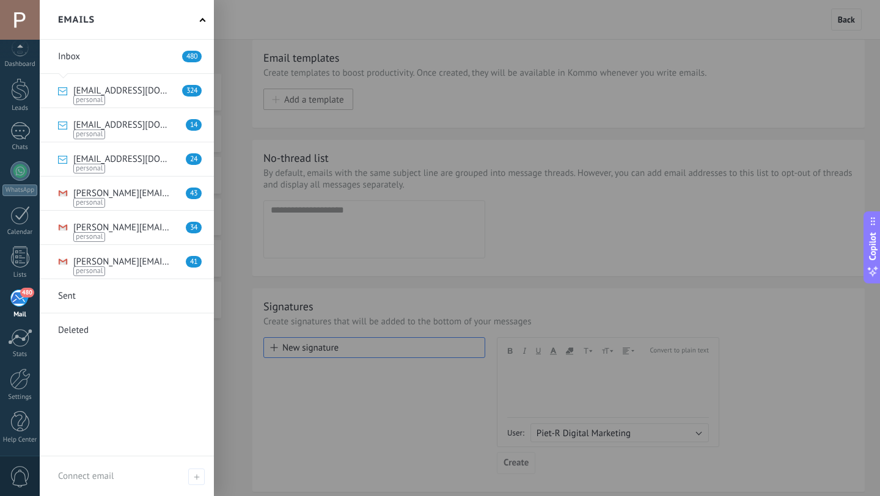
click at [19, 302] on div "480" at bounding box center [20, 298] width 20 height 18
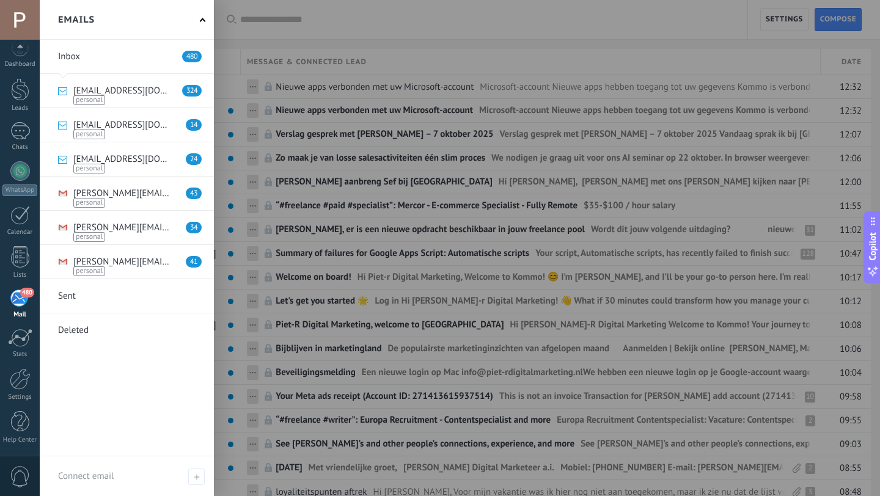
click at [131, 134] on link at bounding box center [127, 125] width 174 height 34
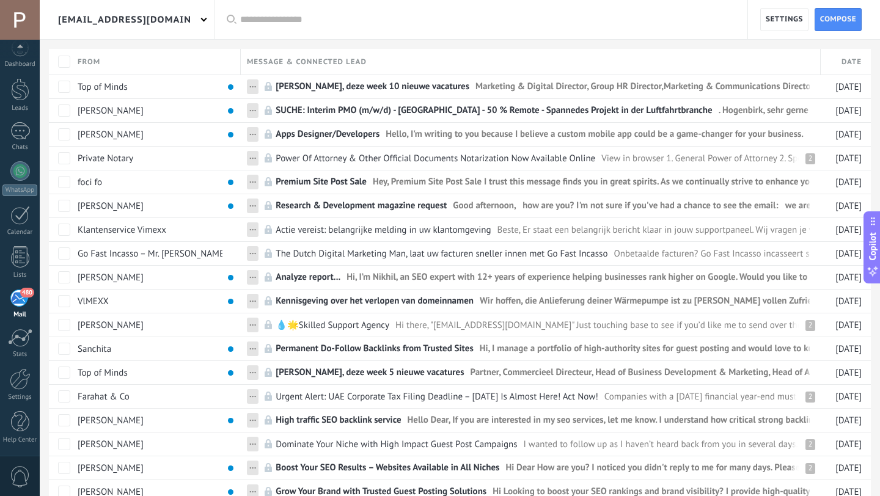
click at [203, 20] on span at bounding box center [204, 19] width 6 height 6
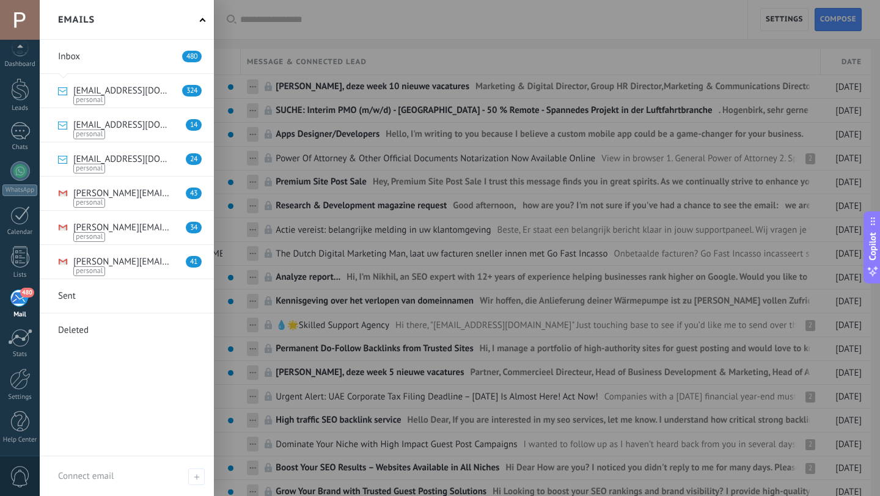
click at [786, 18] on div at bounding box center [480, 248] width 880 height 496
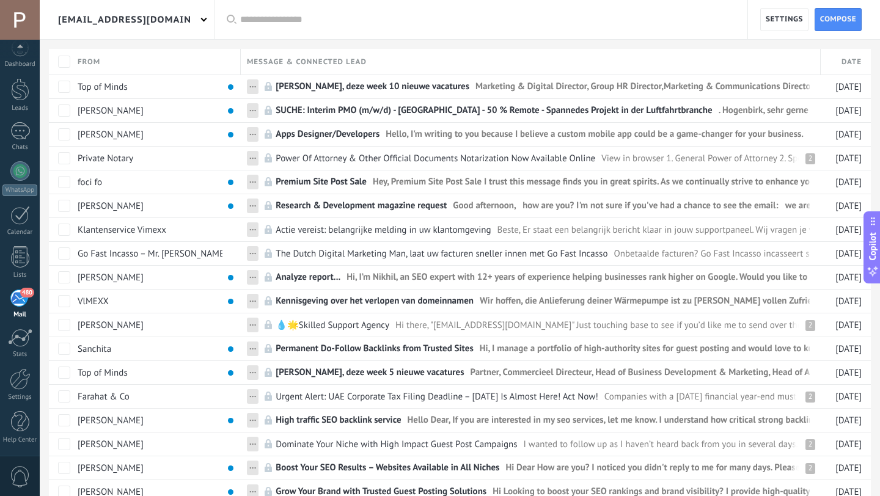
click at [786, 18] on span "Settings" at bounding box center [783, 20] width 37 height 22
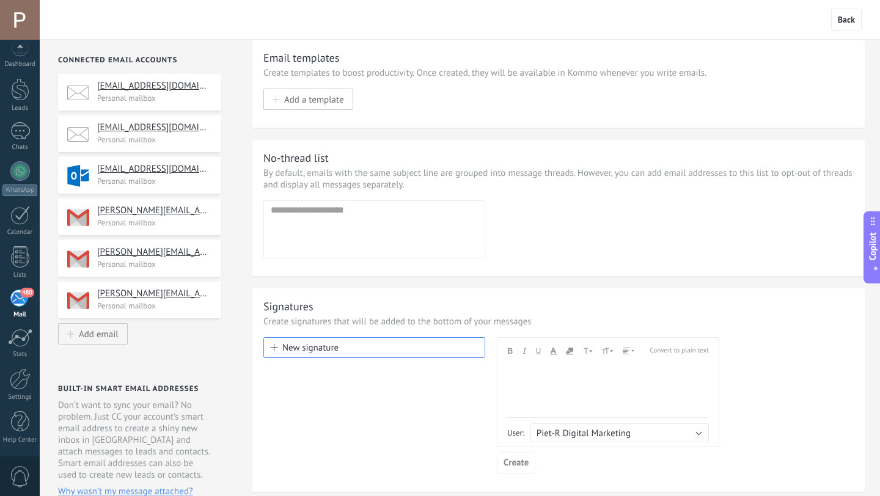
click at [161, 92] on h4 "info@piet-rdigitalmarketing.nl" at bounding box center [154, 86] width 115 height 12
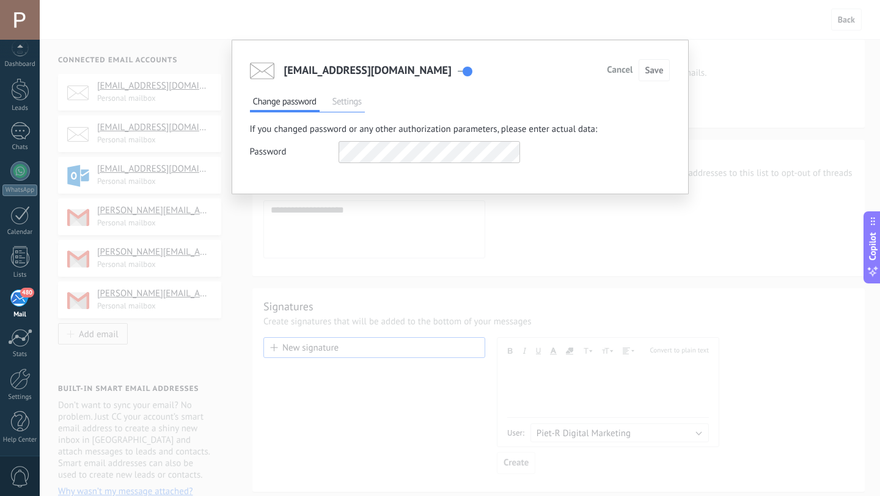
click at [352, 106] on span "Settings" at bounding box center [346, 103] width 35 height 17
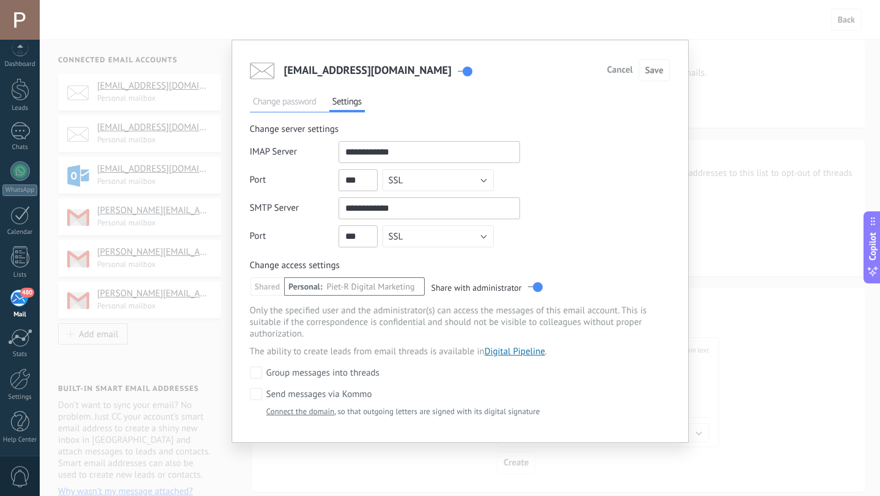
click at [297, 407] on link "Connect the domain" at bounding box center [300, 411] width 68 height 10
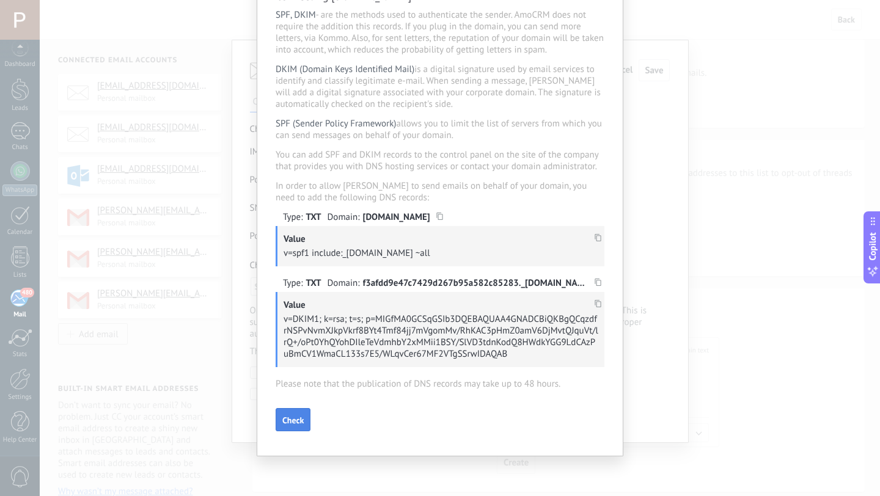
click at [291, 428] on button "Check" at bounding box center [292, 419] width 35 height 23
click at [718, 201] on div "Connecting piet-rdigitalmarketing.nl SPF, DKIM - are the methods used to authen…" at bounding box center [440, 248] width 880 height 496
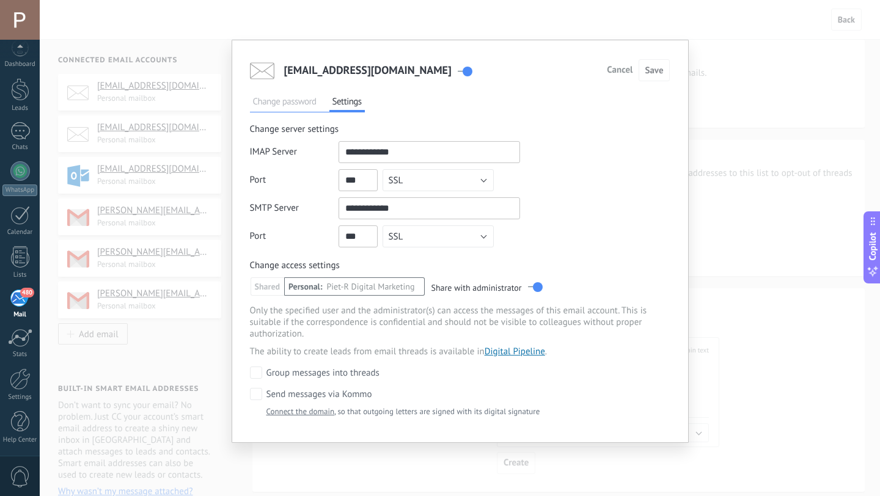
click at [737, 140] on div "info@piet-rdigitalmarketing.nl Cancel Save Change password Settings If you chan…" at bounding box center [460, 248] width 840 height 496
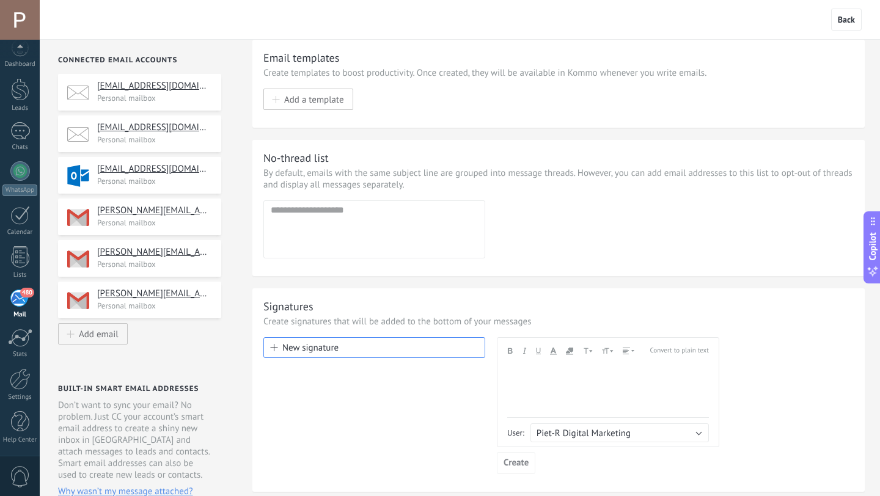
click at [186, 197] on div "info@piet-rdigitalmarketing.nl Personal mailbox info@thedutchdigitalmarketingma…" at bounding box center [139, 198] width 163 height 249
click at [181, 185] on p "Personal mailbox" at bounding box center [155, 181] width 116 height 10
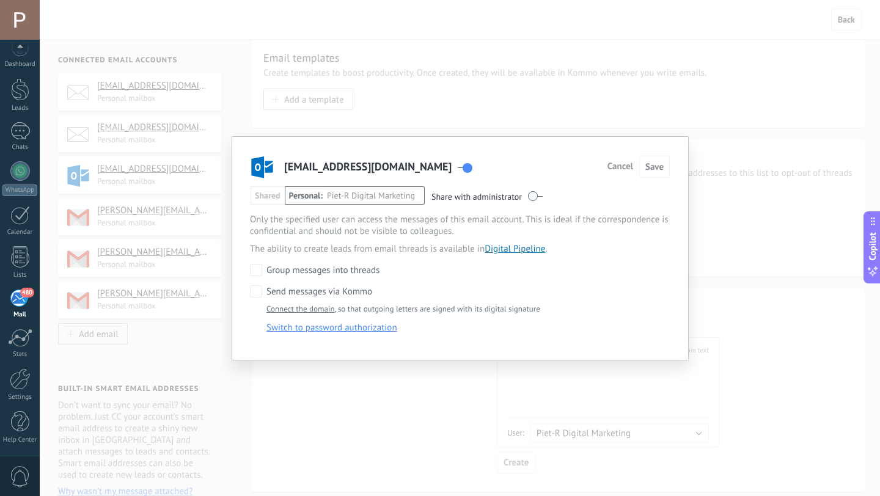
click at [319, 313] on link "Connect the domain" at bounding box center [300, 309] width 68 height 10
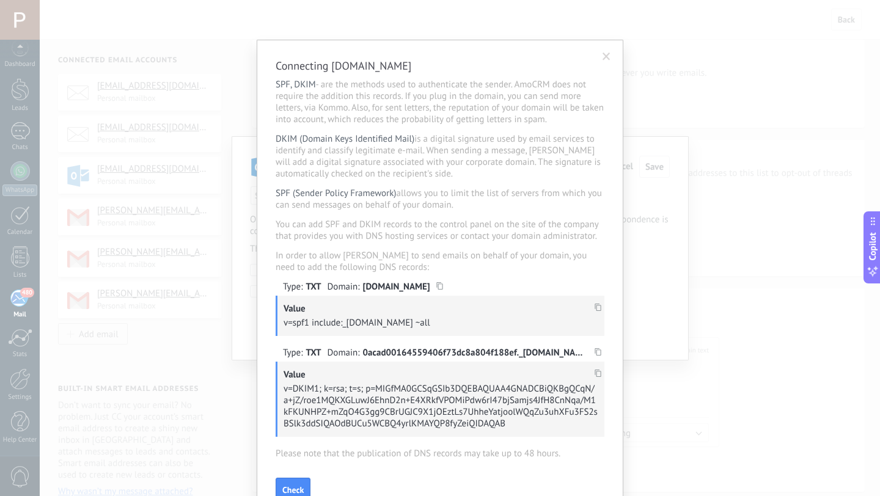
scroll to position [77, 0]
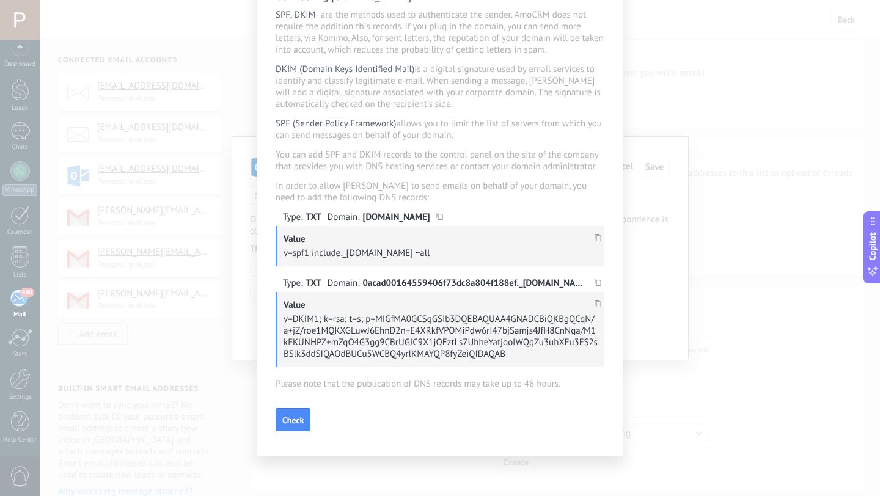
click at [721, 241] on div "Connecting live.nl SPF, DKIM - are the methods used to authenticate the sender.…" at bounding box center [440, 248] width 880 height 496
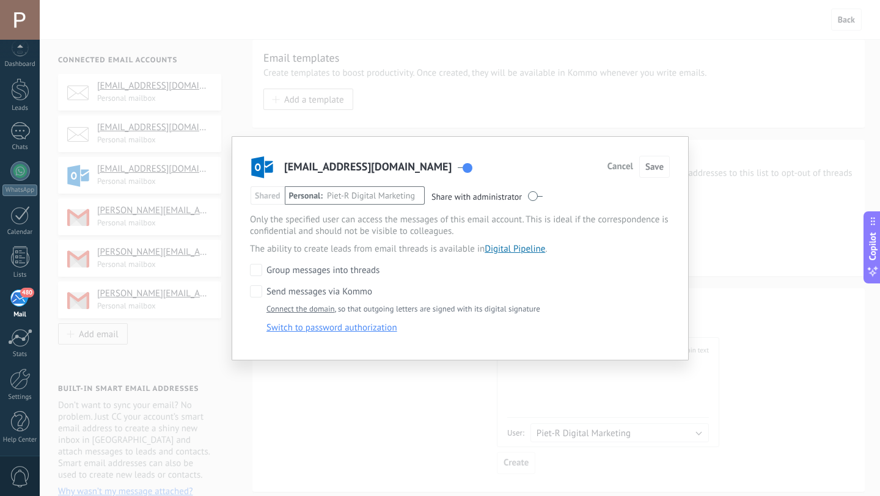
click at [721, 241] on div "piet-r@live.nl Cancel Save Shared Personal Piet-R Digital Marketing Share with …" at bounding box center [460, 248] width 840 height 496
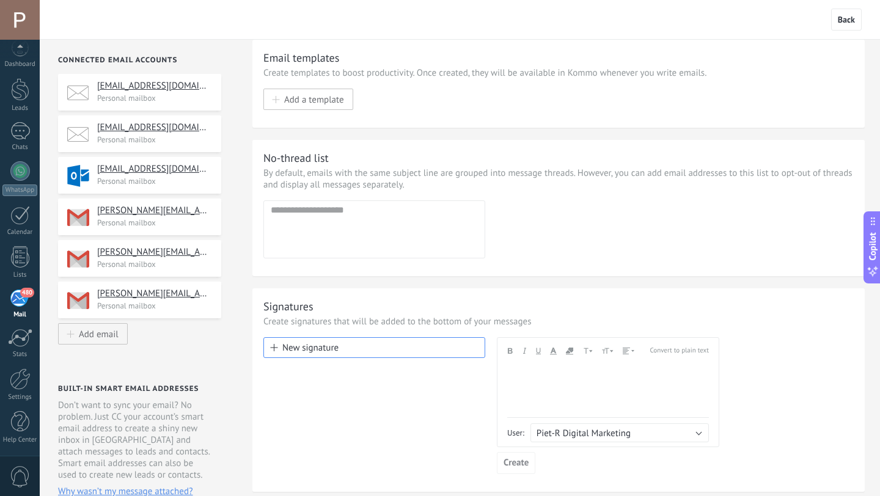
click at [150, 84] on h4 "info@piet-rdigitalmarketing.nl" at bounding box center [154, 86] width 115 height 12
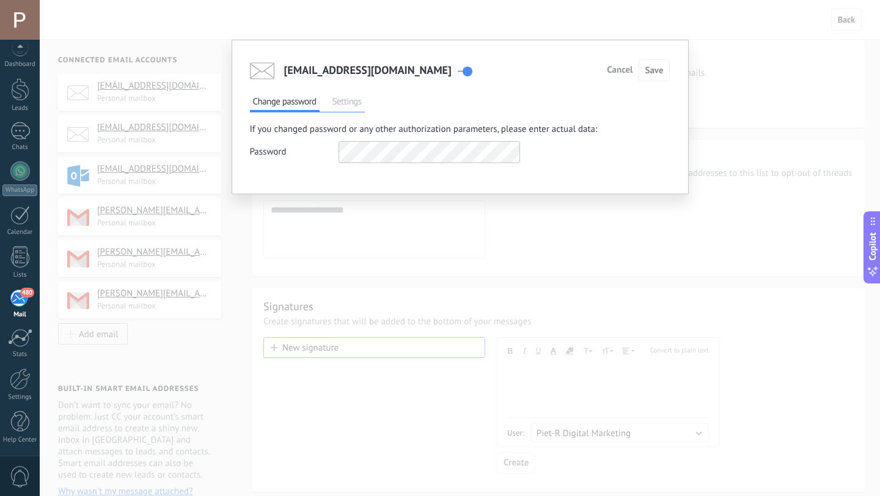
click at [347, 100] on span "Settings" at bounding box center [346, 103] width 35 height 17
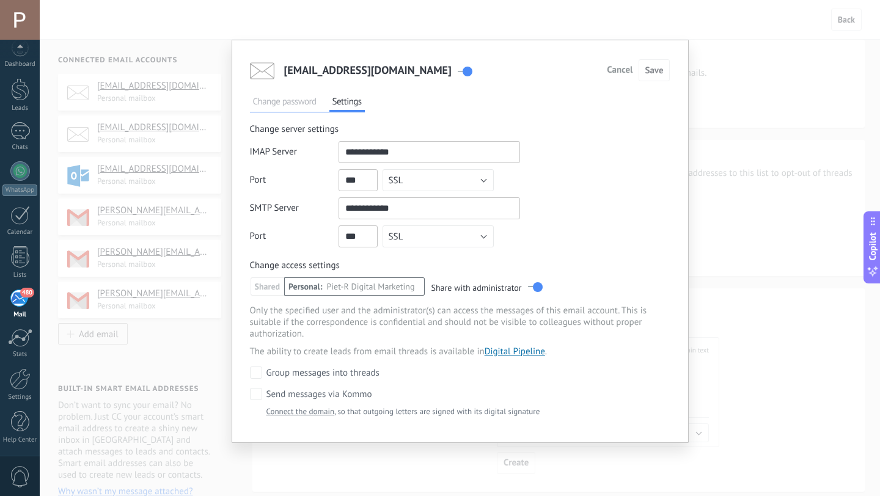
click at [313, 414] on link "Connect the domain" at bounding box center [300, 411] width 68 height 10
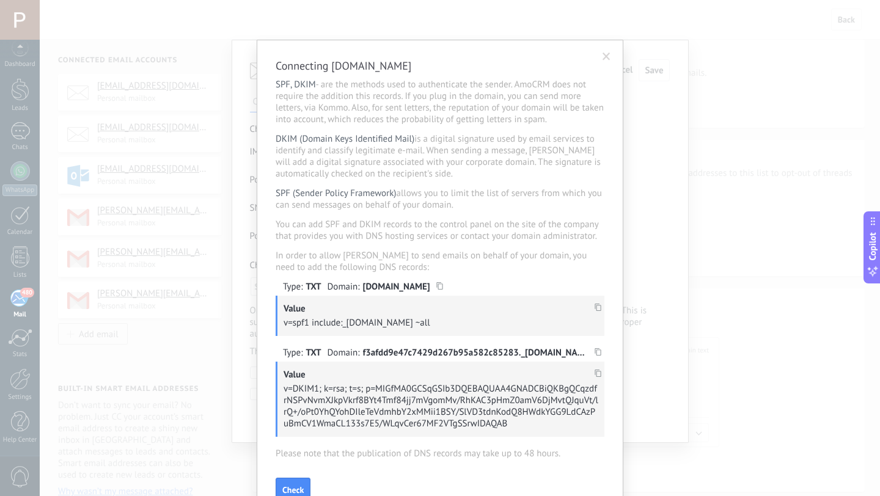
scroll to position [89, 0]
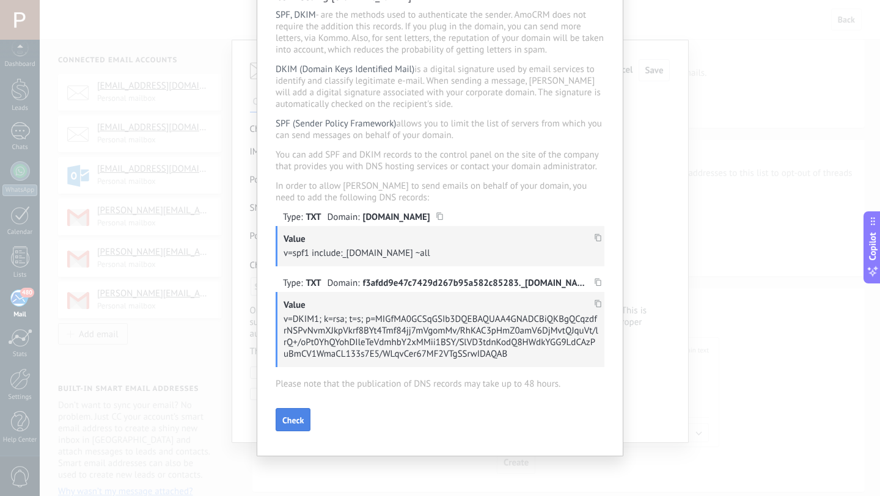
click at [304, 426] on button "Check" at bounding box center [292, 419] width 35 height 23
click at [302, 426] on button "Check" at bounding box center [292, 419] width 35 height 23
click at [737, 333] on div "Connecting piet-rdigitalmarketing.nl SPF, DKIM - are the methods used to authen…" at bounding box center [440, 248] width 880 height 496
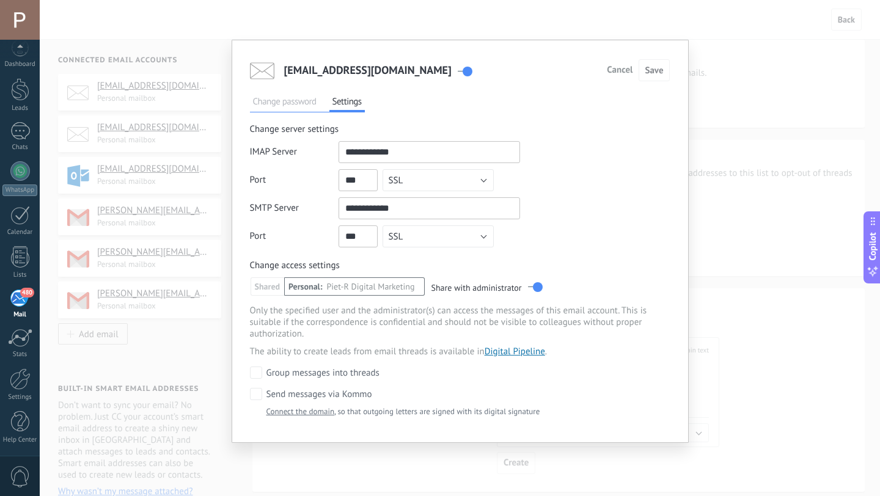
click at [737, 333] on div "info@piet-rdigitalmarketing.nl Cancel Save Change password Settings If you chan…" at bounding box center [460, 248] width 840 height 496
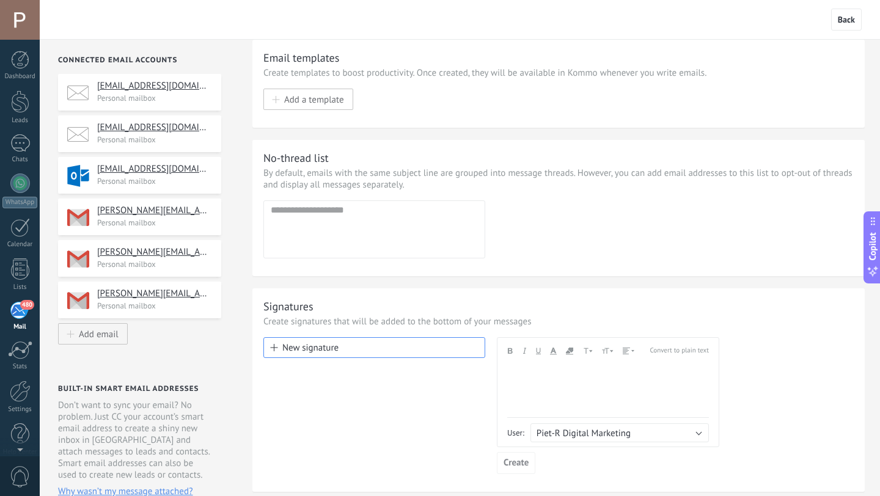
click at [21, 24] on div at bounding box center [20, 20] width 40 height 40
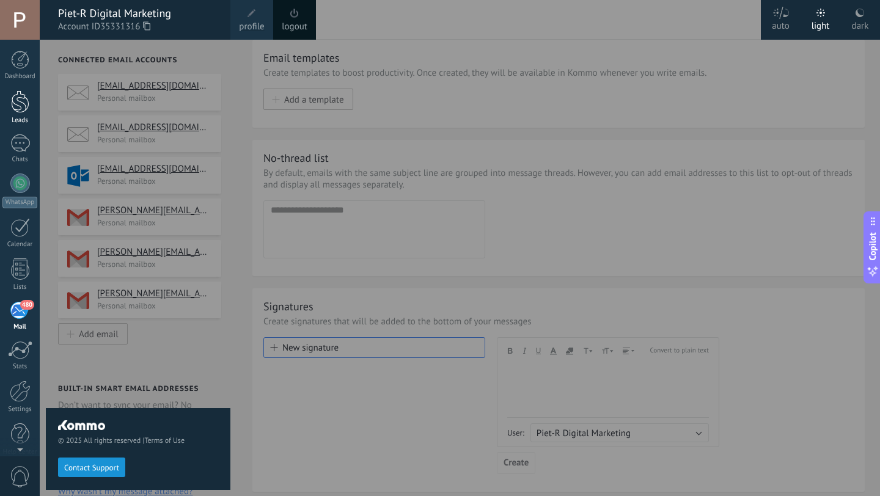
scroll to position [12, 0]
click at [487, 74] on div at bounding box center [480, 248] width 880 height 496
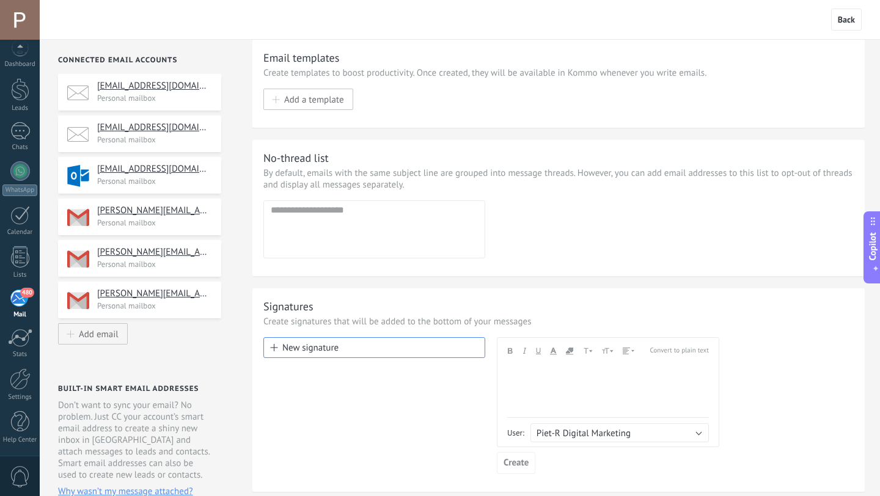
click at [877, 247] on span "Copilot" at bounding box center [872, 247] width 12 height 28
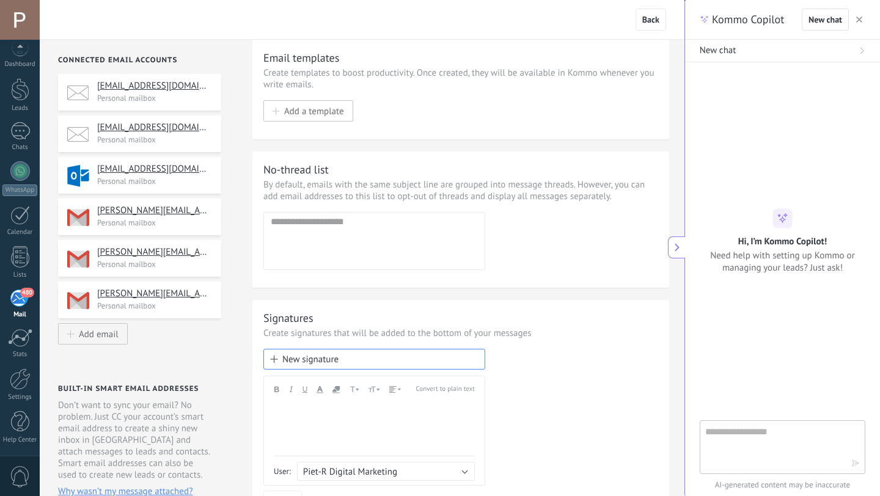
click at [768, 443] on textarea at bounding box center [773, 447] width 137 height 44
type textarea "**********"
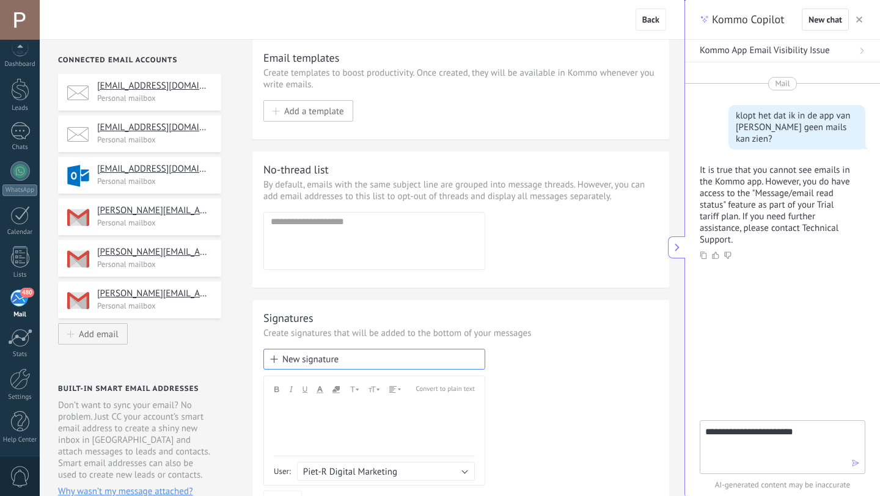
type textarea "**********"
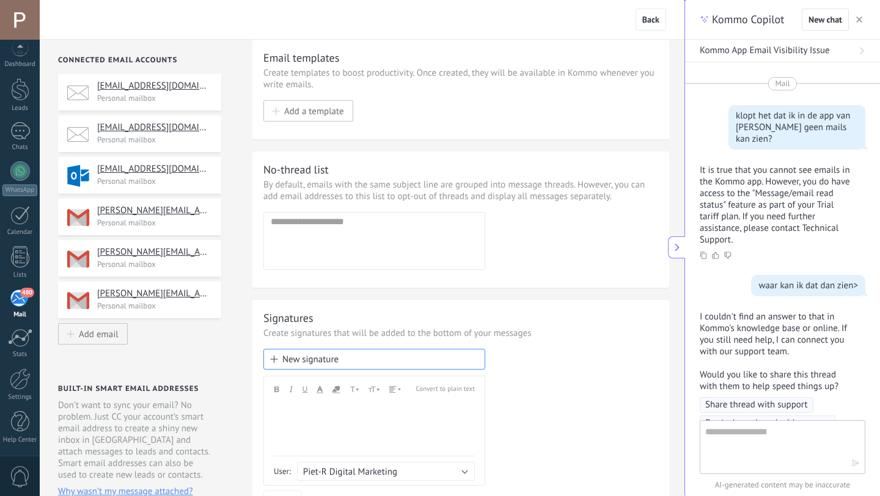
scroll to position [102, 0]
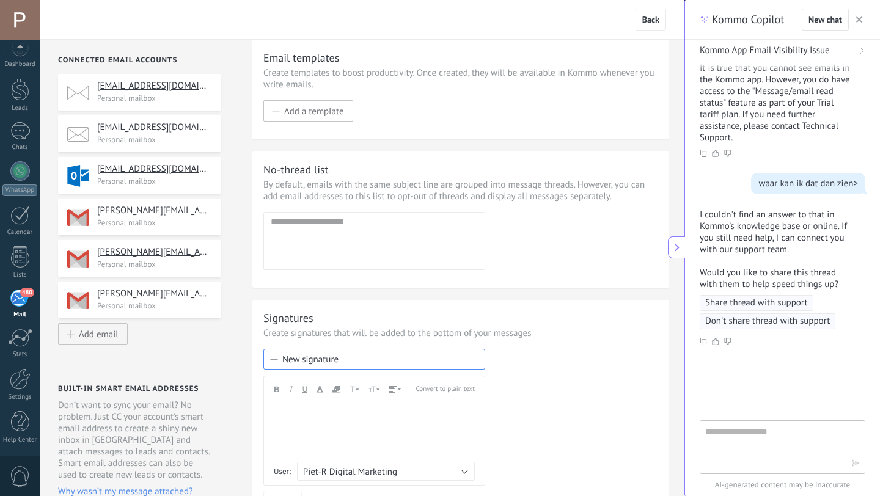
click at [760, 297] on span "Share thread with support" at bounding box center [756, 303] width 103 height 12
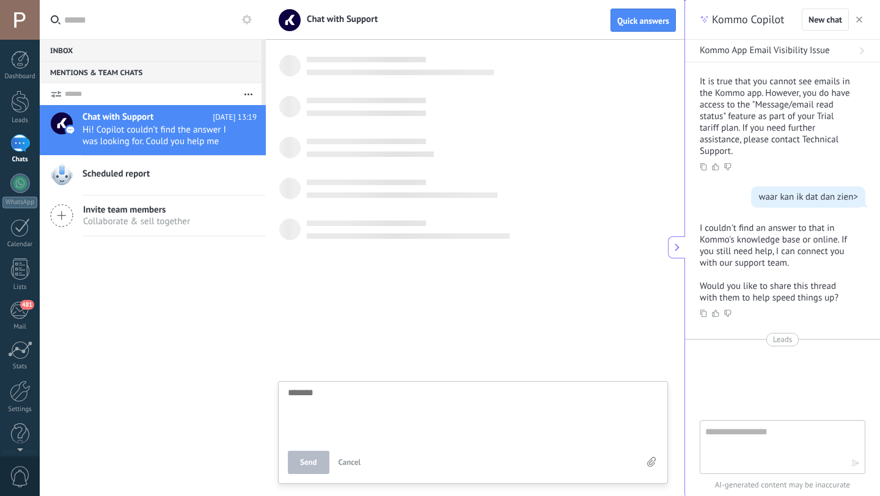
scroll to position [12, 0]
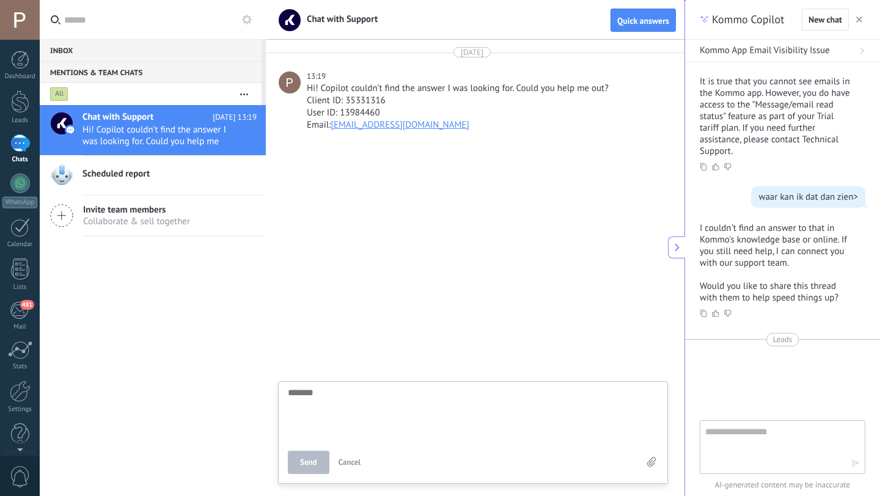
click at [482, 419] on textarea at bounding box center [473, 413] width 370 height 50
type textarea "*"
type textarea "**"
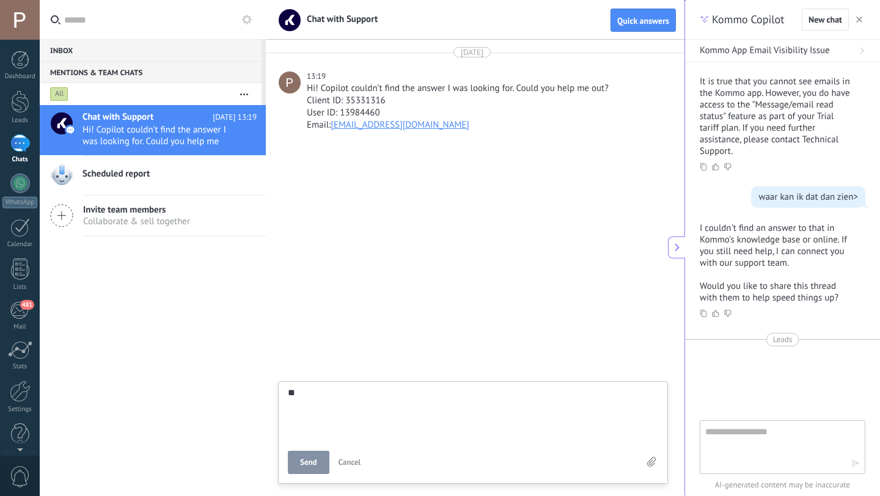
type textarea "***"
type textarea "**"
type textarea "***"
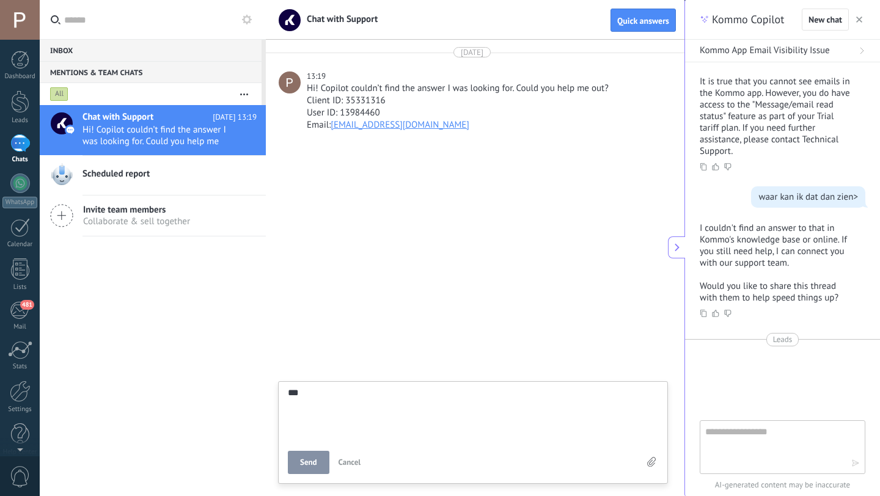
type textarea "***"
type textarea "*****"
type textarea "******"
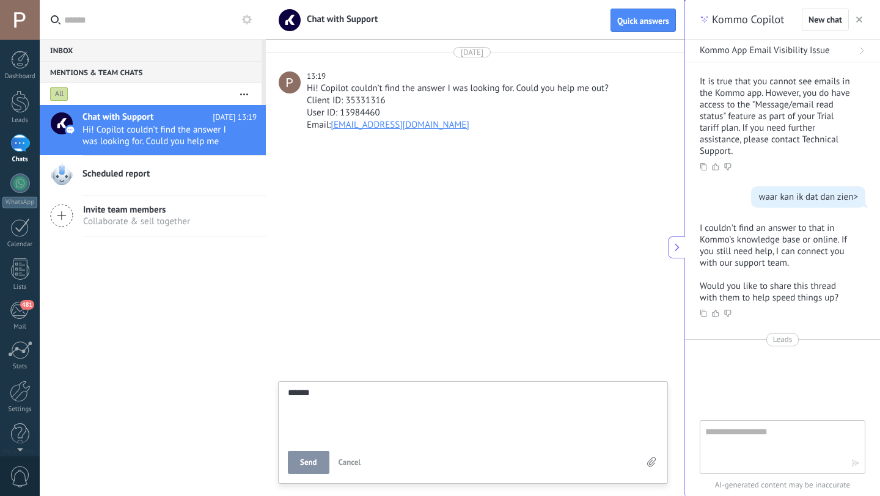
type textarea "*******"
type textarea "********"
type textarea "**********"
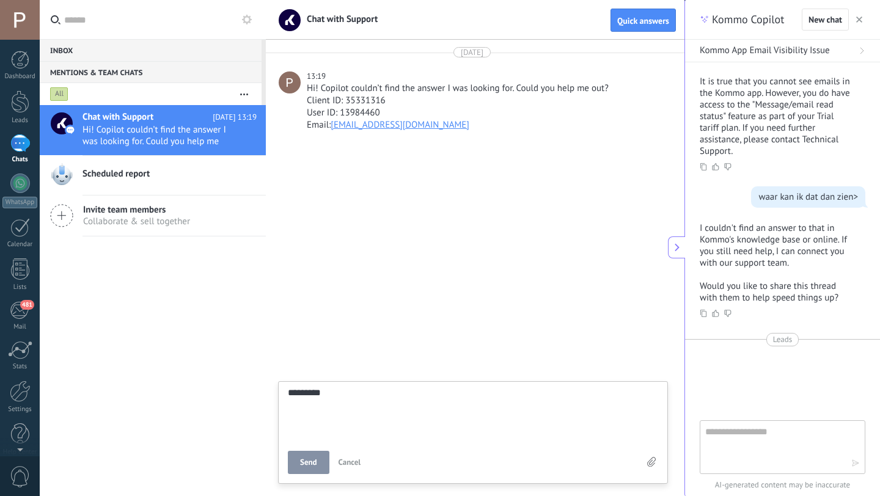
type textarea "**********"
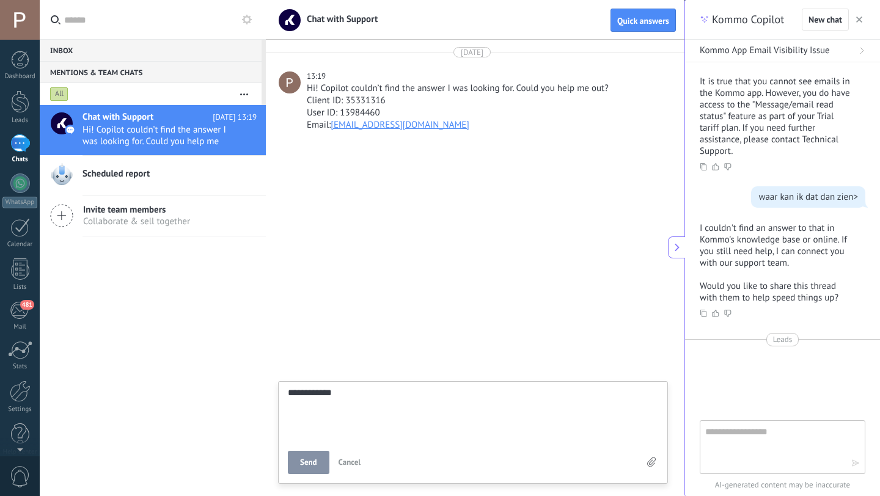
type textarea "**********"
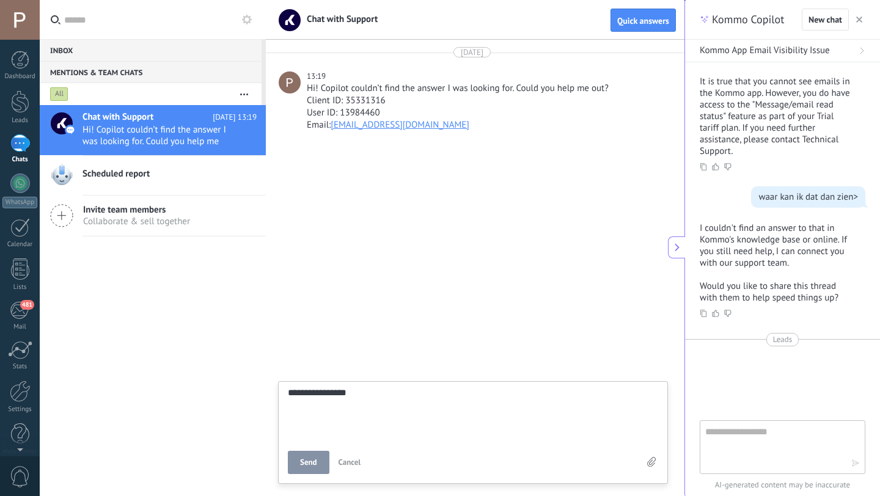
type textarea "**********"
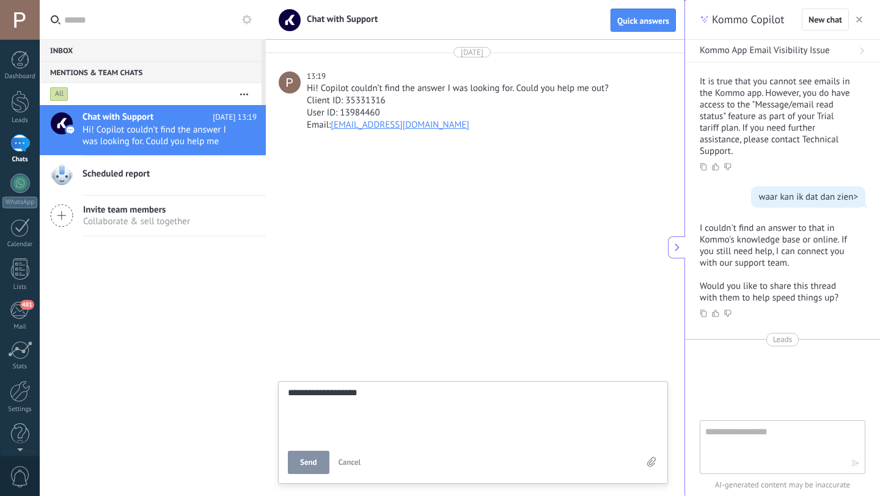
type textarea "**********"
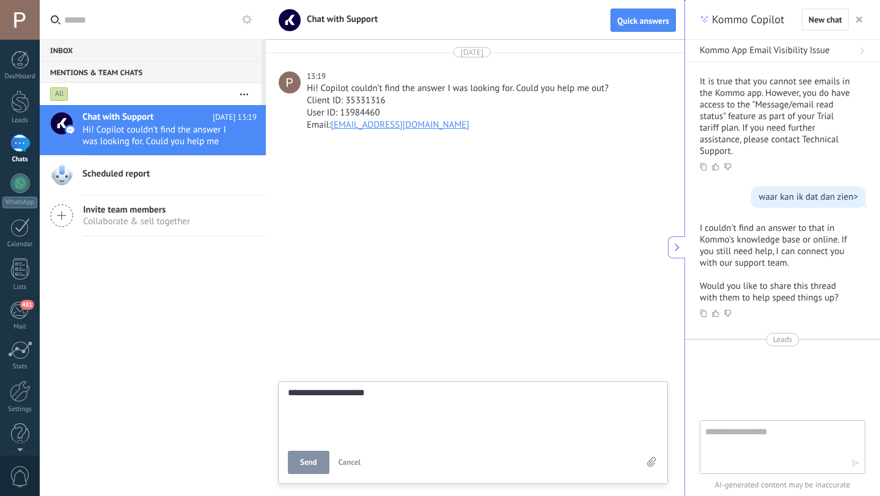
type textarea "**********"
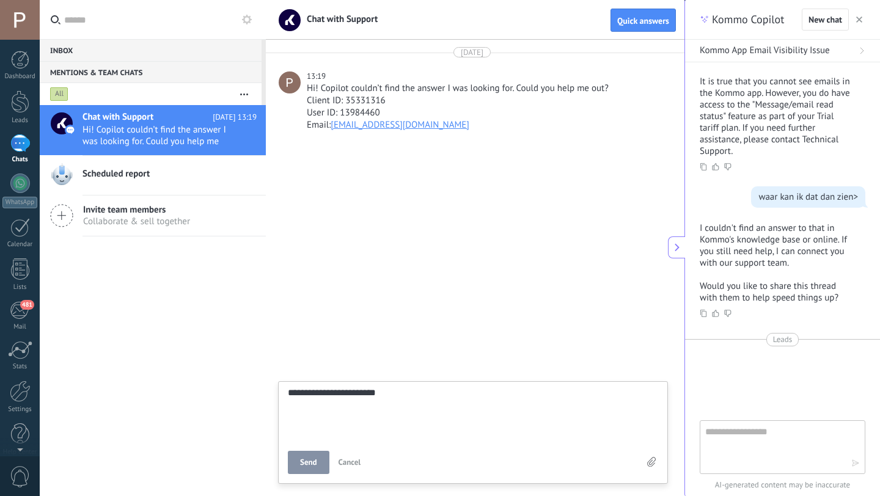
type textarea "**********"
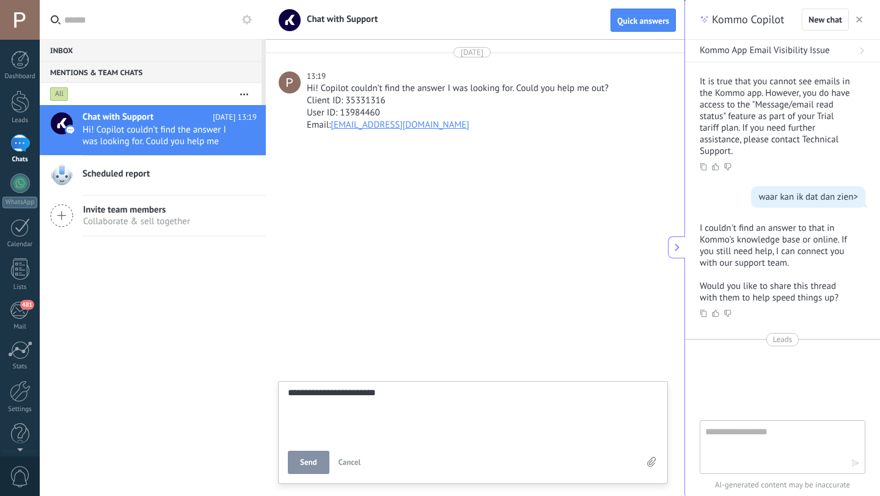
type textarea "**********"
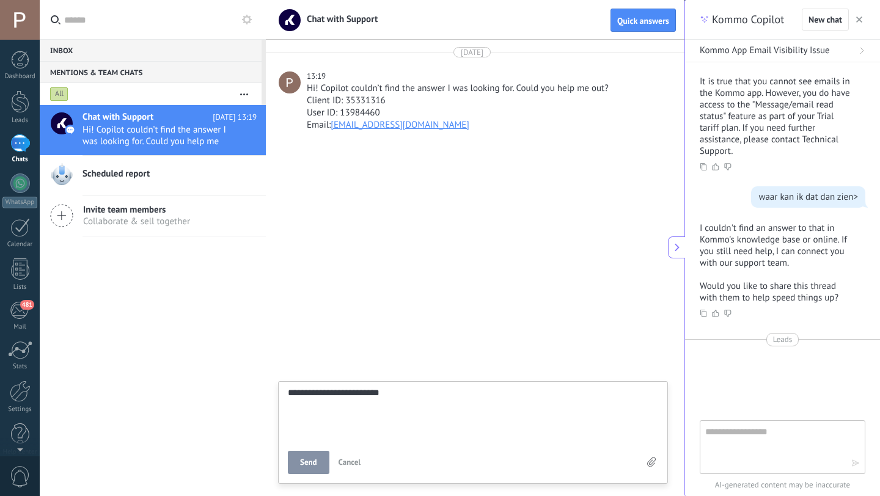
type textarea "**********"
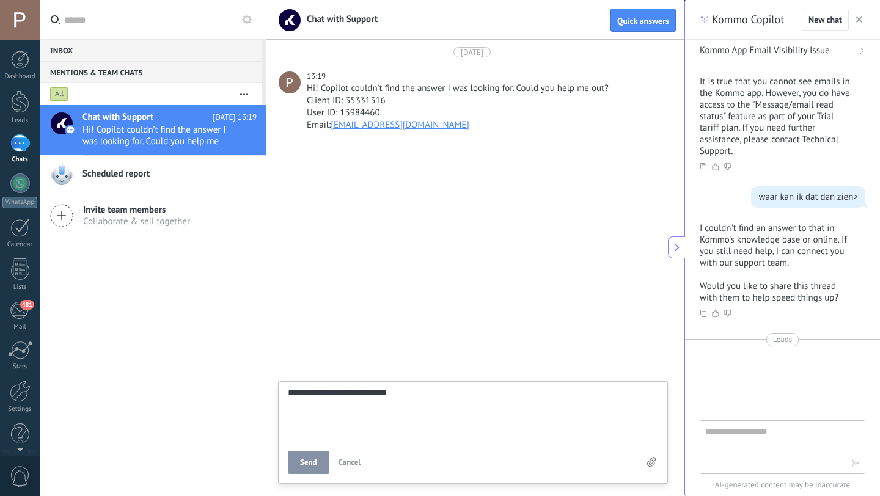
type textarea "**********"
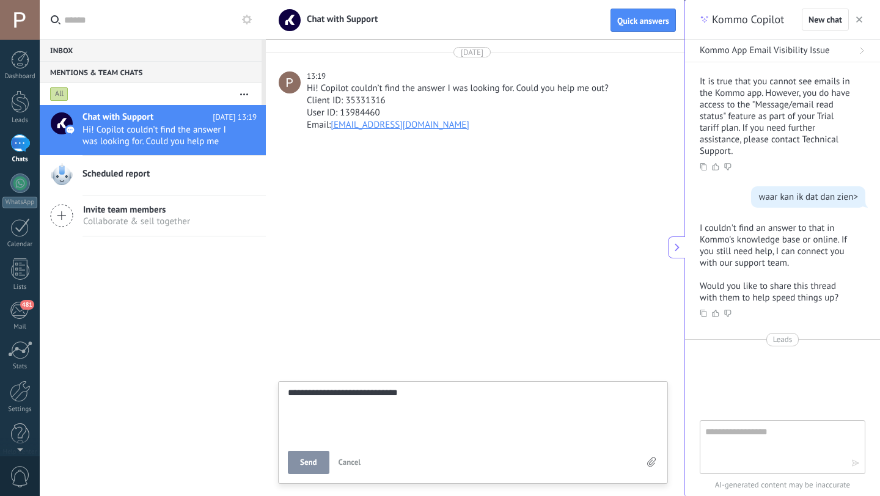
type textarea "**********"
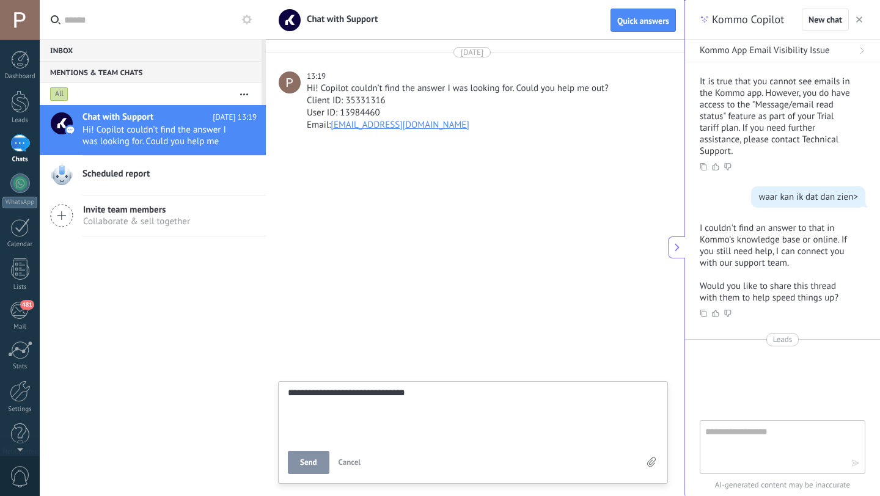
type textarea "**********"
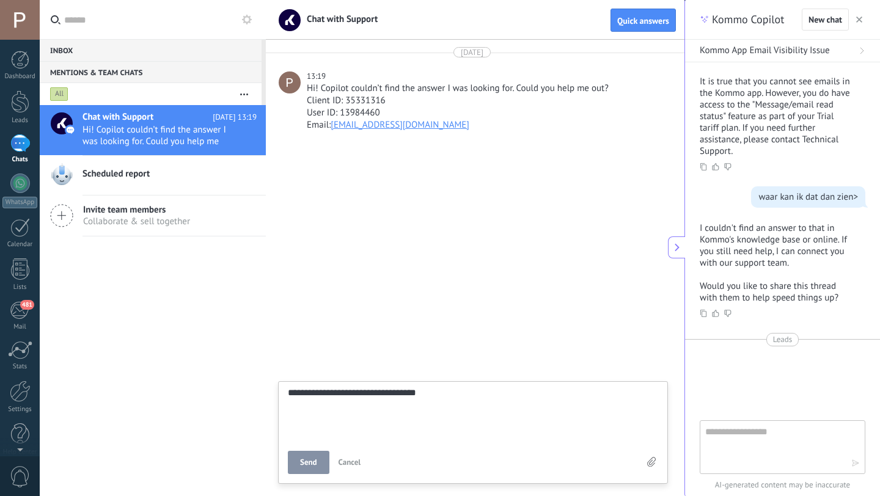
type textarea "**********"
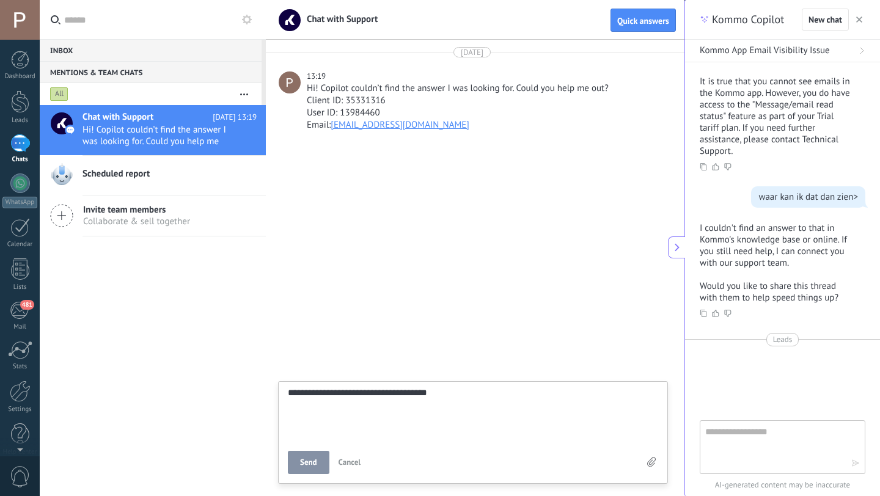
type textarea "**********"
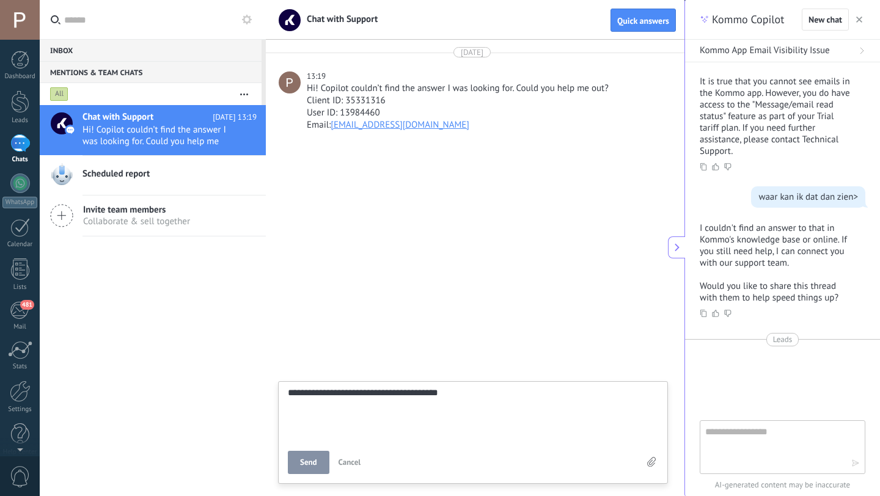
type textarea "**********"
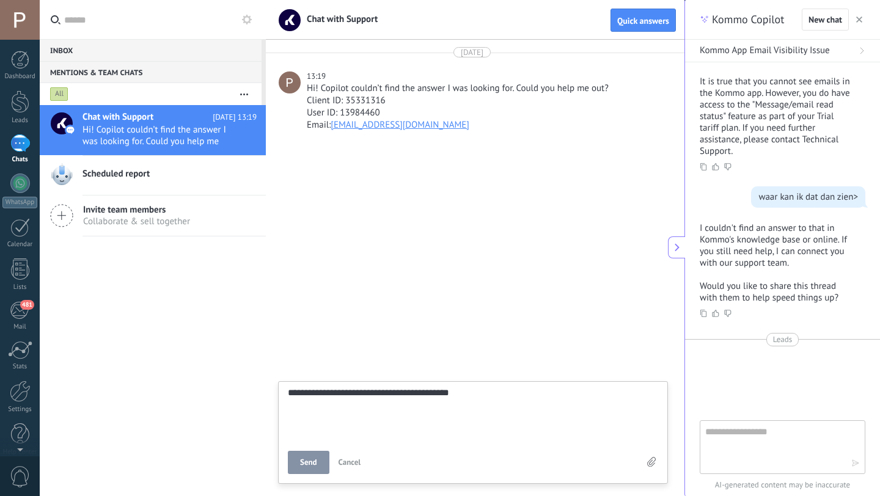
type textarea "**********"
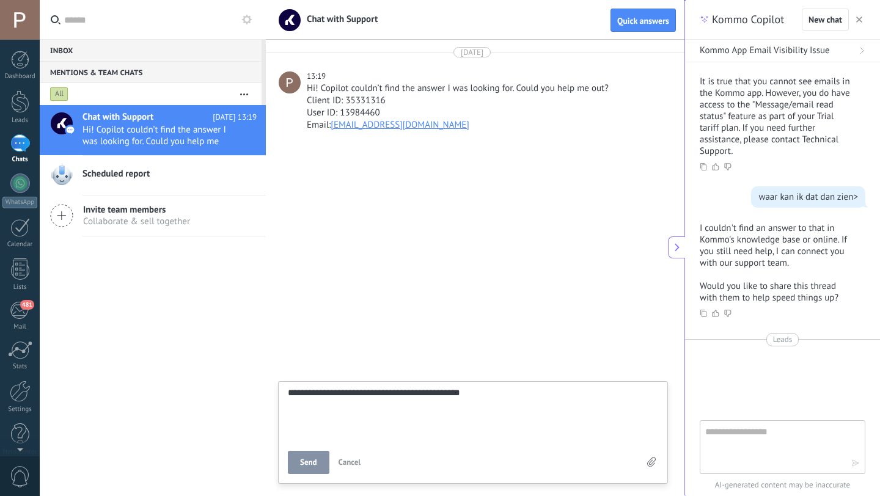
type textarea "**********"
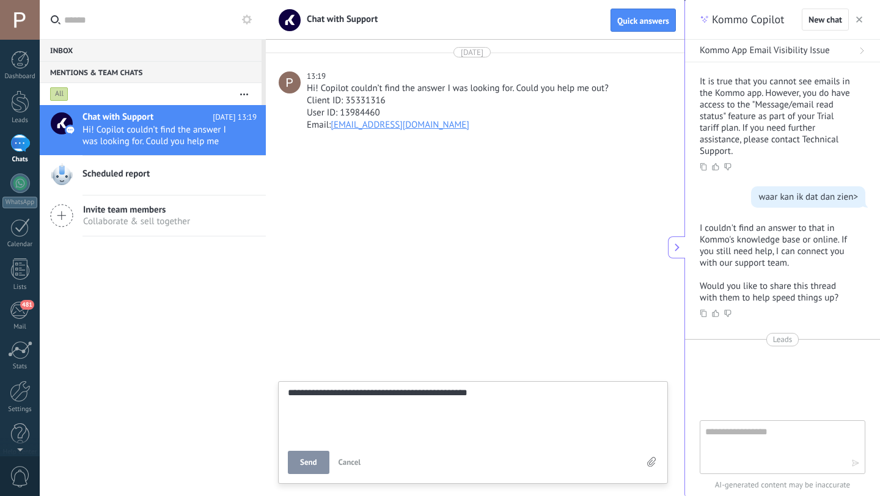
type textarea "**********"
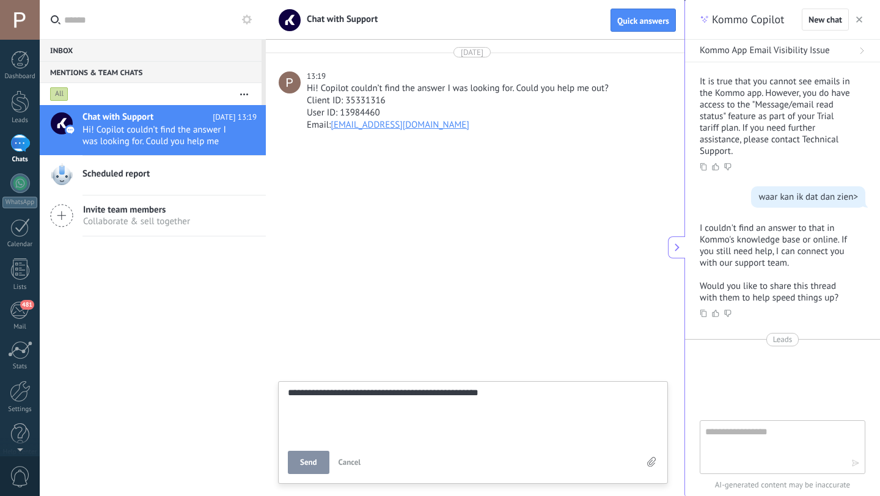
type textarea "**********"
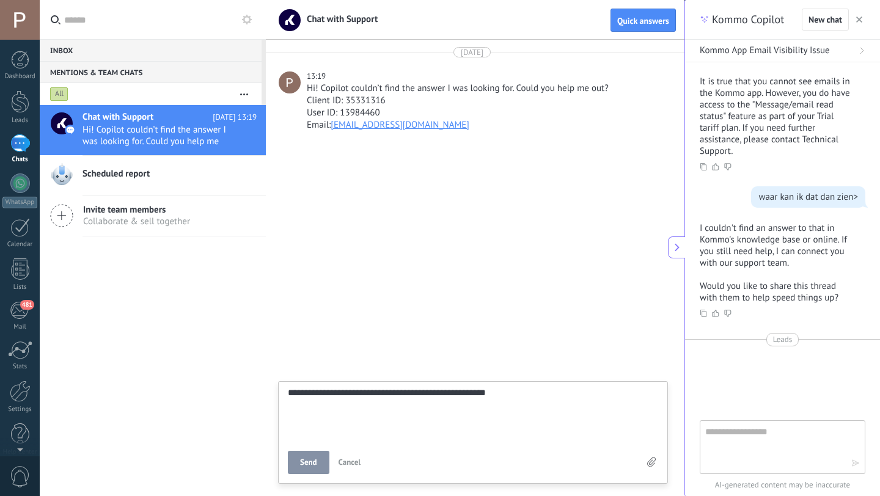
type textarea "**********"
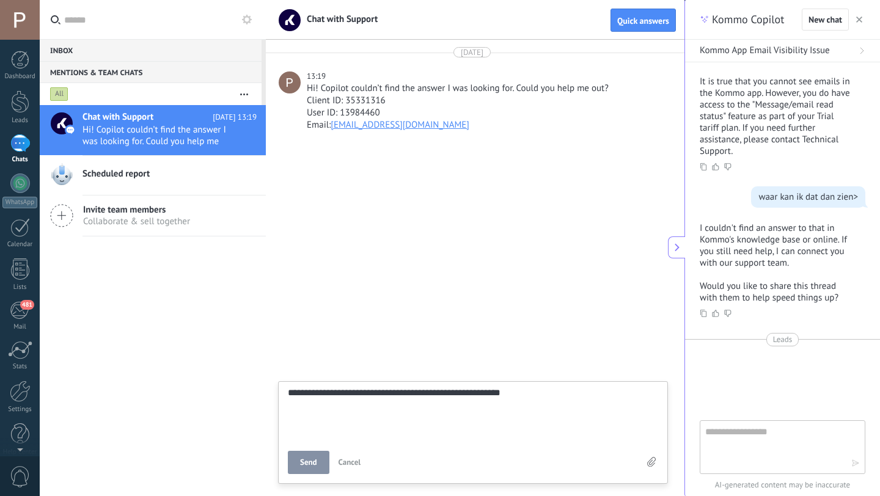
type textarea "**********"
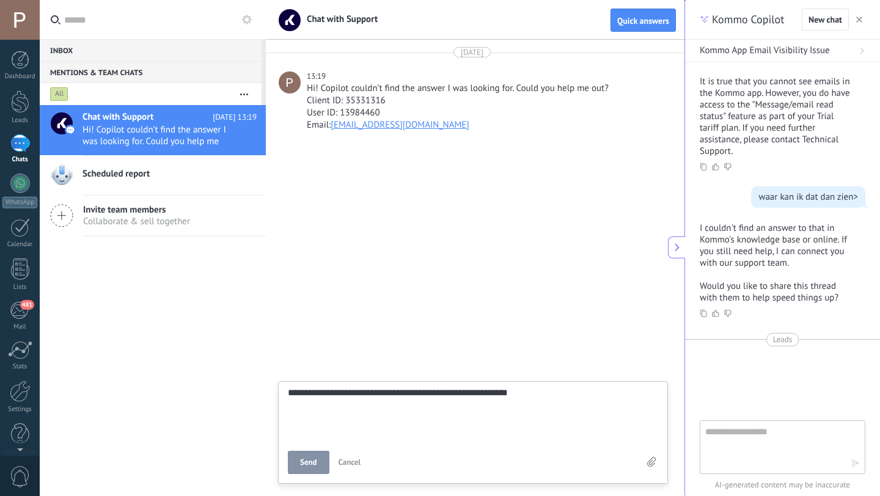
type textarea "**********"
click at [500, 398] on textarea "**********" at bounding box center [473, 413] width 370 height 50
type textarea "**********"
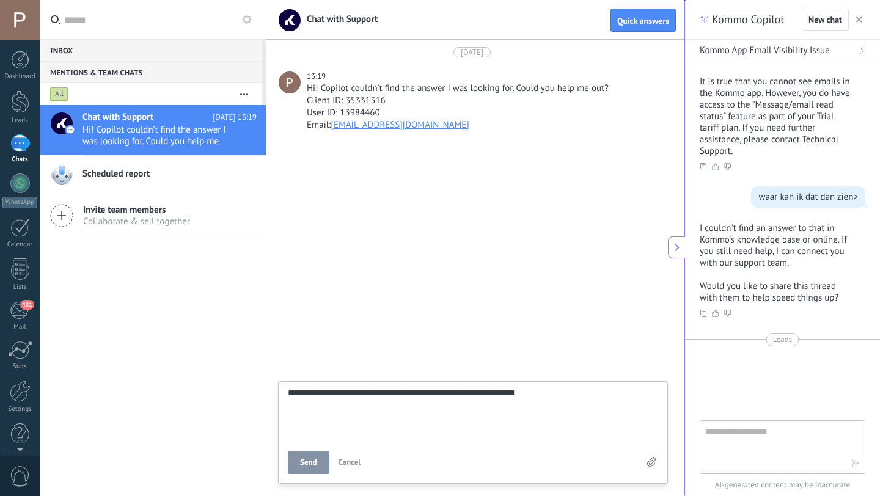
type textarea "**********"
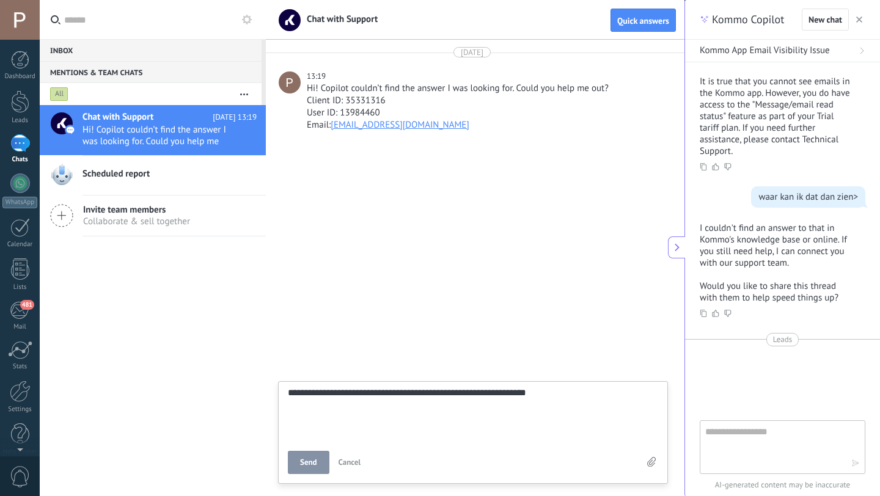
type textarea "**********"
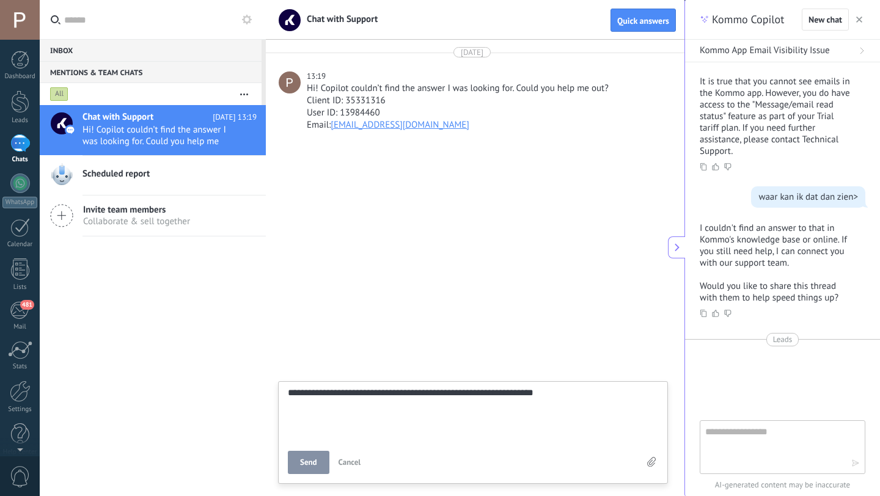
type textarea "**********"
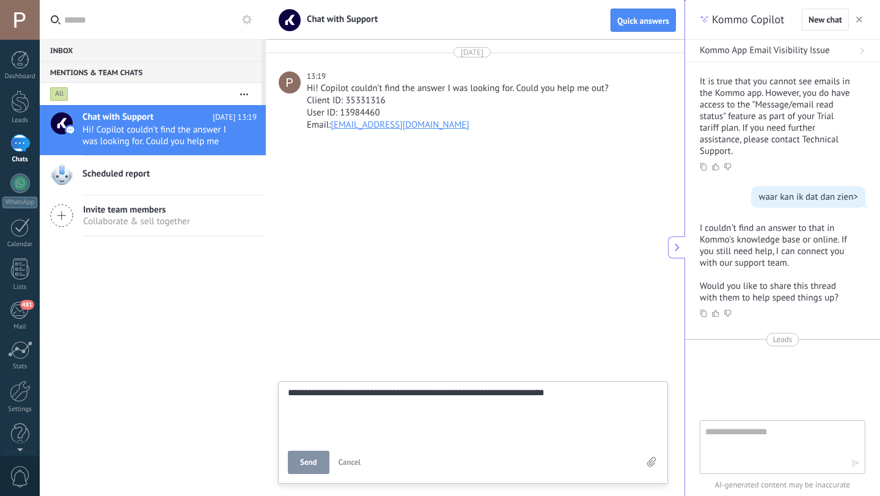
type textarea "**********"
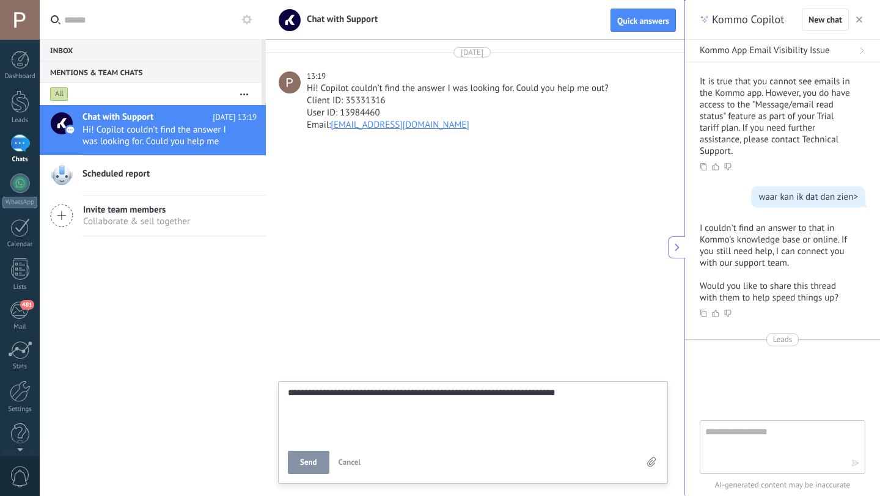
type textarea "**********"
click at [312, 458] on span "Send" at bounding box center [308, 462] width 17 height 9
type textarea "*******"
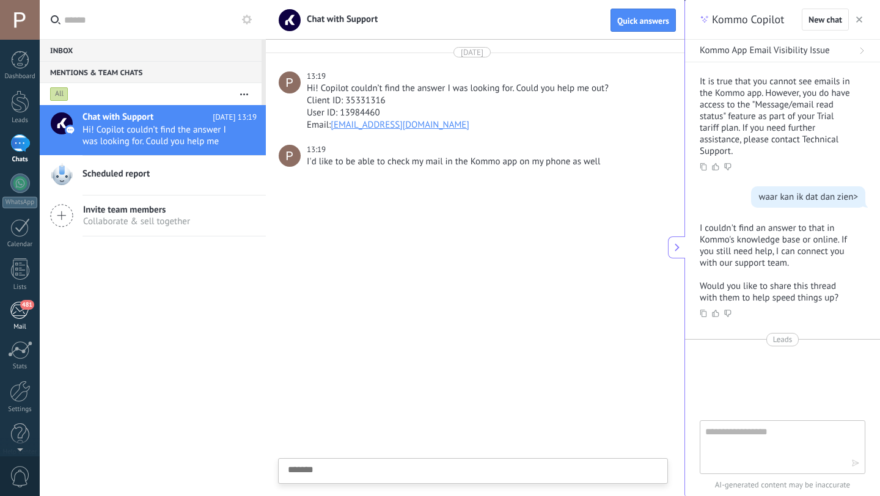
click at [26, 309] on span "481" at bounding box center [27, 305] width 14 height 10
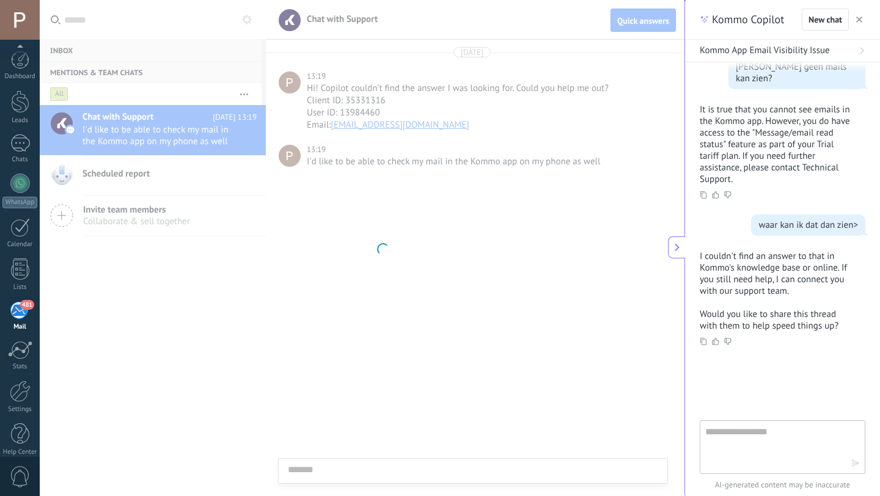
scroll to position [12, 0]
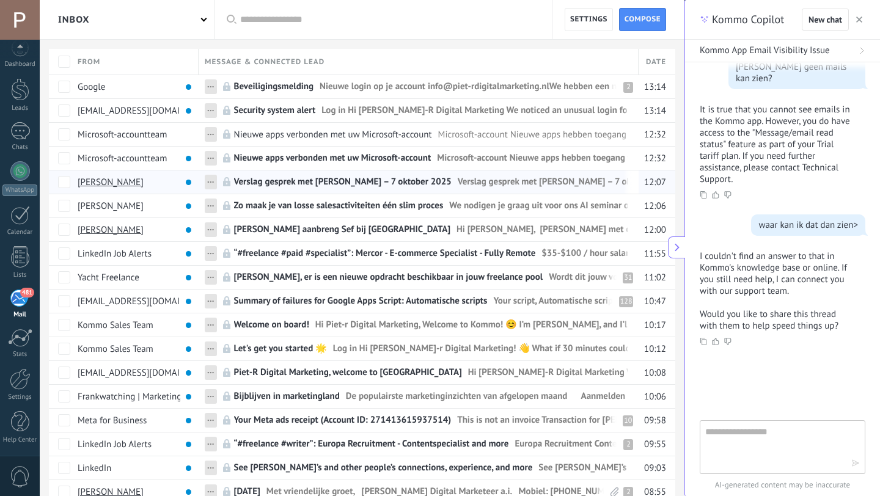
click at [317, 175] on link "Verslag gesprek met Pieter Hogenbirk – 7 oktober 2025 Verslag gesprek met Piete…" at bounding box center [431, 181] width 394 height 23
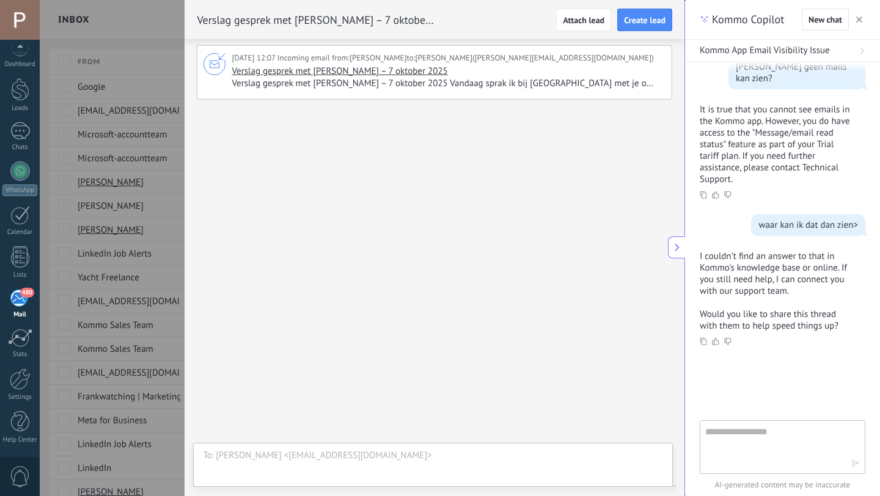
click at [355, 90] on span "Verslag gesprek met Pieter Hogenbirk – 7 oktober 2025 Vandaag sprak ik bij Riva…" at bounding box center [446, 84] width 431 height 12
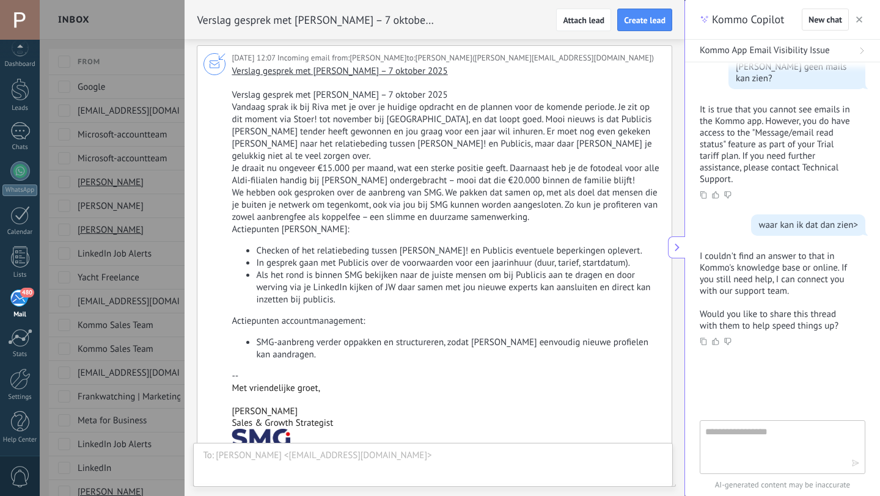
click at [302, 463] on div "**********" at bounding box center [433, 468] width 460 height 37
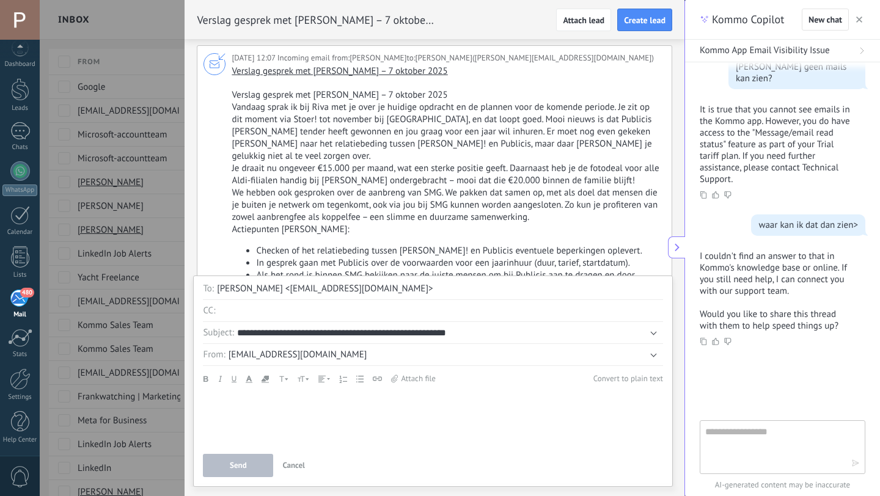
click at [459, 210] on p "We hebben ook gesproken over de aanbreng van SMG. We pakken dat samen op, met a…" at bounding box center [446, 205] width 431 height 37
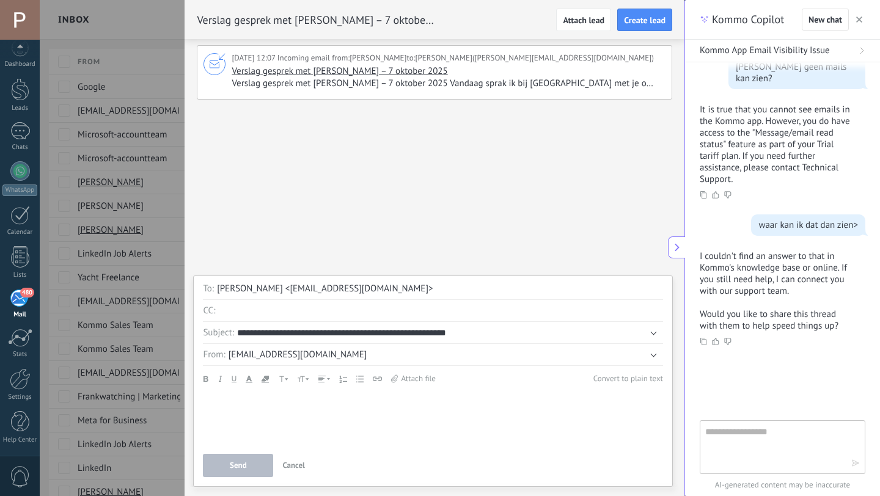
click at [464, 90] on span "Verslag gesprek met Pieter Hogenbirk – 7 oktober 2025 Vandaag sprak ik bij Riva…" at bounding box center [446, 84] width 431 height 12
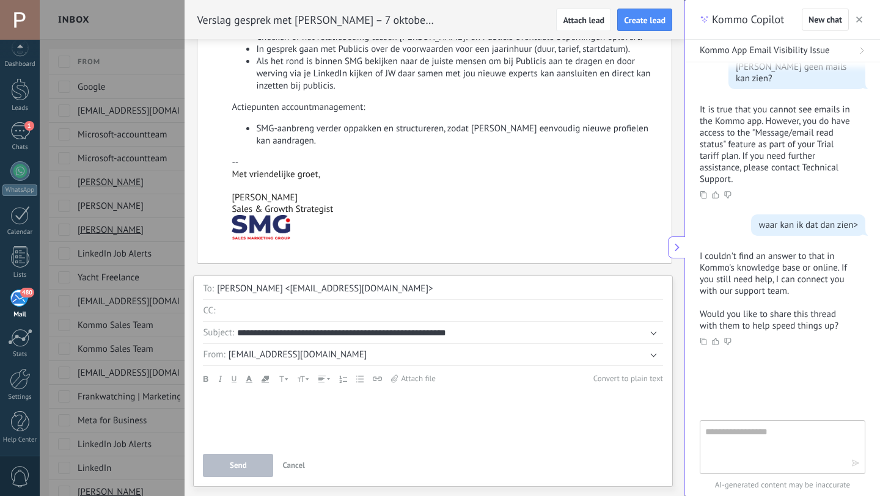
scroll to position [214, 0]
click at [157, 161] on div at bounding box center [440, 248] width 880 height 496
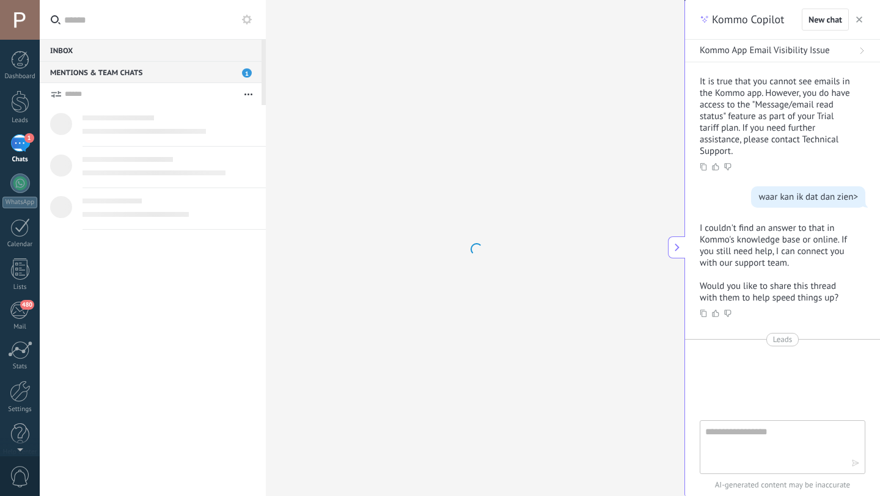
scroll to position [12, 0]
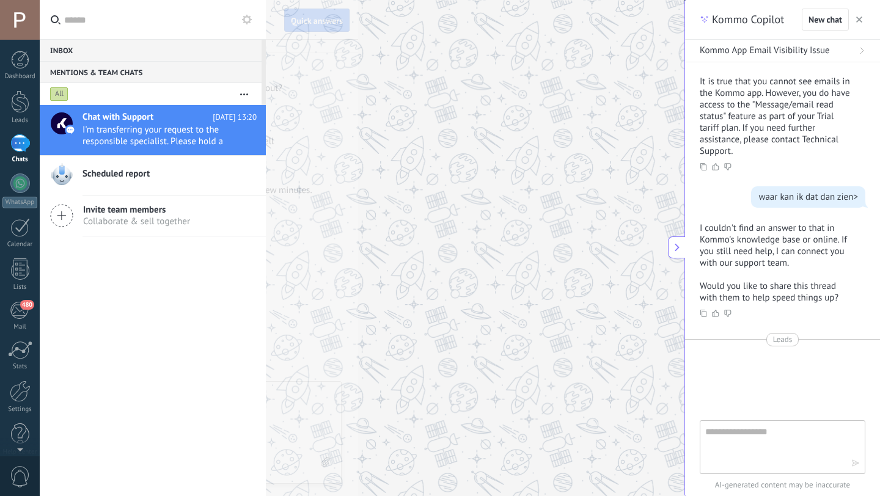
click at [373, 410] on textarea at bounding box center [473, 413] width 370 height 50
type textarea "*"
type textarea "**"
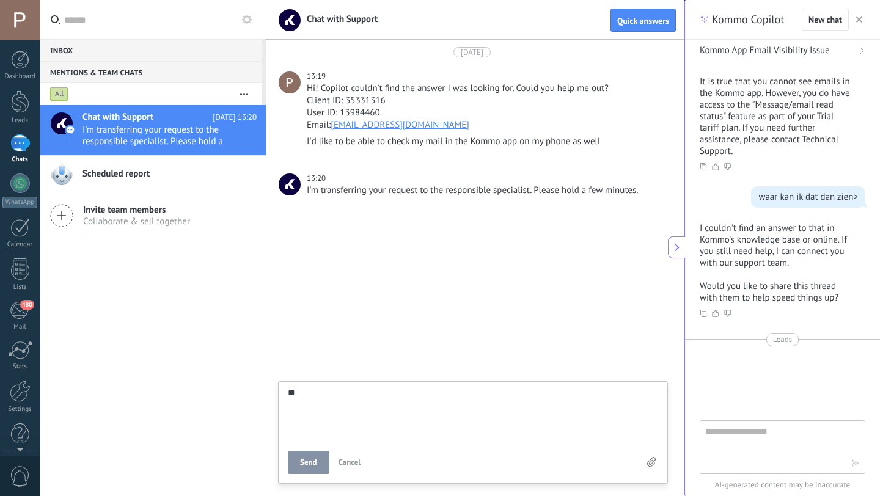
type textarea "***"
type textarea "****"
type textarea "*****"
type textarea "******"
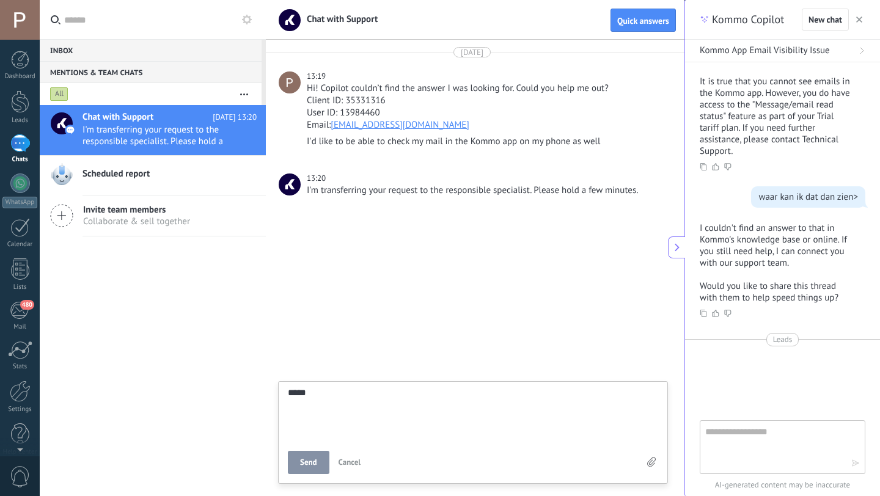
type textarea "******"
type textarea "*******"
type textarea "********"
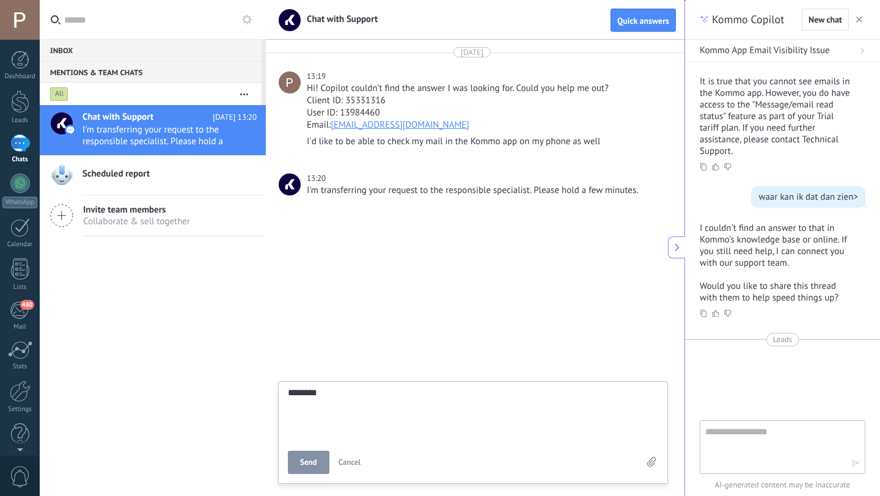
type textarea "********"
type textarea "**********"
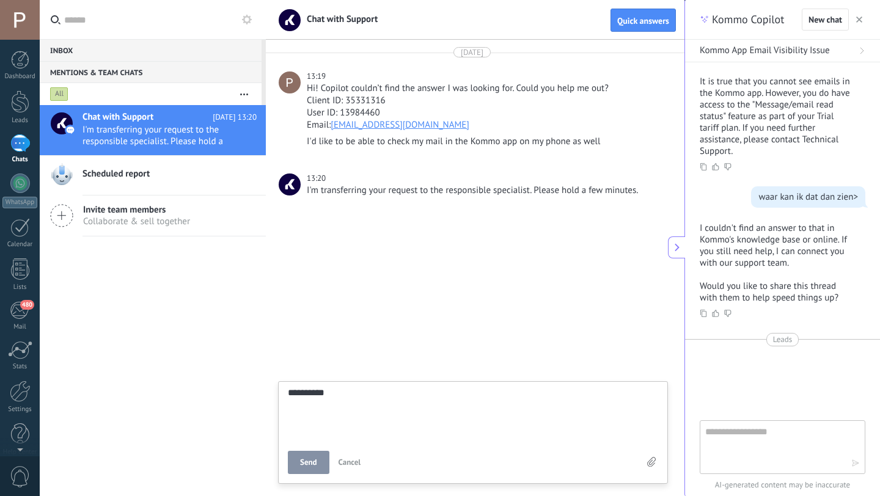
type textarea "**********"
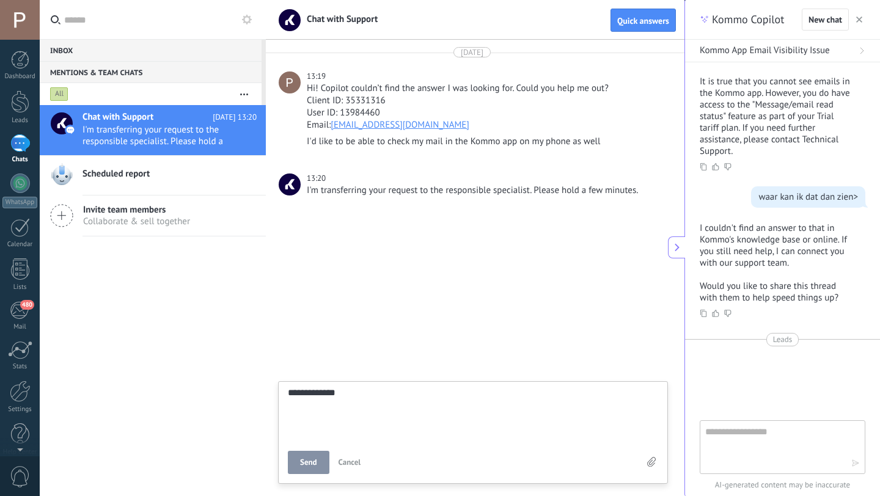
type textarea "**********"
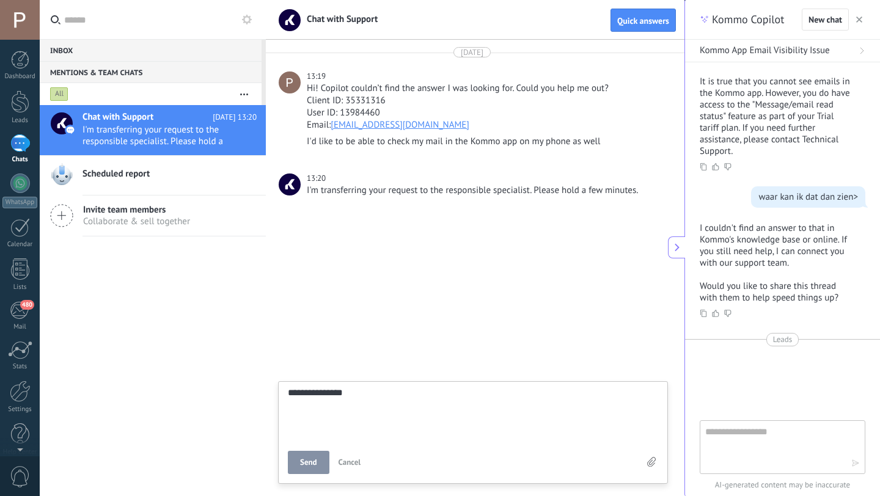
type textarea "**********"
click at [315, 464] on span "Send" at bounding box center [308, 462] width 17 height 9
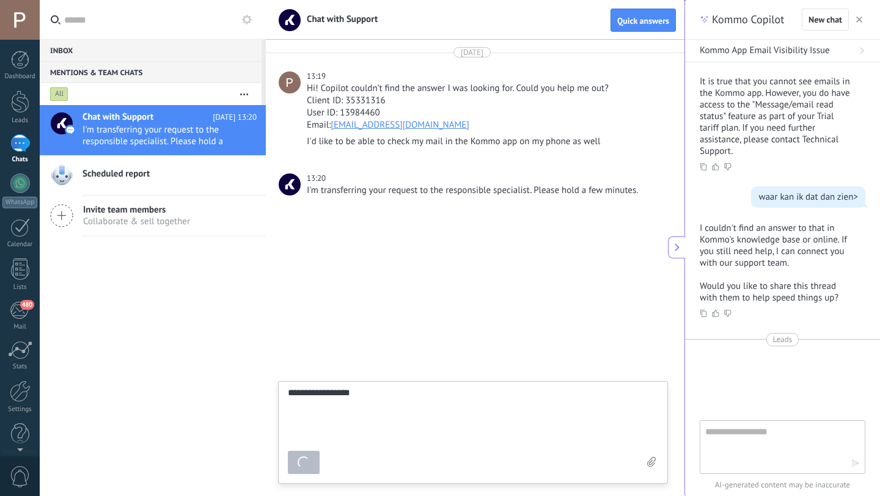
type textarea "*******"
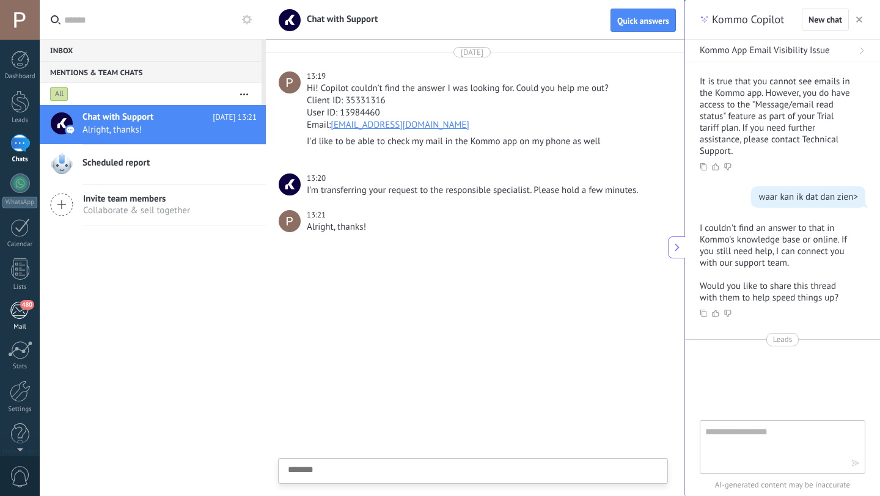
click at [10, 315] on div "480" at bounding box center [20, 310] width 20 height 18
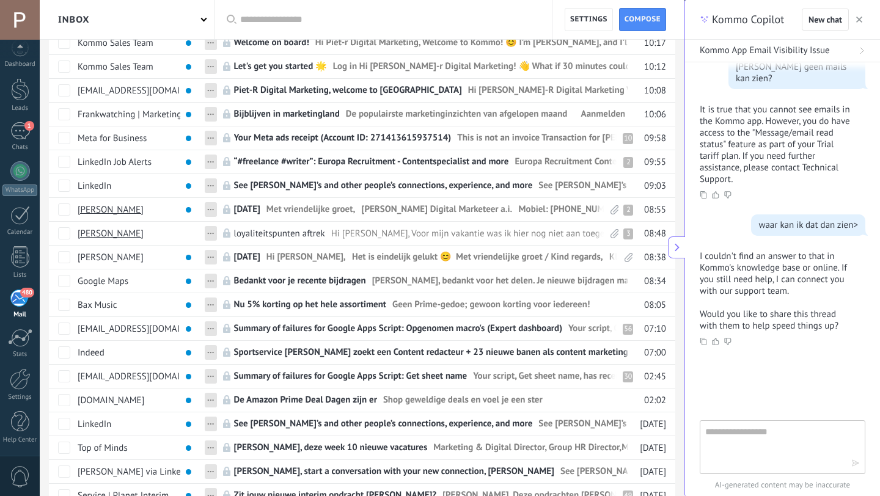
scroll to position [809, 0]
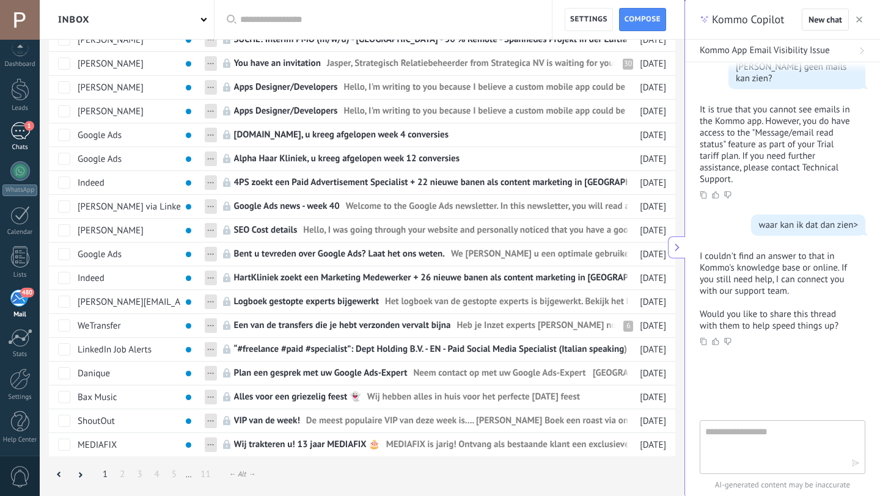
click at [26, 135] on div "1" at bounding box center [20, 131] width 20 height 18
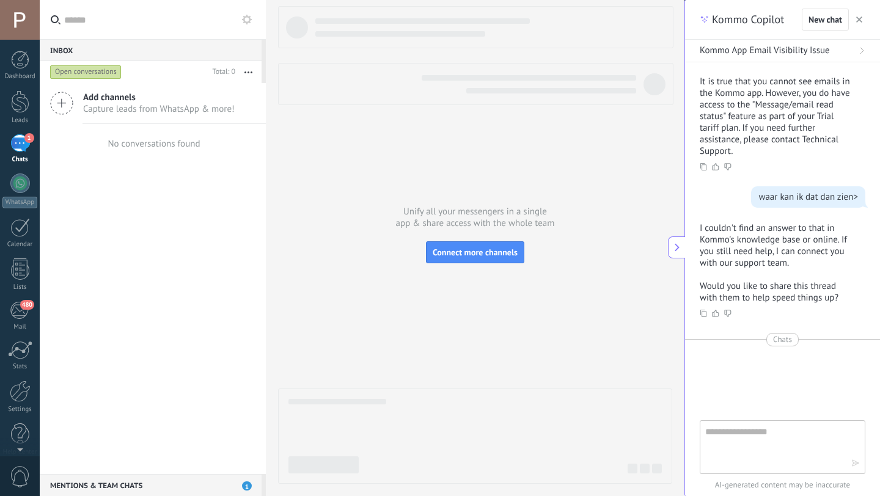
click at [362, 201] on div at bounding box center [475, 245] width 394 height 478
click at [15, 136] on div "1" at bounding box center [20, 143] width 20 height 18
click at [92, 70] on div "Open conversations" at bounding box center [85, 72] width 71 height 15
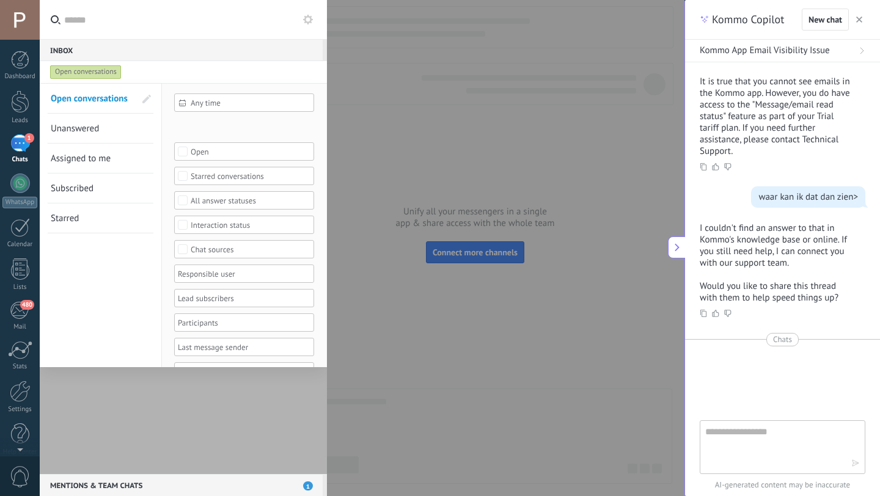
click at [375, 126] on div at bounding box center [440, 248] width 880 height 496
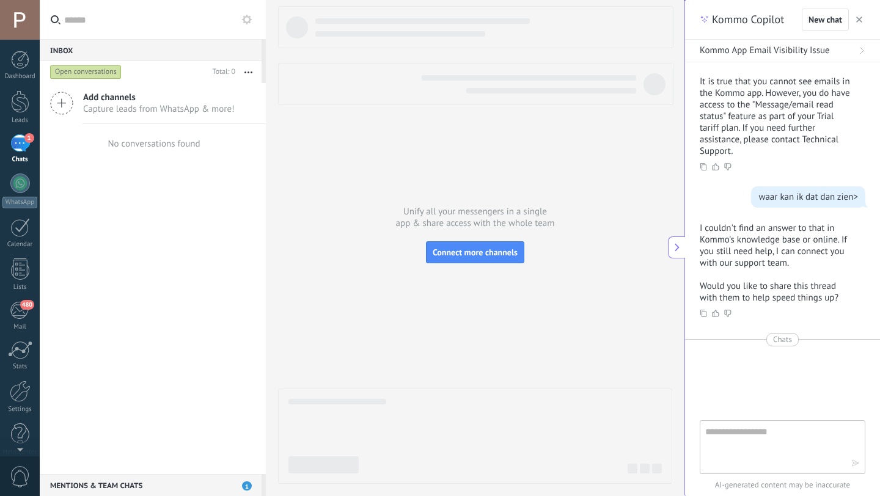
click at [161, 108] on span "Capture leads from WhatsApp & more!" at bounding box center [158, 109] width 151 height 12
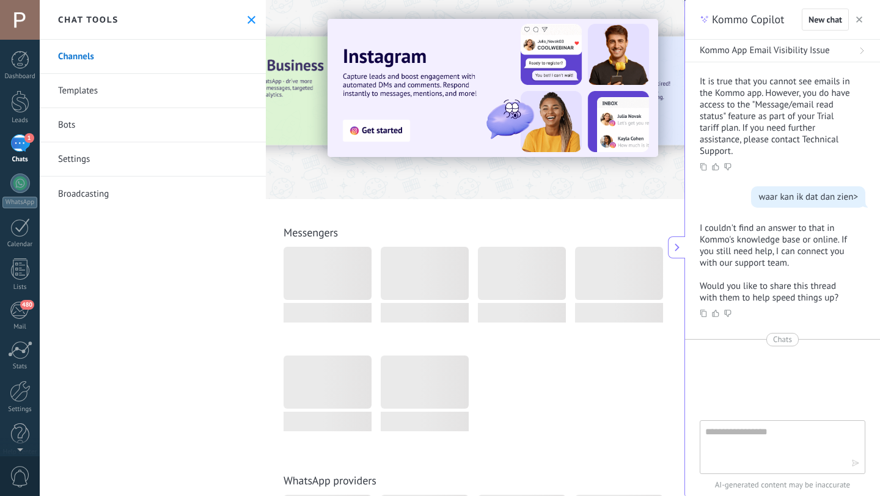
click at [248, 17] on use at bounding box center [251, 20] width 8 height 8
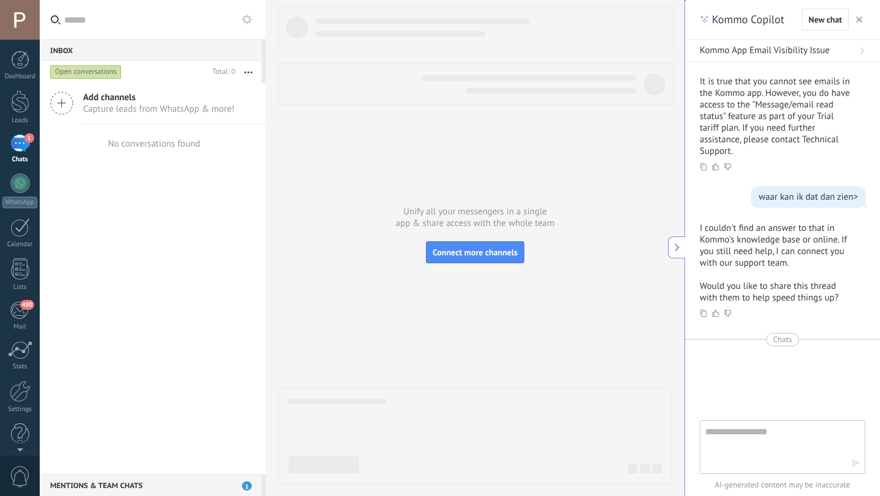
click at [134, 482] on div "Mentions & Team chats 1" at bounding box center [151, 485] width 222 height 22
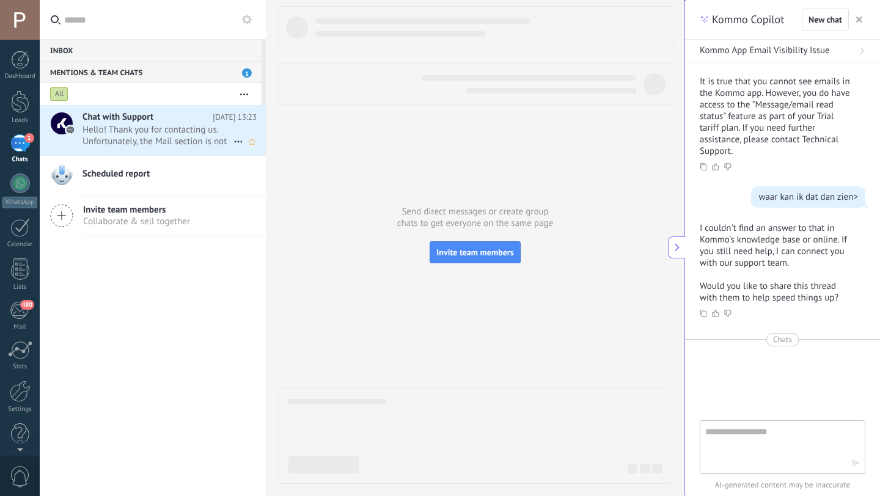
click at [163, 136] on span "Hello! Thank you for contacting us. Unfortunately, the Mail section is not avai…" at bounding box center [157, 135] width 151 height 23
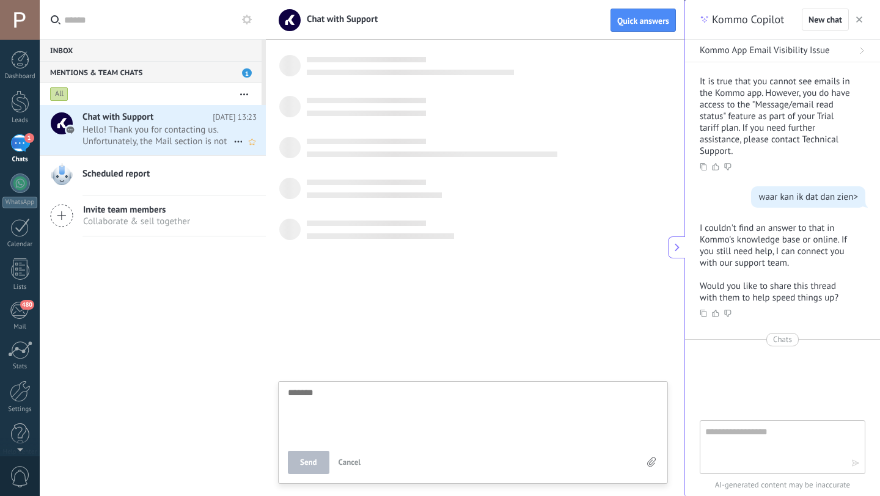
scroll to position [12, 0]
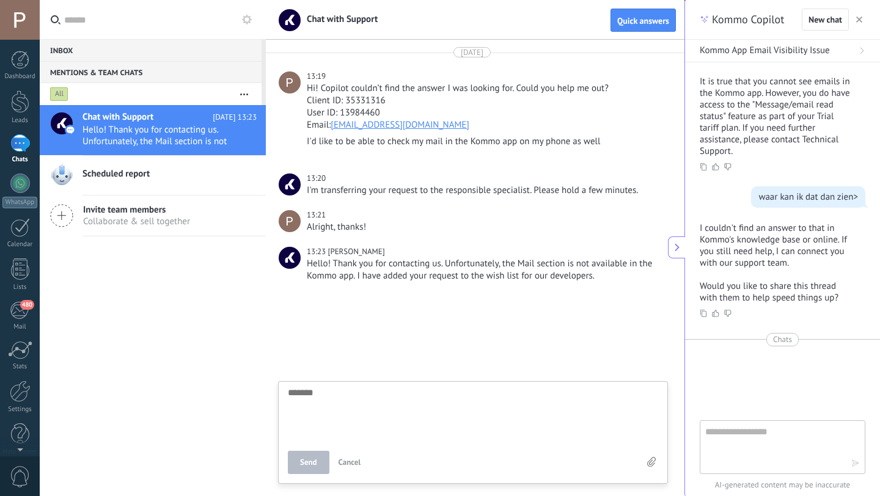
type textarea "*"
type textarea "**"
type textarea "***"
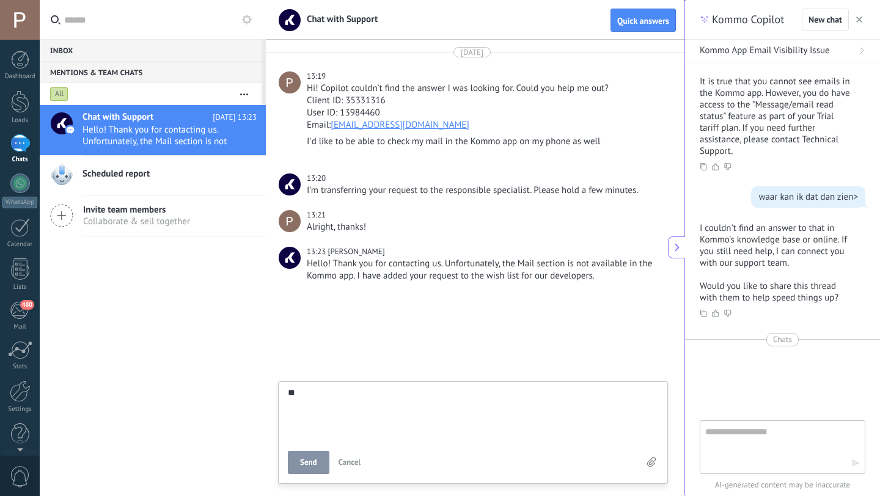
type textarea "***"
type textarea "****"
type textarea "*****"
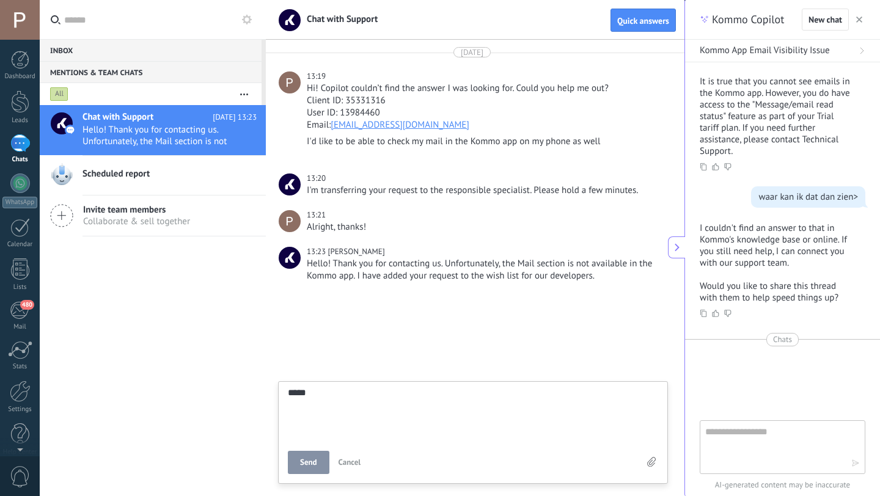
type textarea "*****"
click at [318, 457] on button "Send" at bounding box center [309, 462] width 42 height 23
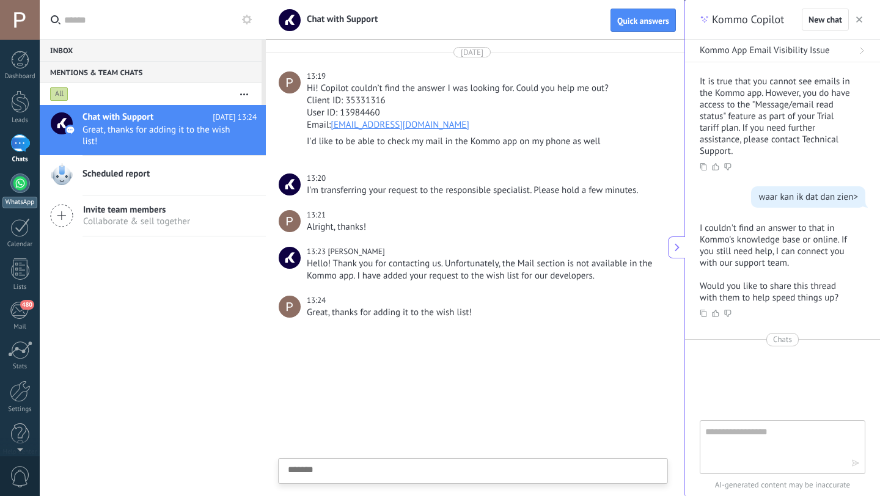
click at [21, 193] on link "WhatsApp" at bounding box center [20, 190] width 40 height 35
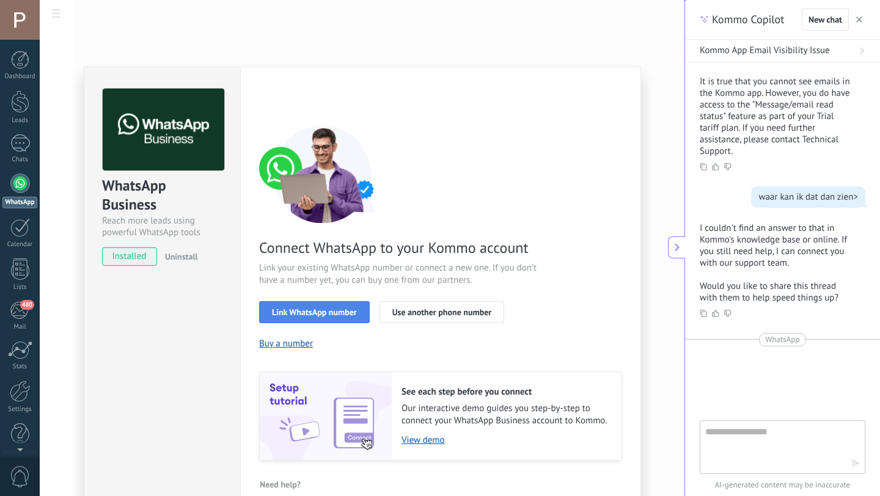
click at [290, 315] on span "Link WhatsApp number" at bounding box center [314, 312] width 85 height 9
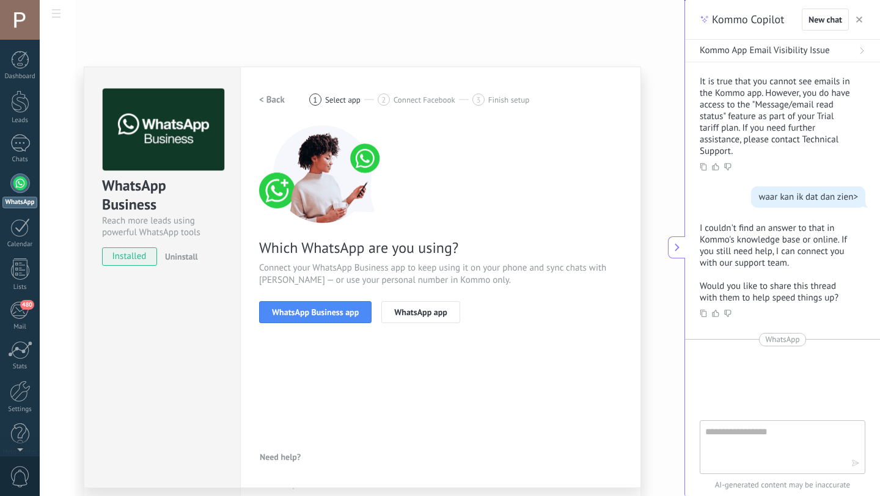
click at [290, 315] on span "WhatsApp Business app" at bounding box center [315, 312] width 87 height 9
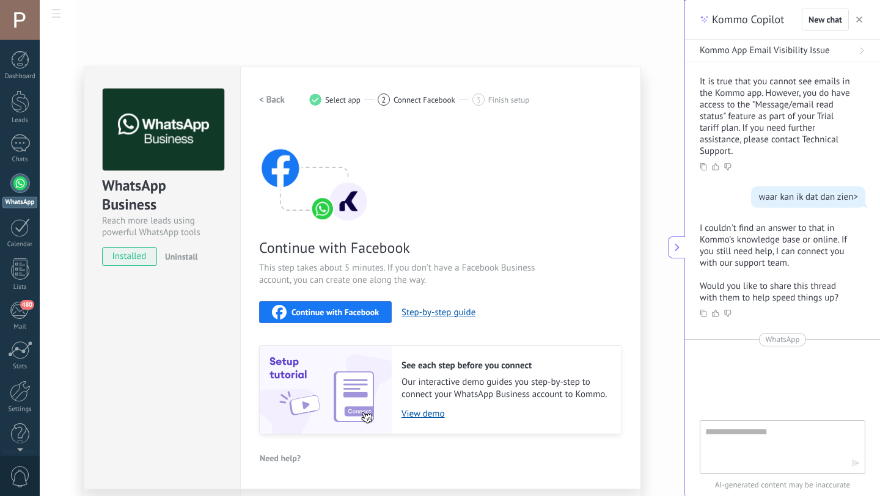
click at [333, 308] on span "Continue with Facebook" at bounding box center [334, 312] width 87 height 9
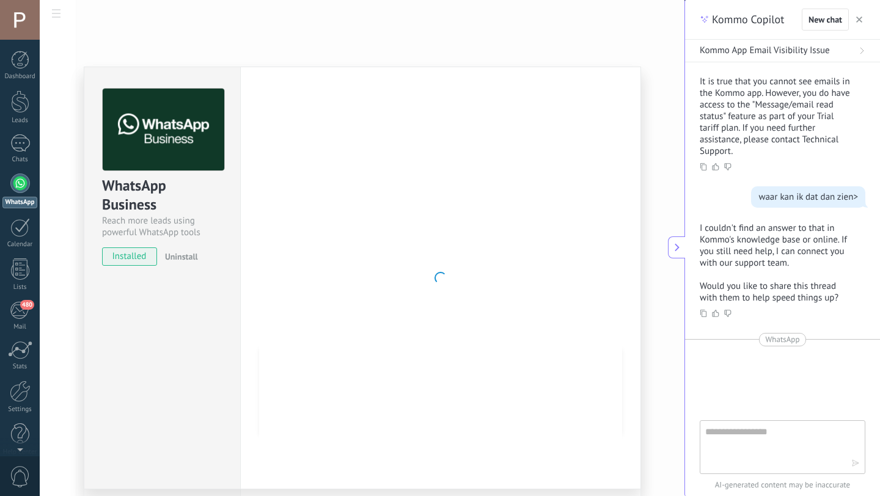
click at [110, 48] on div "WhatsApp Business Reach more leads using powerful WhatsApp tools installed Unin…" at bounding box center [362, 248] width 644 height 496
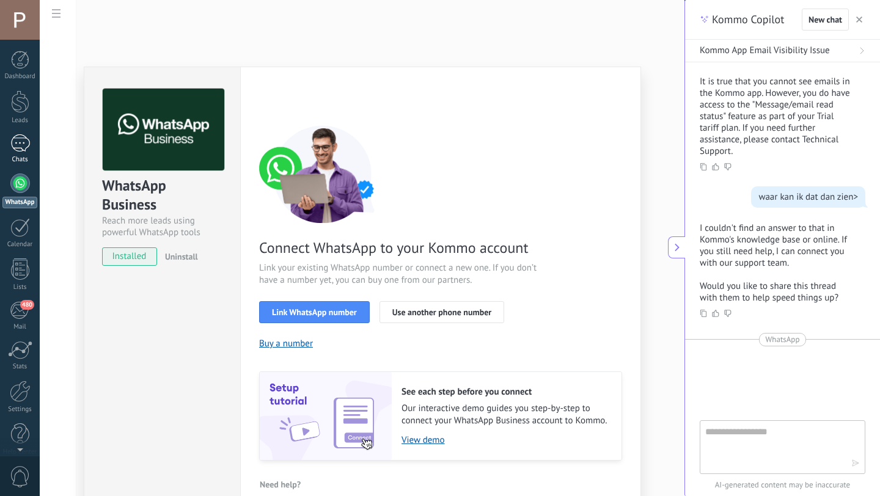
click at [16, 140] on div "1" at bounding box center [20, 143] width 20 height 18
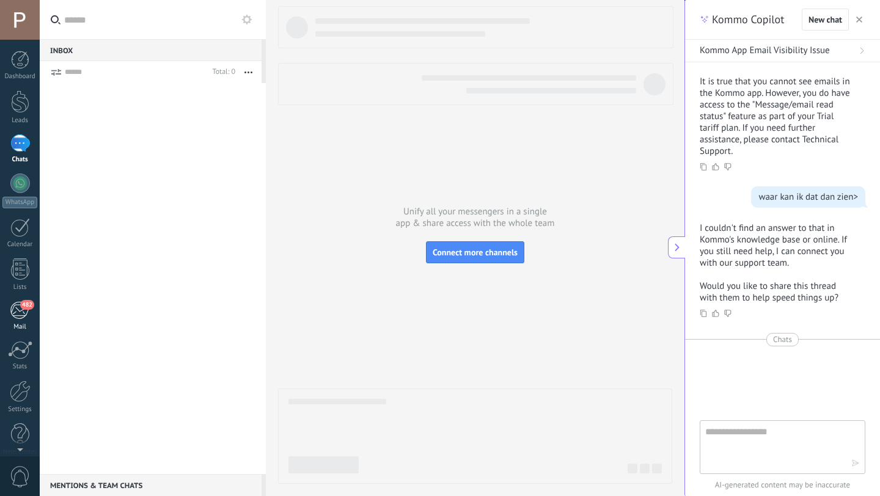
click at [18, 313] on div "482" at bounding box center [20, 310] width 20 height 18
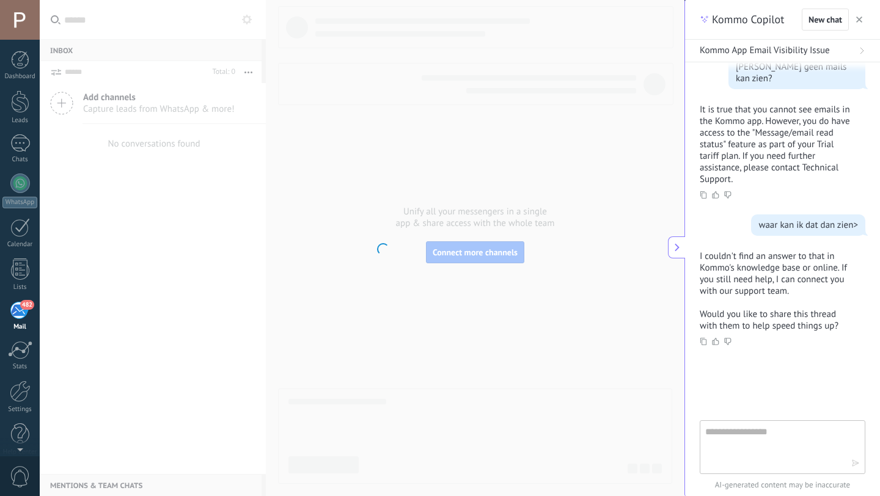
scroll to position [12, 0]
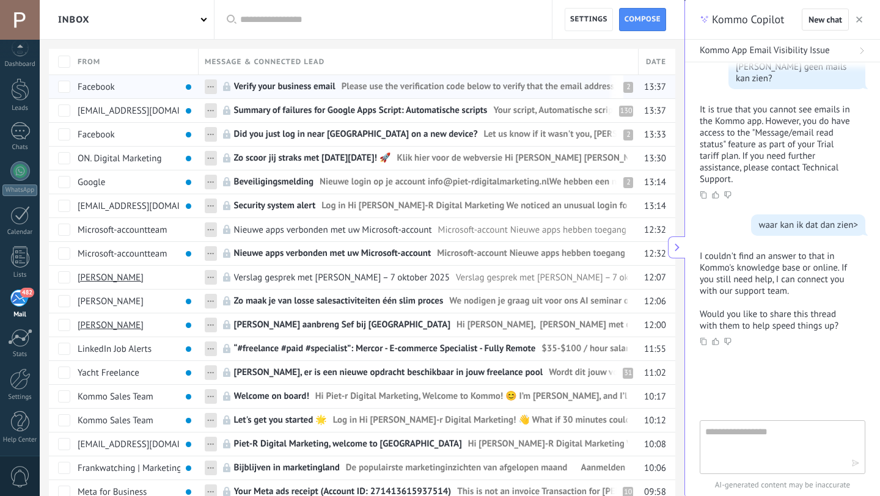
click at [330, 84] on span "Verify your business email" at bounding box center [284, 90] width 101 height 18
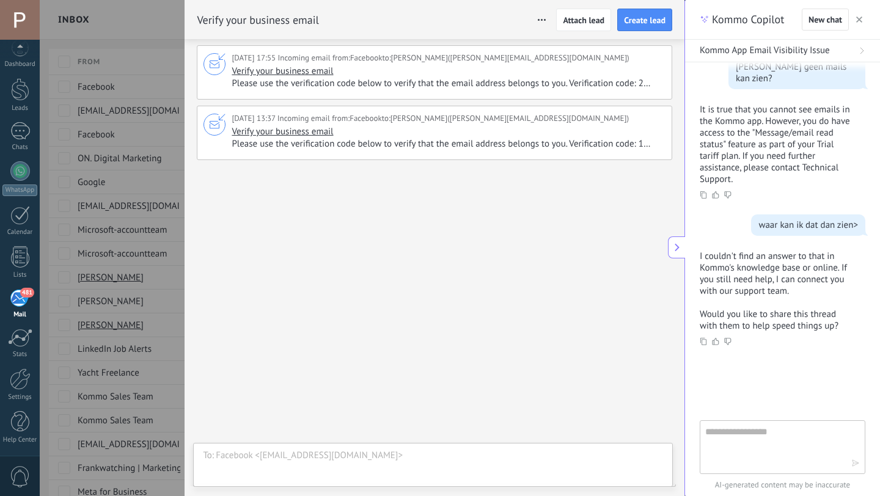
click at [388, 144] on span "Please use the verification code below to verify that the email address belongs…" at bounding box center [446, 144] width 431 height 12
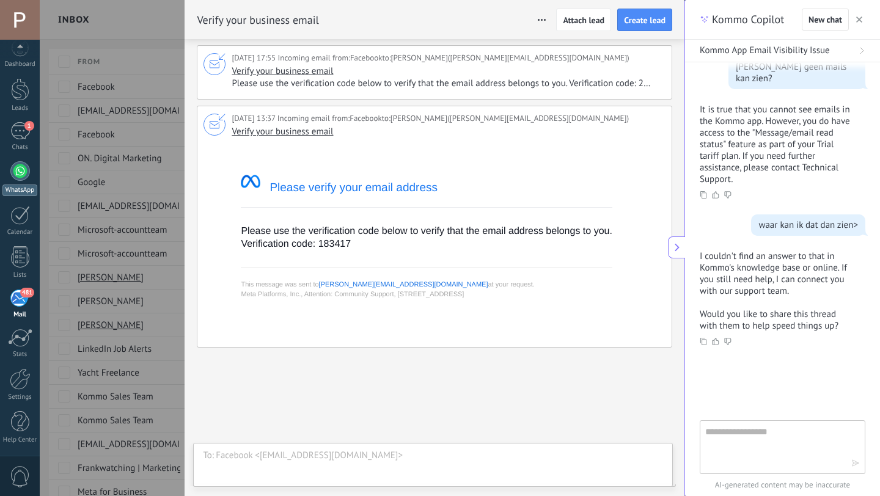
click at [19, 183] on link "WhatsApp" at bounding box center [20, 178] width 40 height 35
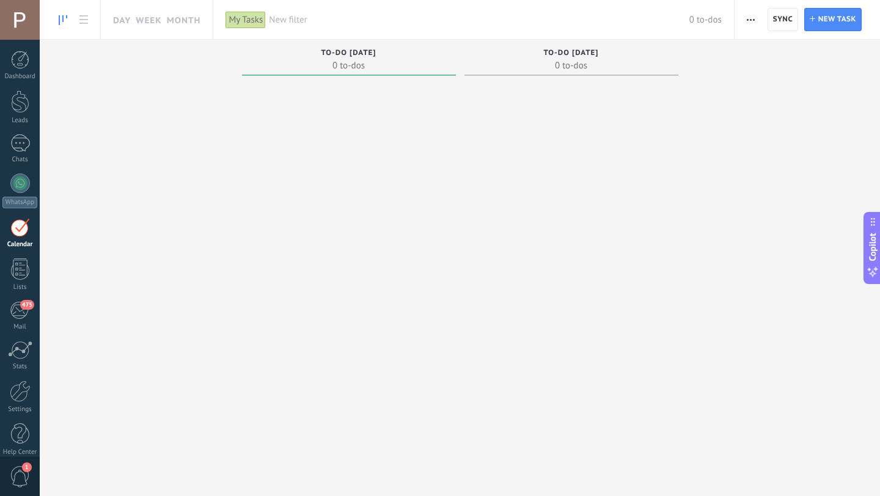
click at [785, 13] on span "Sync" at bounding box center [783, 20] width 20 height 22
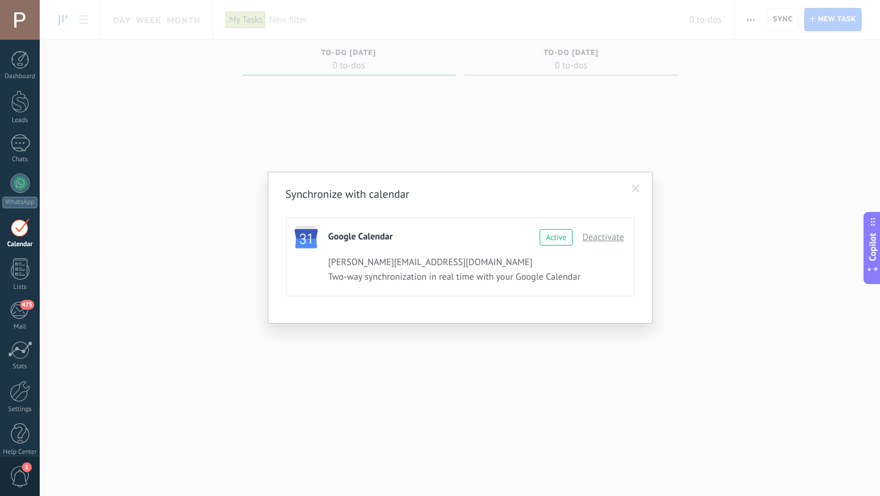
click at [561, 235] on div "Active" at bounding box center [555, 237] width 33 height 16
click at [644, 189] on span at bounding box center [635, 188] width 20 height 21
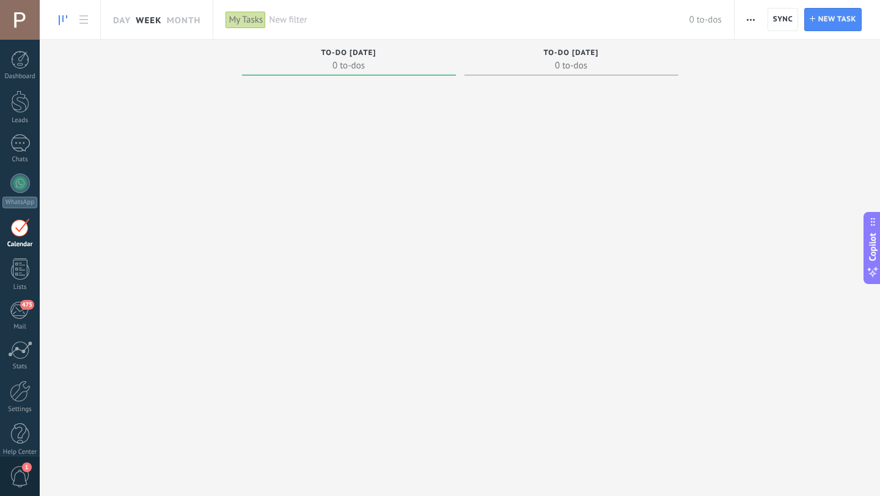
click at [152, 22] on link "Week" at bounding box center [149, 19] width 26 height 39
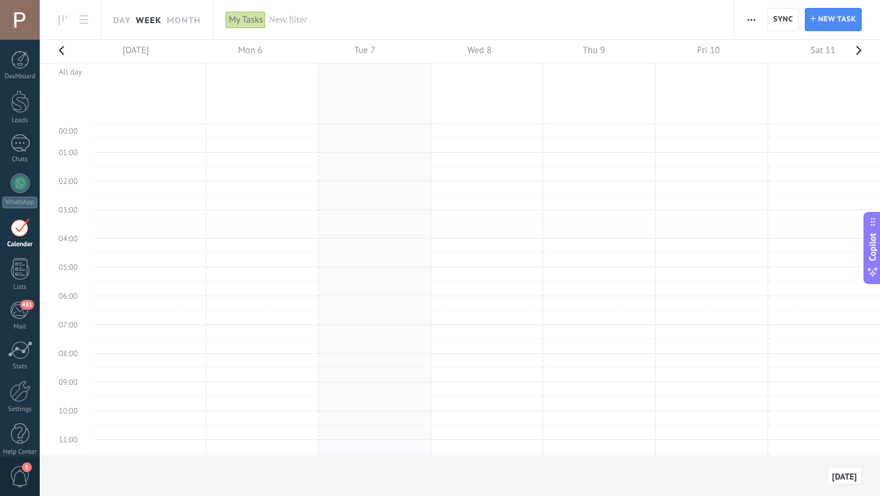
scroll to position [356, 0]
click at [83, 21] on icon at bounding box center [83, 19] width 9 height 9
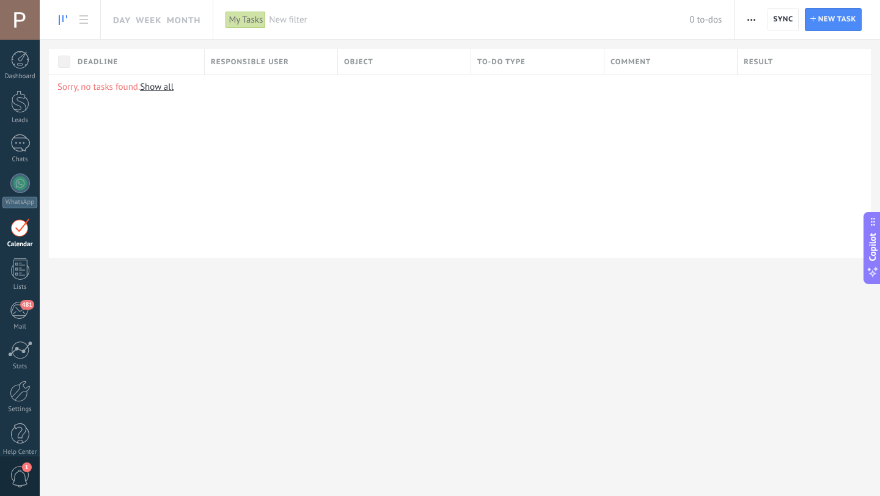
click at [70, 21] on link at bounding box center [63, 20] width 21 height 24
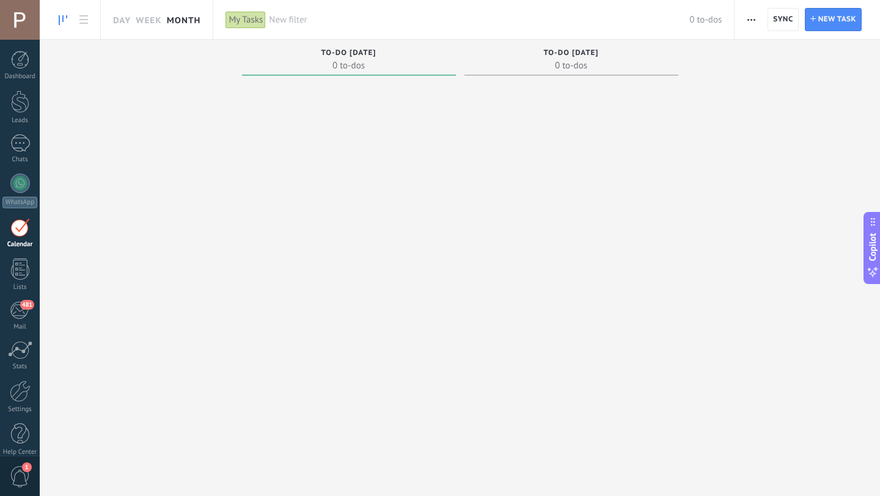
click at [180, 14] on link "Month" at bounding box center [184, 19] width 34 height 39
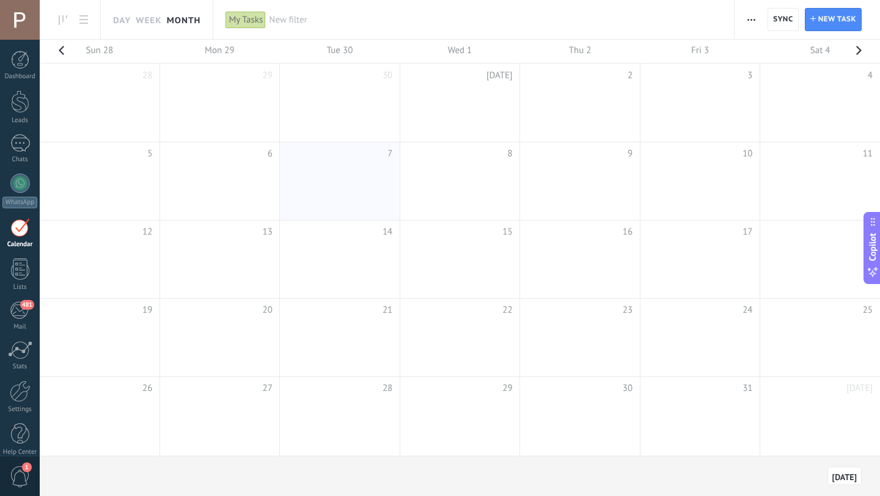
click at [752, 12] on span "button" at bounding box center [751, 19] width 8 height 23
click at [776, 26] on span "Sync" at bounding box center [783, 20] width 20 height 22
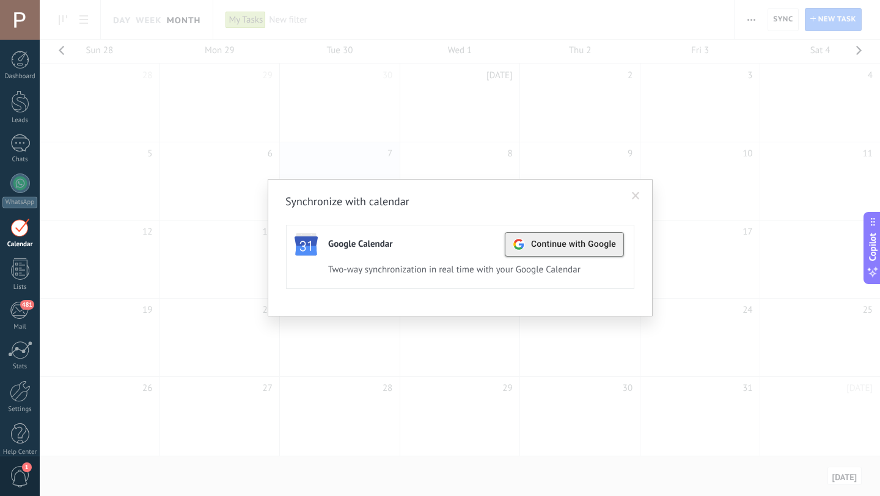
click at [547, 249] on span "Continue with Google" at bounding box center [573, 244] width 85 height 10
click at [468, 88] on div "Synchronize with calendar Google Calendar Continue with Google Active Deactivat…" at bounding box center [460, 248] width 840 height 496
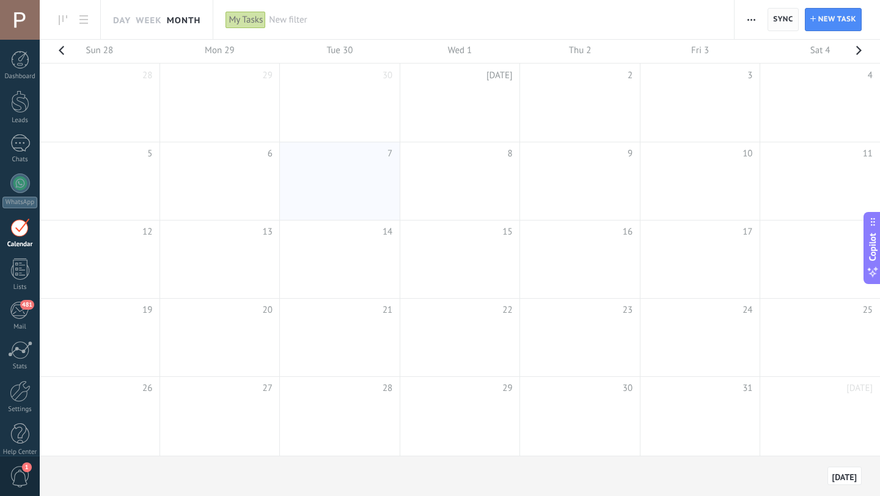
click at [780, 21] on span "Sync" at bounding box center [783, 19] width 20 height 7
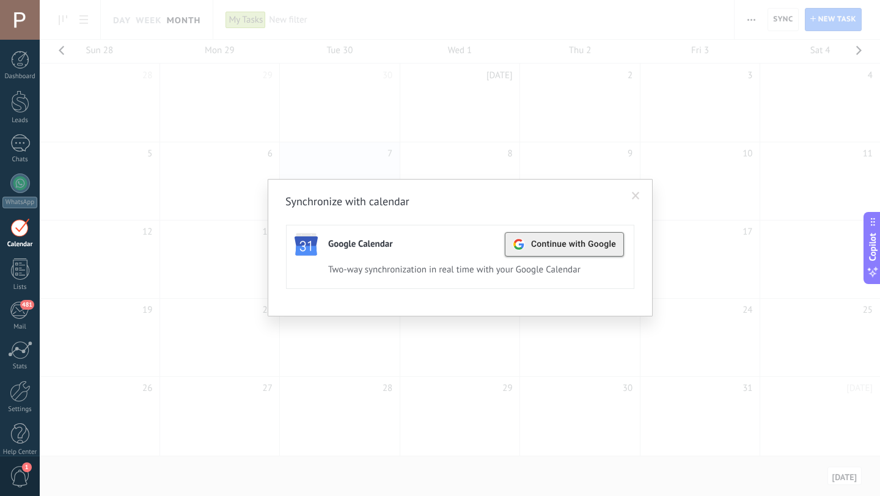
click at [576, 239] on div "Continue with Google" at bounding box center [563, 244] width 103 height 23
click at [602, 46] on div "Synchronize with calendar Google Calendar Continue with Google Active Deactivat…" at bounding box center [460, 248] width 840 height 496
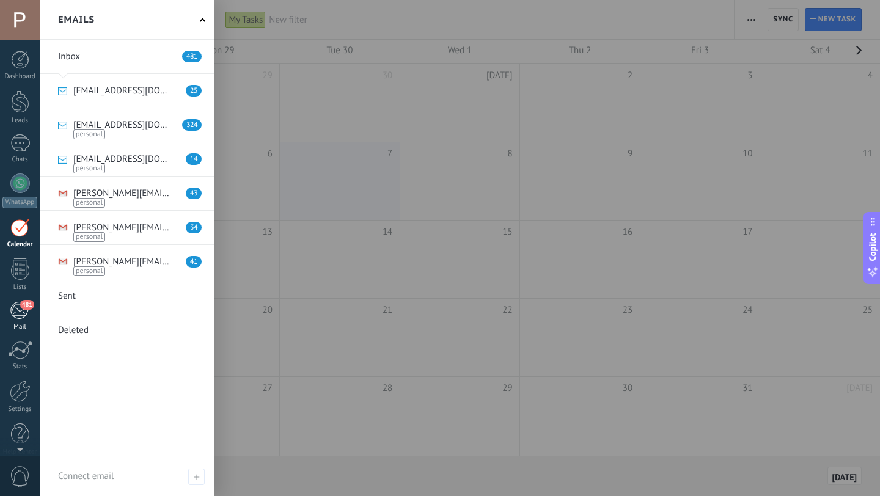
click at [24, 318] on div "481" at bounding box center [20, 310] width 20 height 18
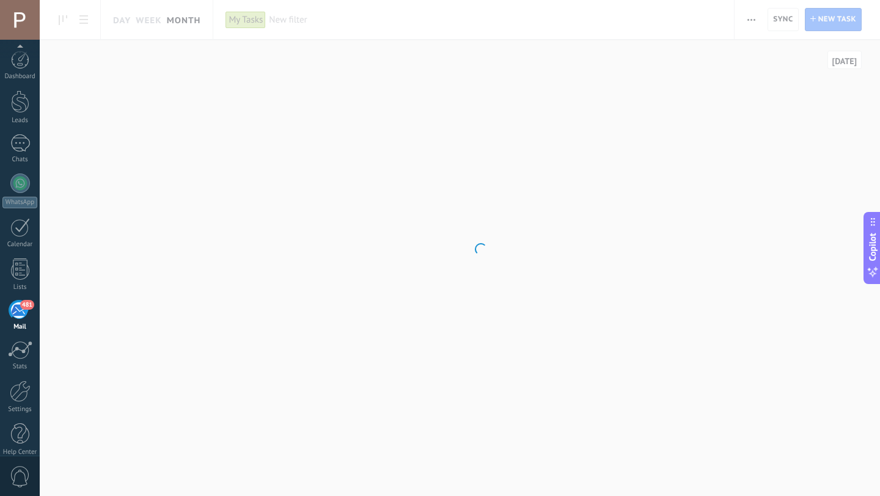
scroll to position [12, 0]
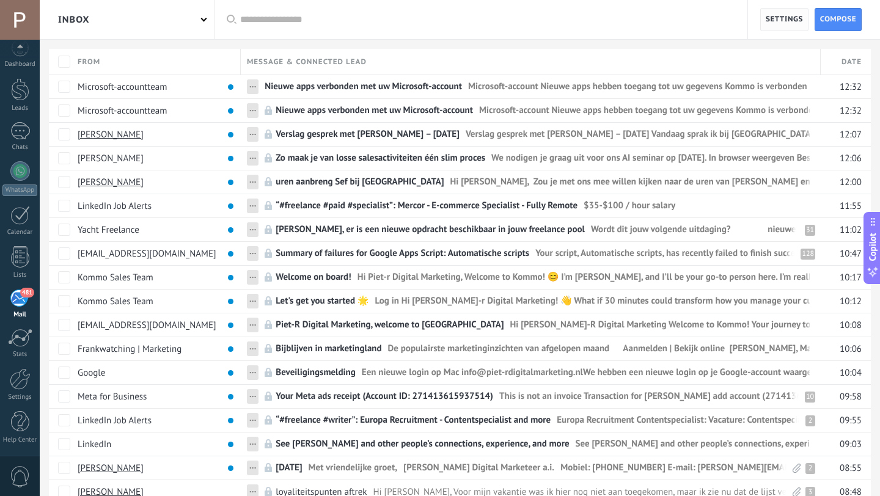
click at [771, 16] on span "Settings" at bounding box center [783, 20] width 37 height 22
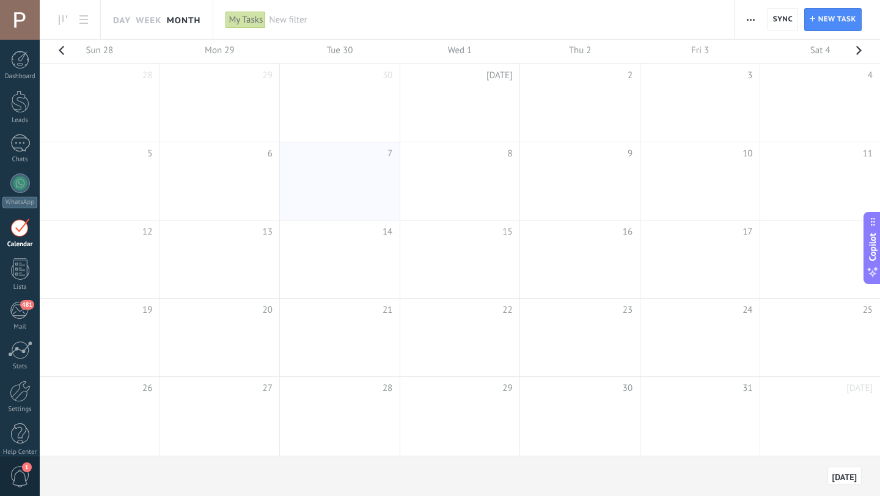
click at [447, 162] on td at bounding box center [459, 181] width 120 height 78
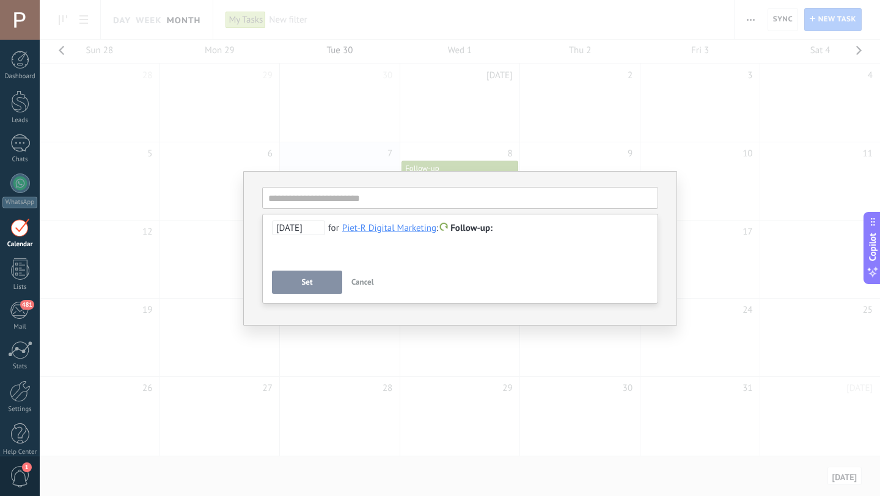
click at [377, 225] on div "Piet-R Digital Marketing" at bounding box center [389, 227] width 94 height 11
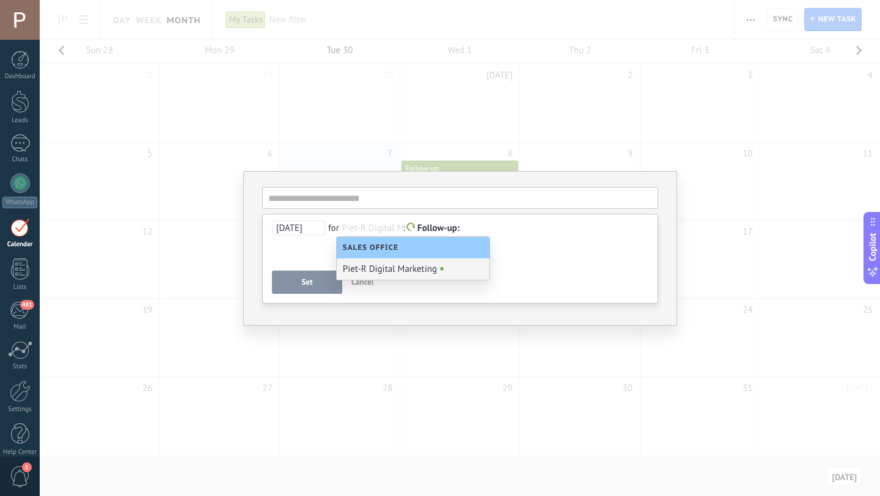
click at [522, 232] on div at bounding box center [460, 228] width 376 height 15
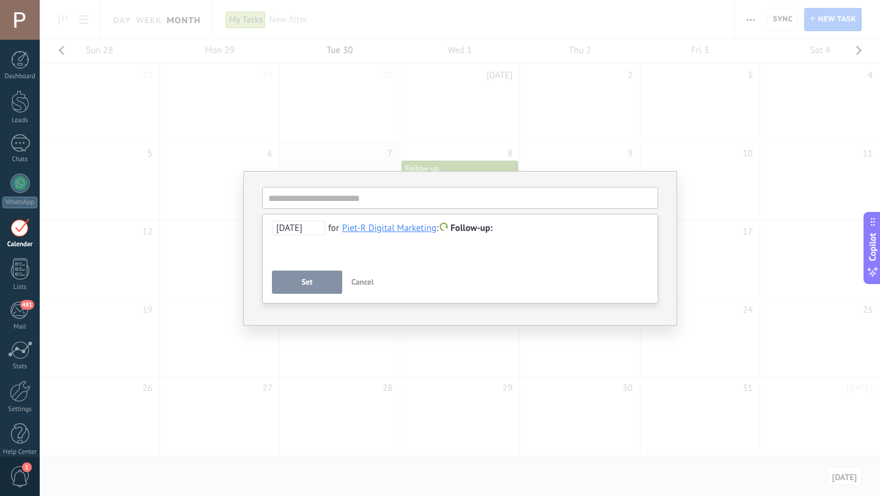
click at [368, 283] on span "Cancel" at bounding box center [362, 282] width 23 height 10
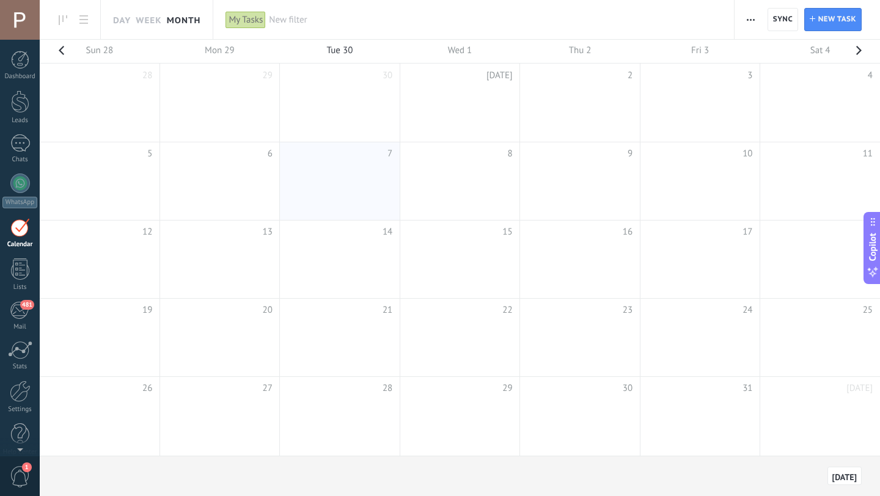
click at [23, 225] on div at bounding box center [20, 227] width 20 height 19
click at [22, 277] on div at bounding box center [20, 268] width 18 height 21
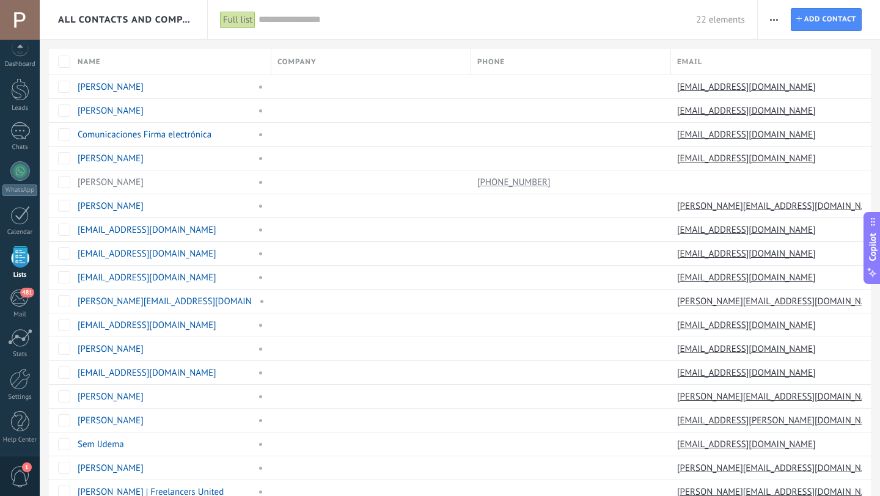
click at [770, 19] on icon "button" at bounding box center [774, 20] width 8 height 2
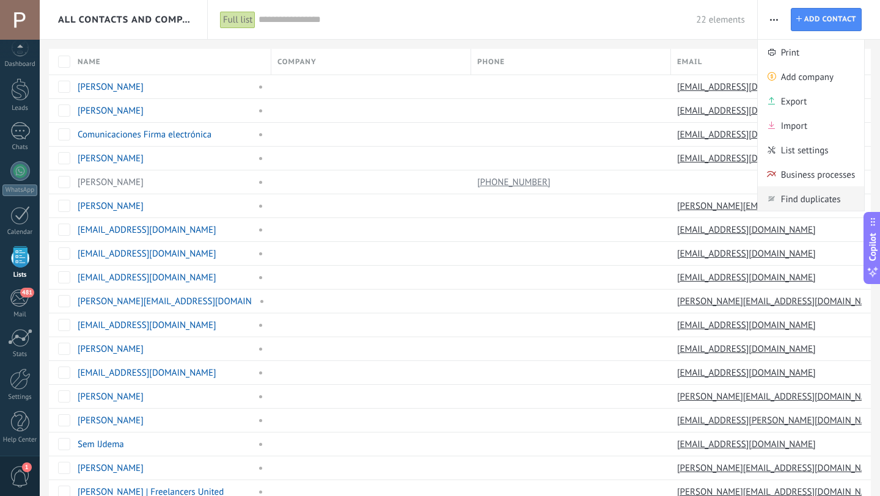
click at [785, 194] on span "Find duplicates" at bounding box center [811, 198] width 60 height 24
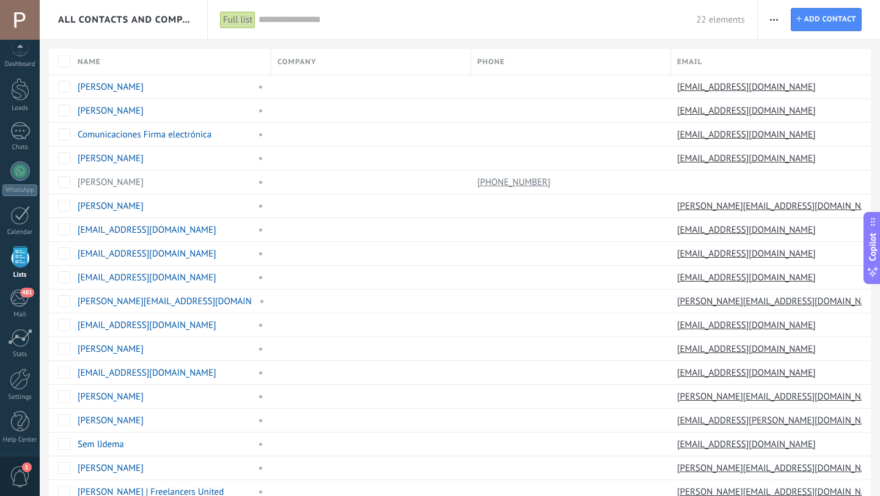
click at [773, 20] on icon "button" at bounding box center [774, 20] width 8 height 2
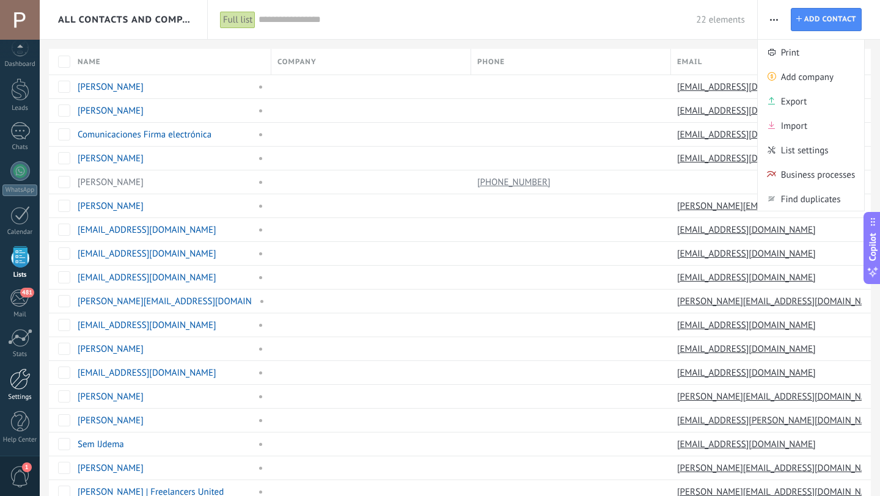
scroll to position [142, 0]
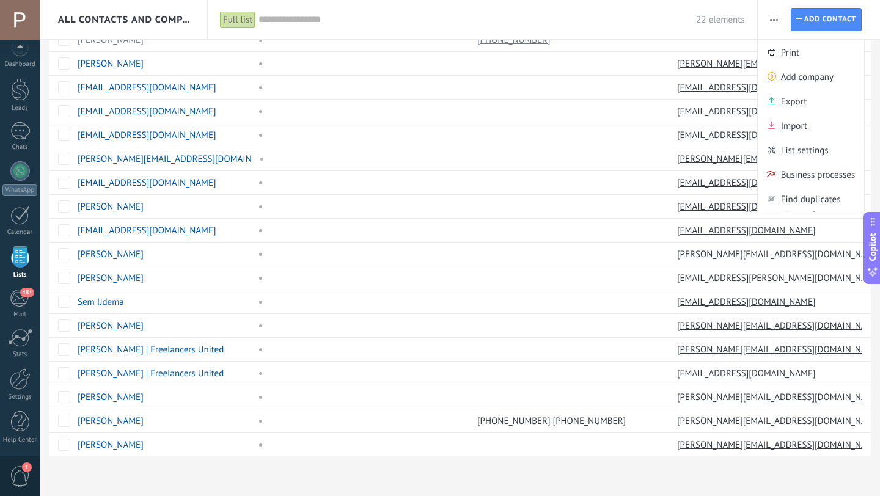
click at [29, 478] on span "1" at bounding box center [20, 476] width 21 height 21
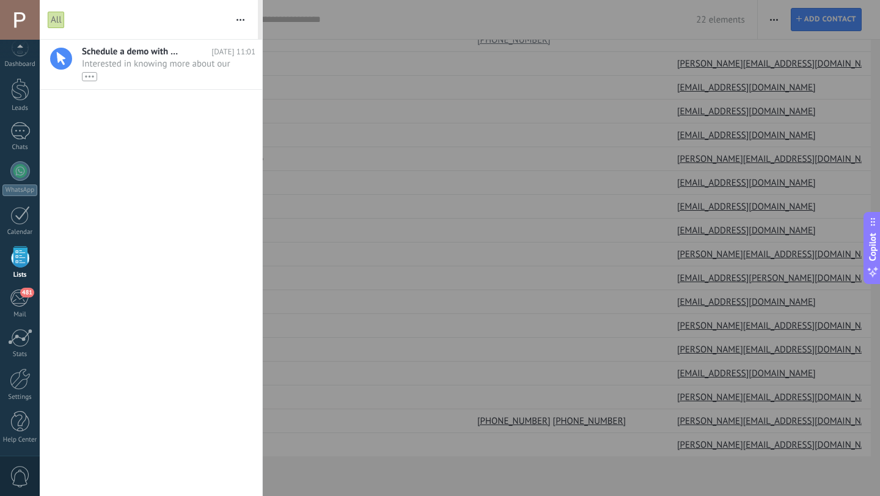
click at [344, 456] on div at bounding box center [440, 248] width 880 height 496
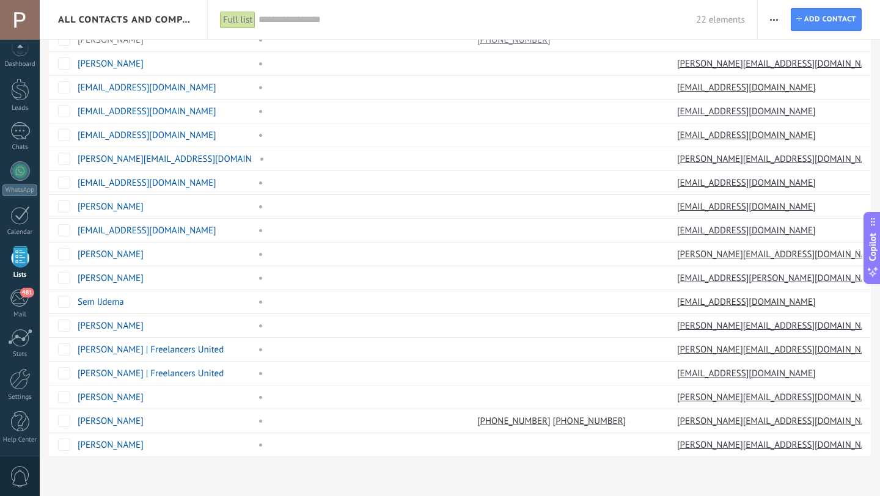
scroll to position [0, 0]
click at [16, 108] on div at bounding box center [20, 101] width 18 height 23
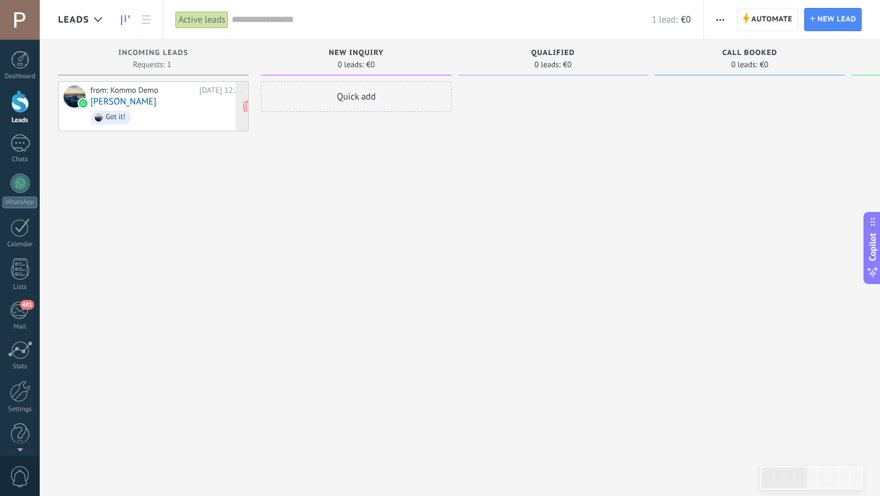
click at [144, 122] on span "Got it!" at bounding box center [166, 117] width 153 height 19
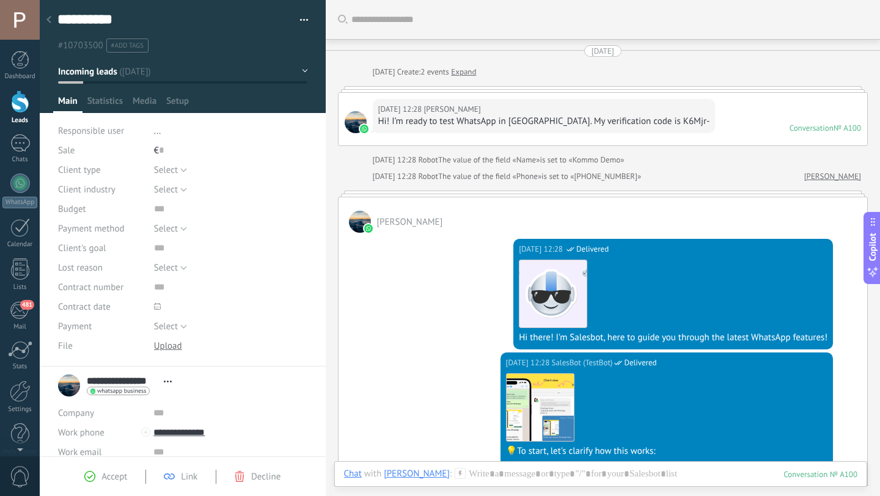
click at [296, 16] on button "button" at bounding box center [300, 20] width 18 height 18
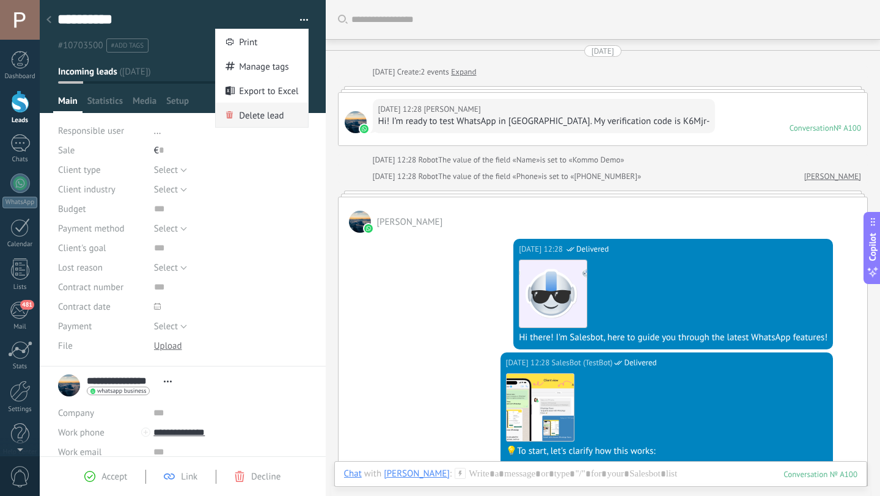
click at [270, 120] on span "Delete lead" at bounding box center [261, 115] width 45 height 24
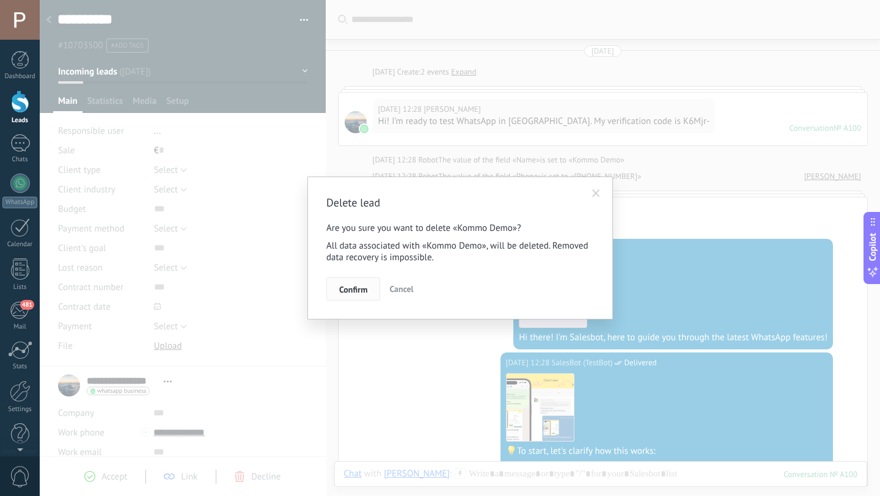
click at [368, 288] on button "Confirm" at bounding box center [353, 288] width 54 height 23
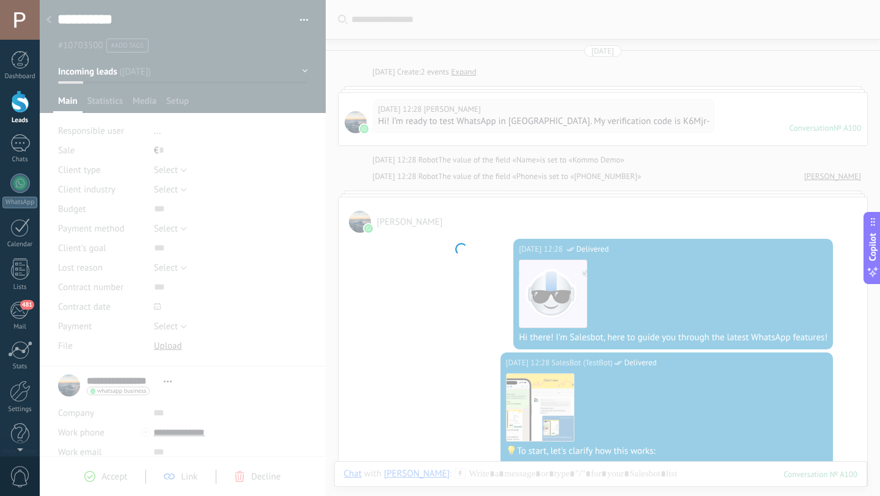
scroll to position [20, 0]
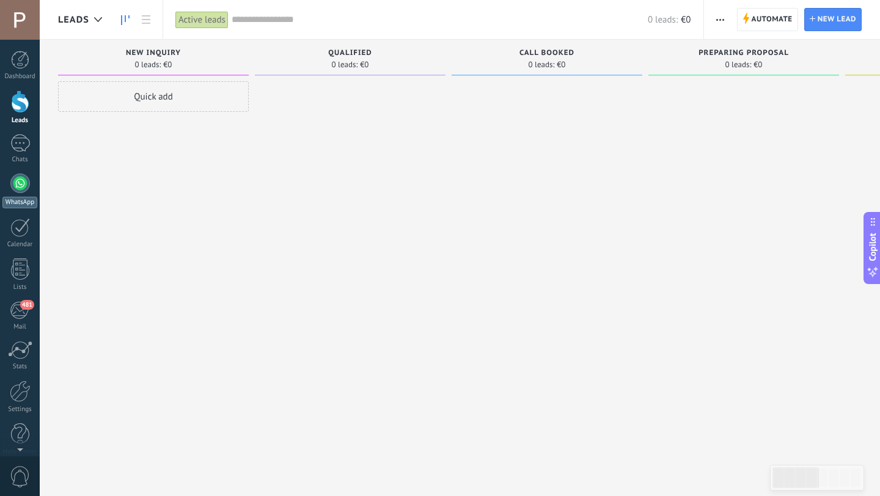
click at [20, 185] on div at bounding box center [20, 183] width 20 height 20
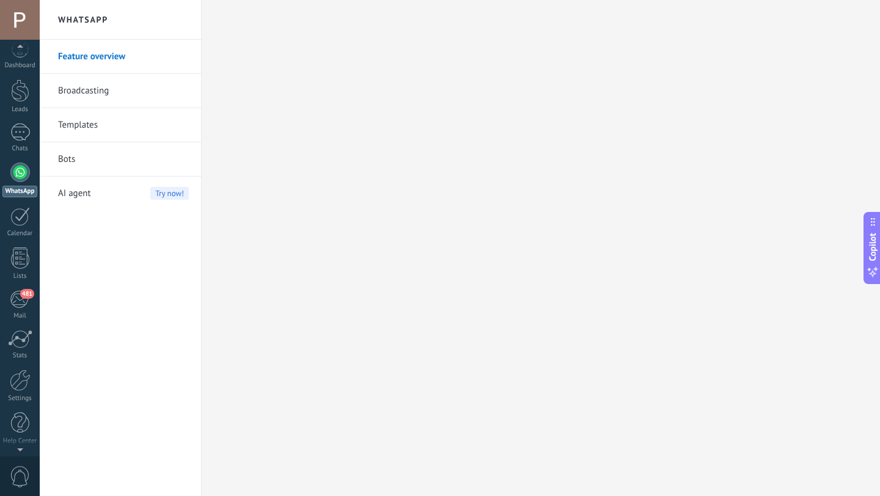
scroll to position [12, 0]
click at [9, 311] on div "Mail" at bounding box center [19, 315] width 35 height 8
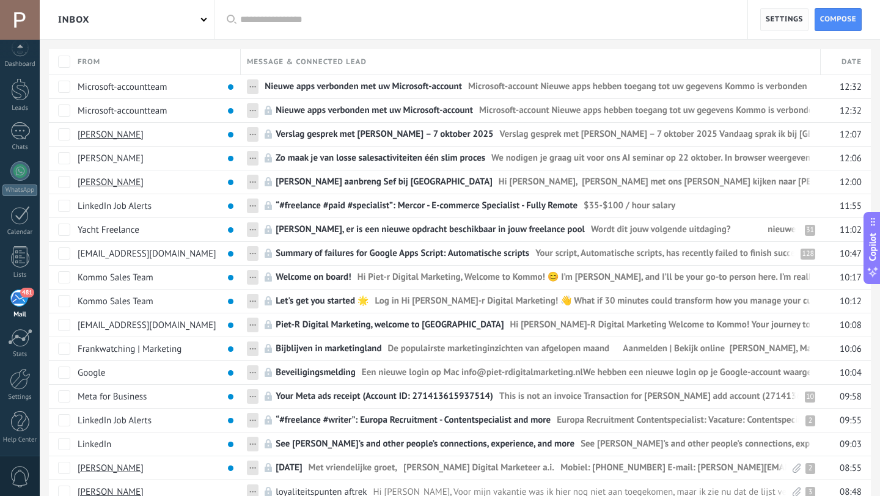
click at [776, 30] on span "Settings" at bounding box center [783, 20] width 37 height 22
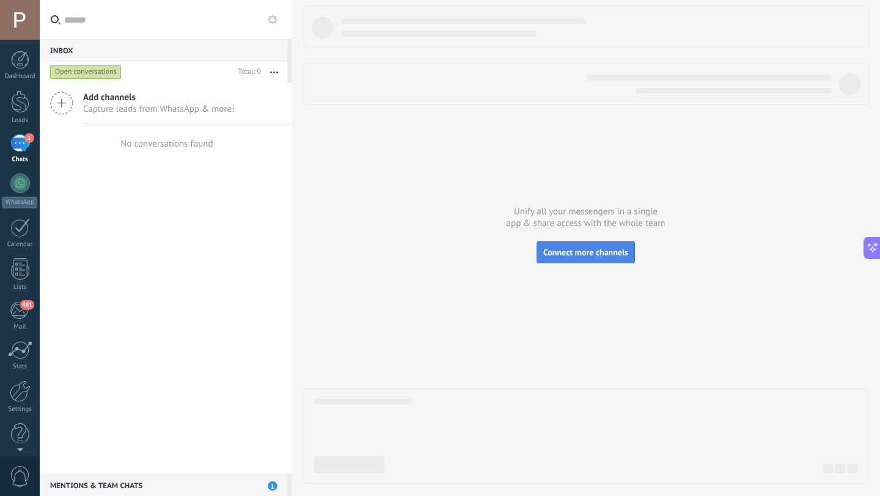
scroll to position [89, 0]
click at [179, 103] on span "Capture leads from WhatsApp & more!" at bounding box center [158, 109] width 151 height 12
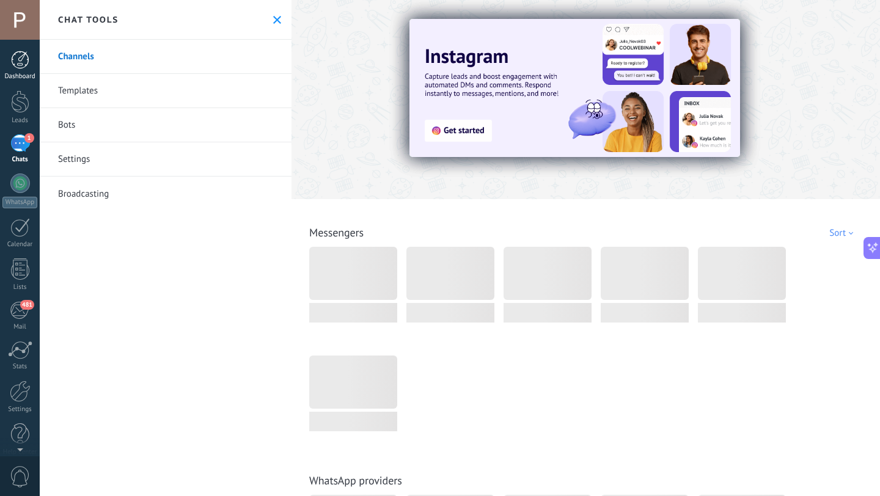
click at [19, 70] on link "Dashboard" at bounding box center [20, 66] width 40 height 30
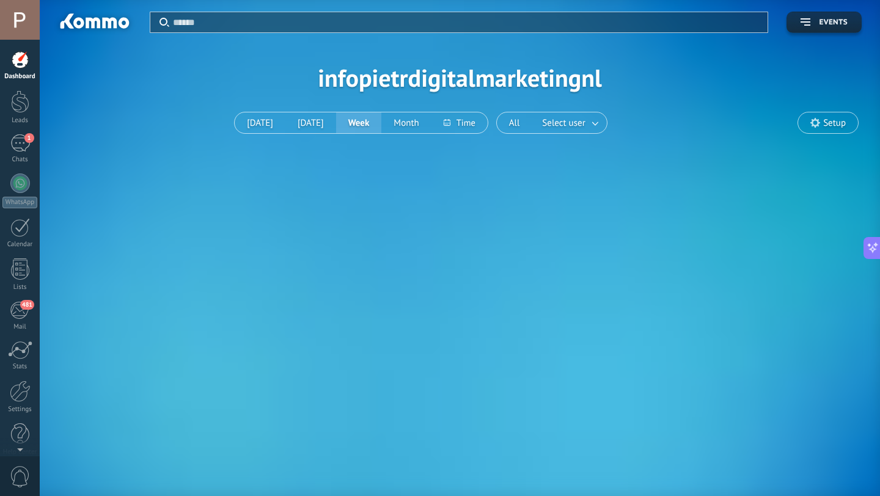
click at [826, 122] on span "Setup" at bounding box center [834, 123] width 23 height 10
click at [815, 120] on use at bounding box center [815, 123] width 10 height 10
click at [94, 16] on div at bounding box center [93, 23] width 79 height 21
click at [833, 123] on span "Setup" at bounding box center [834, 123] width 23 height 10
click at [836, 113] on span "Setup" at bounding box center [828, 122] width 60 height 21
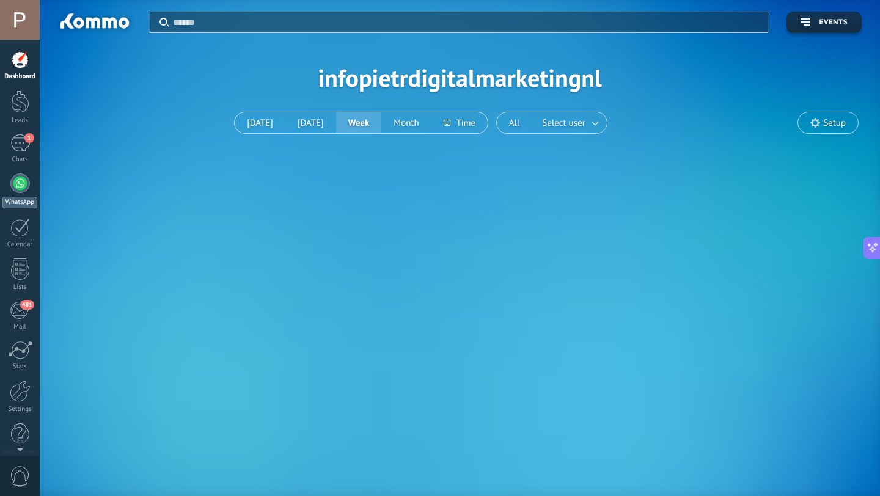
click at [15, 184] on div at bounding box center [20, 183] width 20 height 20
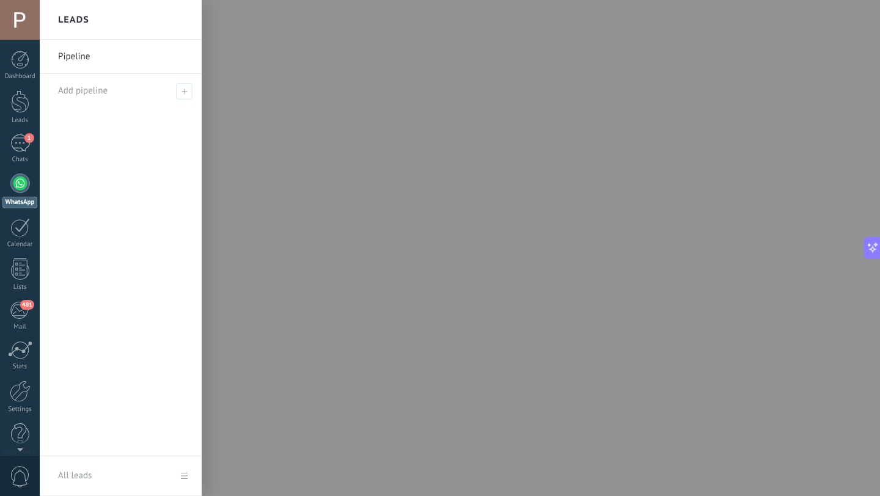
click at [23, 193] on link "WhatsApp" at bounding box center [20, 190] width 40 height 35
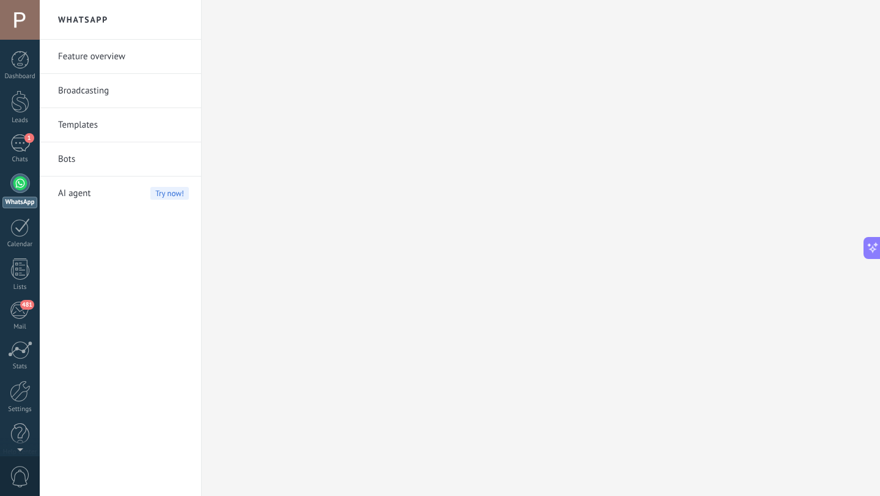
click at [22, 193] on link "WhatsApp" at bounding box center [20, 190] width 40 height 35
click at [27, 188] on div at bounding box center [20, 183] width 20 height 20
